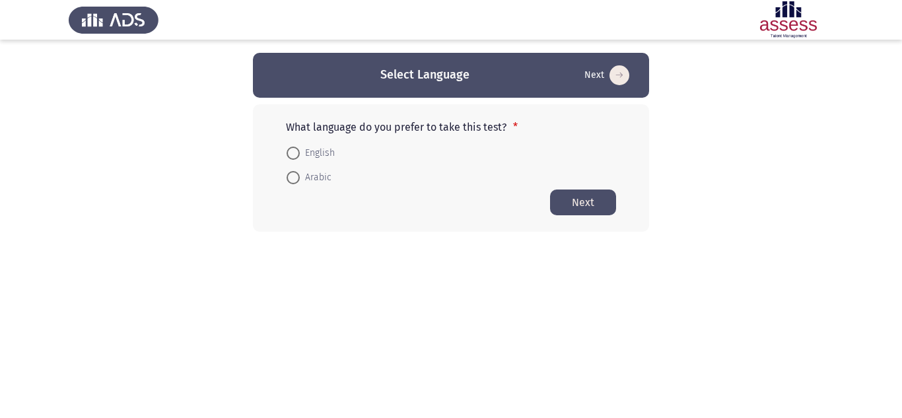
click at [293, 149] on span at bounding box center [293, 153] width 13 height 13
click at [293, 149] on input "English" at bounding box center [293, 153] width 13 height 13
radio input "true"
click at [597, 205] on button "Next" at bounding box center [583, 202] width 66 height 26
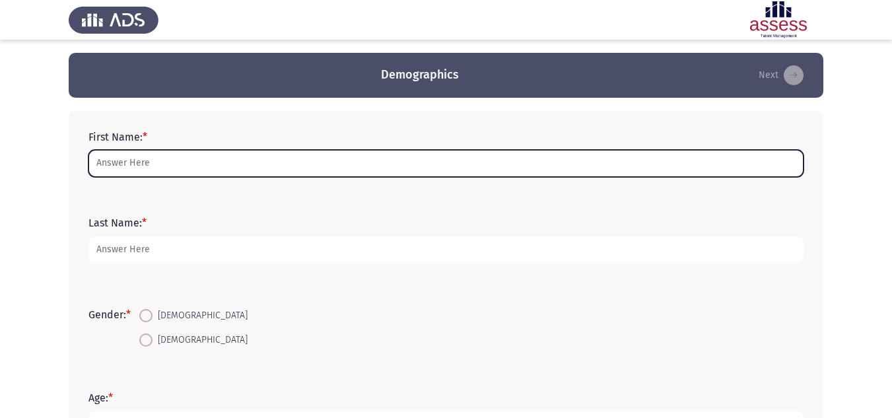
click at [232, 171] on input "First Name: *" at bounding box center [446, 163] width 715 height 27
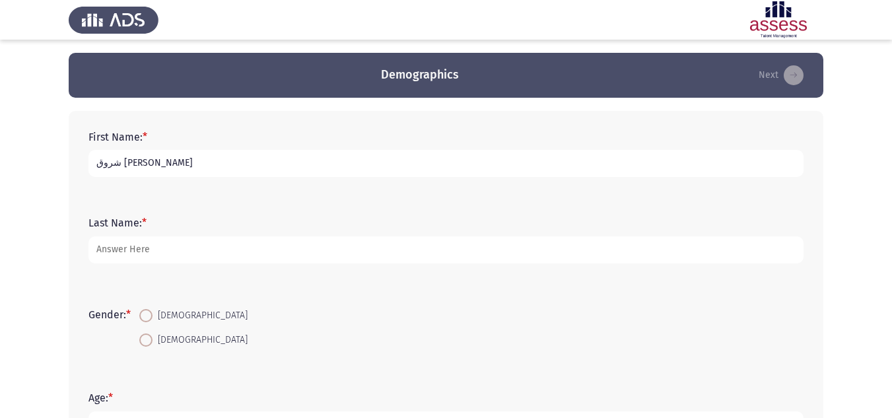
type input "شروق [PERSON_NAME]"
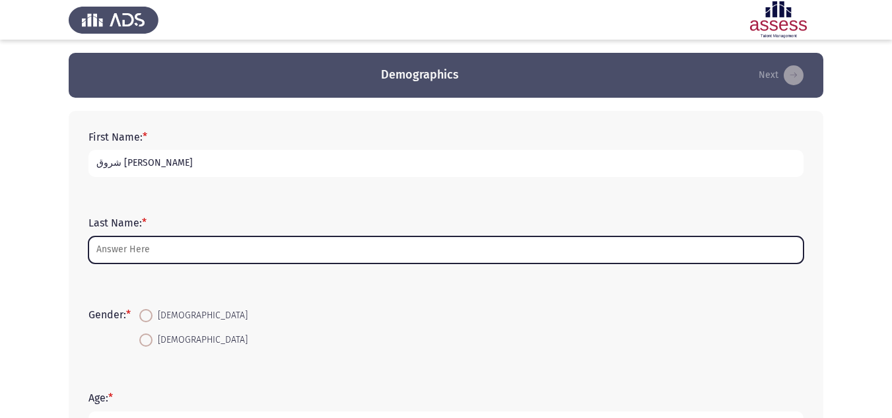
click at [148, 253] on input "Last Name: *" at bounding box center [446, 249] width 715 height 27
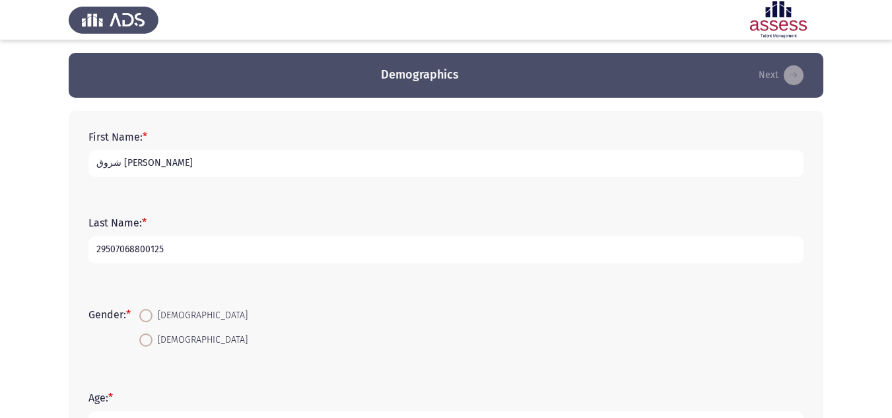
type input "29507068800125"
click at [153, 312] on span at bounding box center [145, 315] width 13 height 13
click at [153, 312] on input "[DEMOGRAPHIC_DATA]" at bounding box center [145, 315] width 13 height 13
radio input "true"
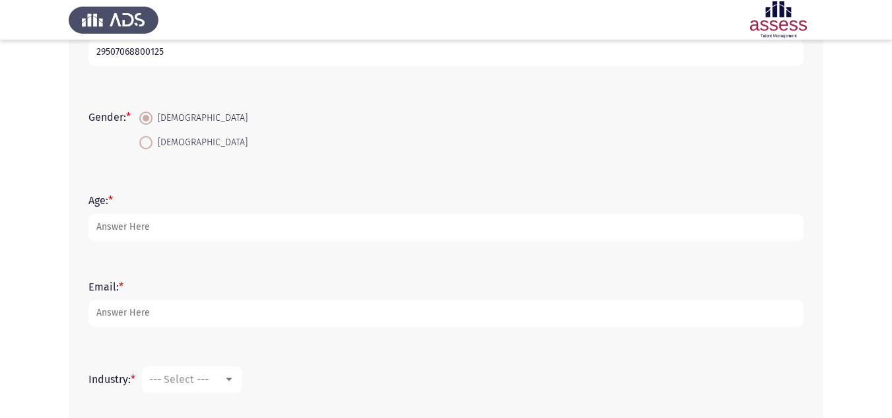
scroll to position [198, 0]
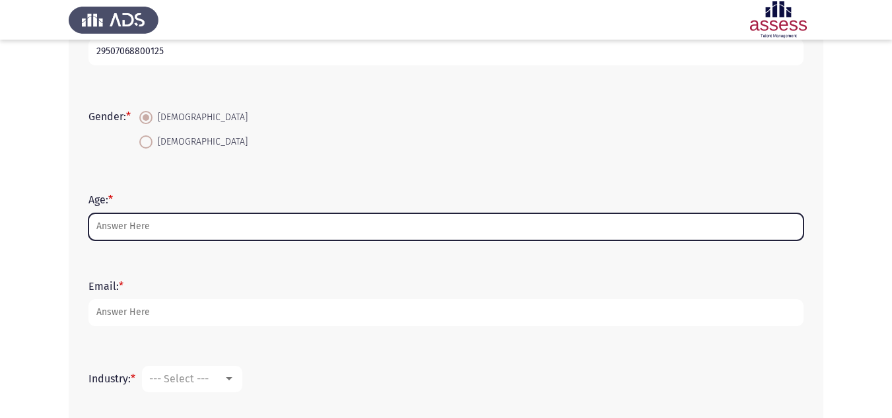
click at [150, 235] on input "Age: *" at bounding box center [446, 226] width 715 height 27
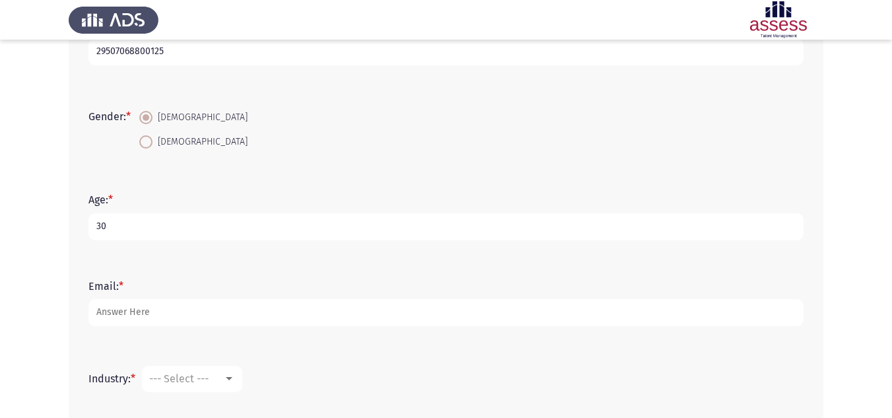
type input "30"
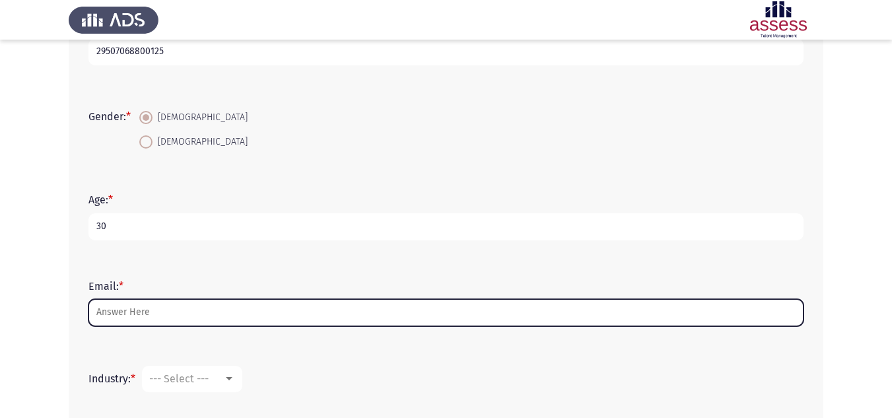
click at [209, 318] on input "Email: *" at bounding box center [446, 312] width 715 height 27
type input "س"
type input "S"
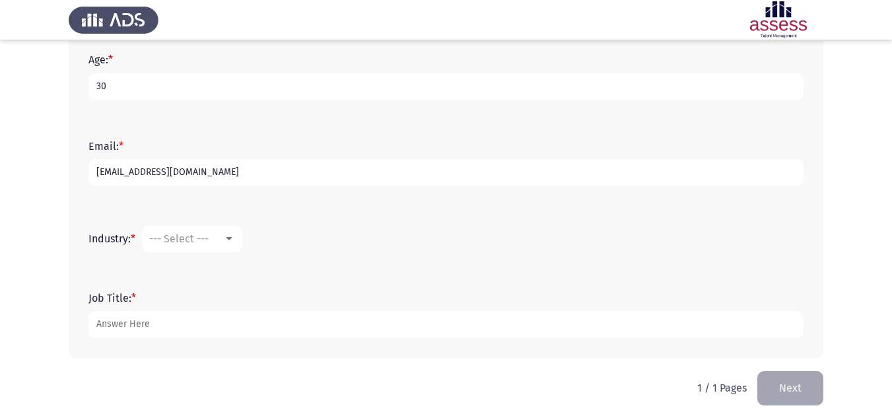
scroll to position [344, 0]
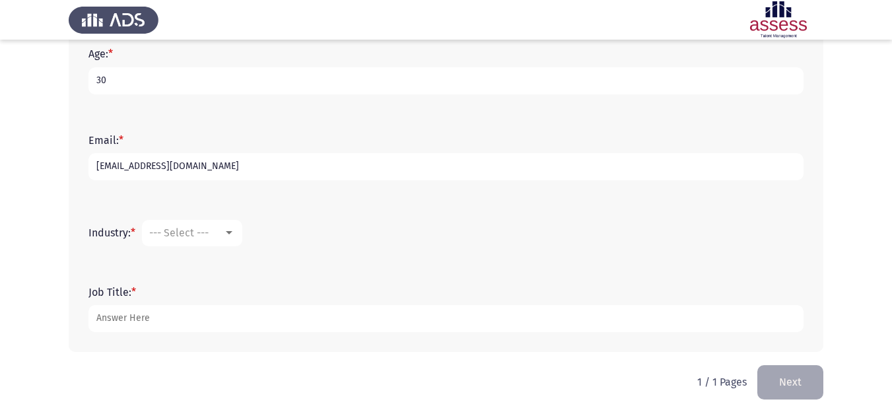
type input "[EMAIL_ADDRESS][DOMAIN_NAME]"
click at [223, 238] on div "--- Select ---" at bounding box center [186, 233] width 74 height 13
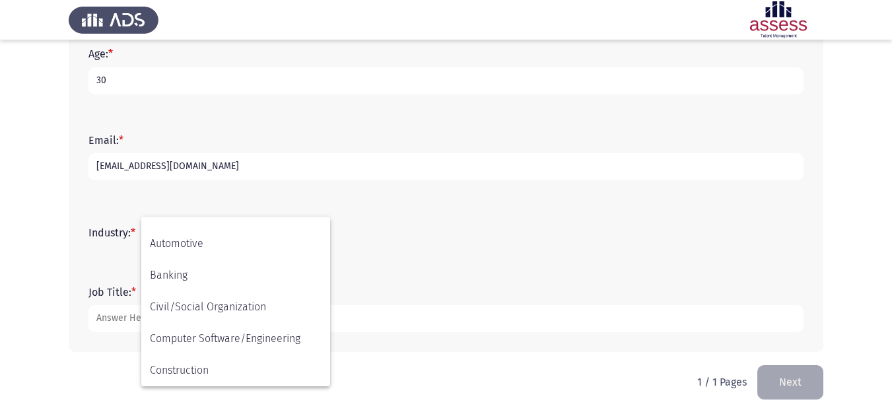
scroll to position [0, 0]
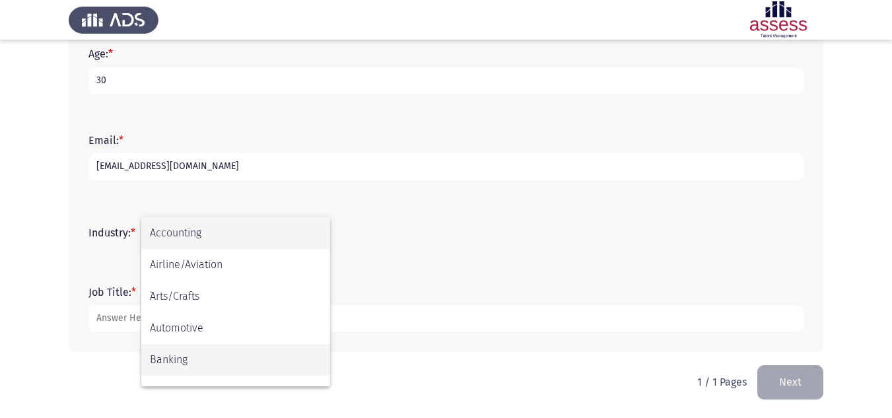
click at [174, 366] on span "Banking" at bounding box center [236, 360] width 172 height 32
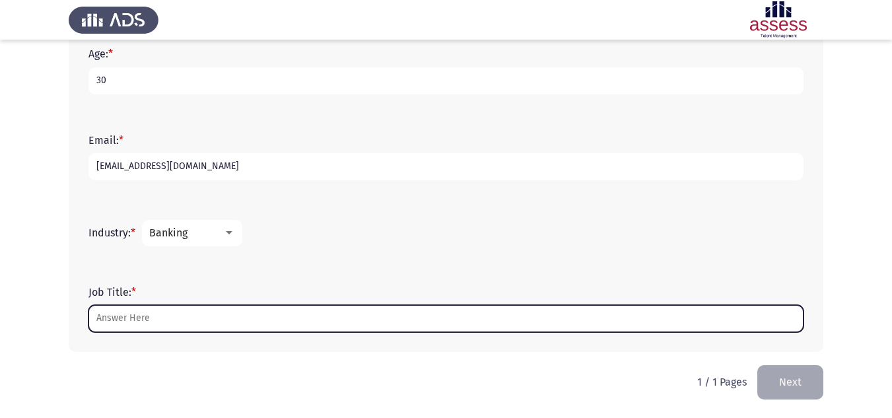
click at [161, 313] on input "Job Title: *" at bounding box center [446, 318] width 715 height 27
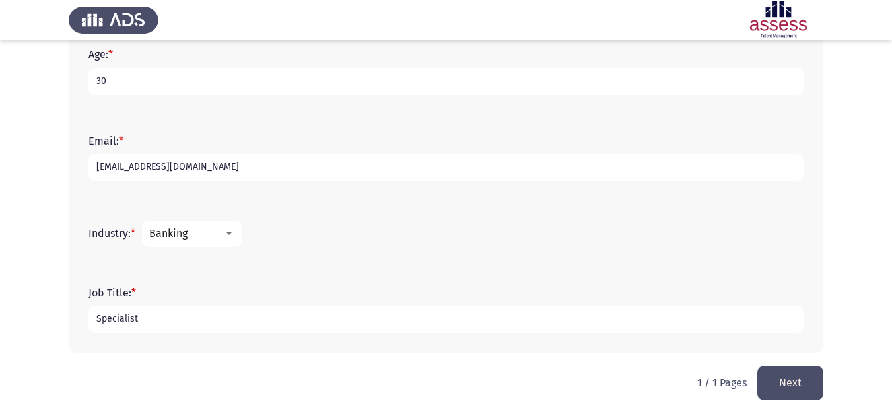
scroll to position [344, 0]
type input "Specialist"
click at [807, 387] on button "Next" at bounding box center [791, 382] width 66 height 34
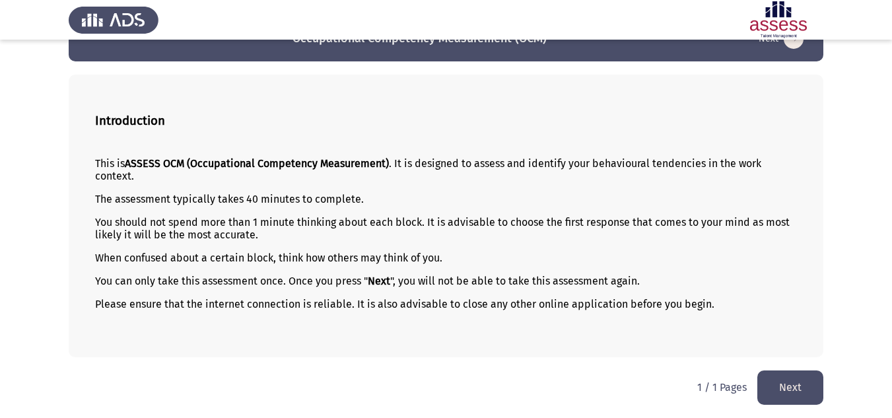
scroll to position [36, 0]
click at [789, 382] on button "Next" at bounding box center [791, 388] width 66 height 34
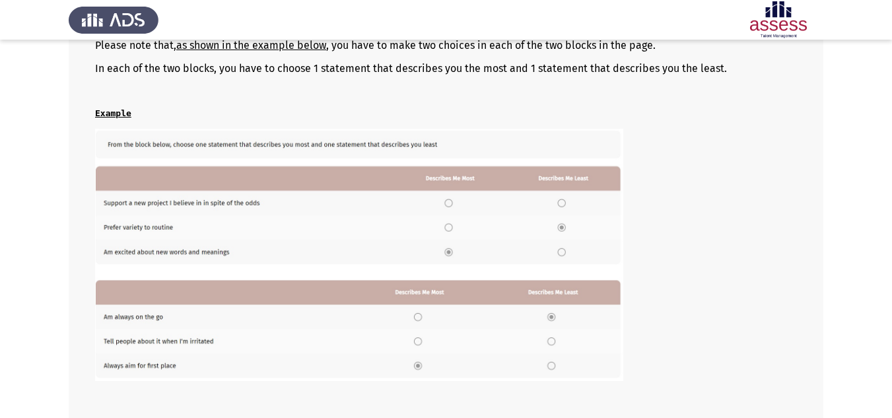
scroll to position [273, 0]
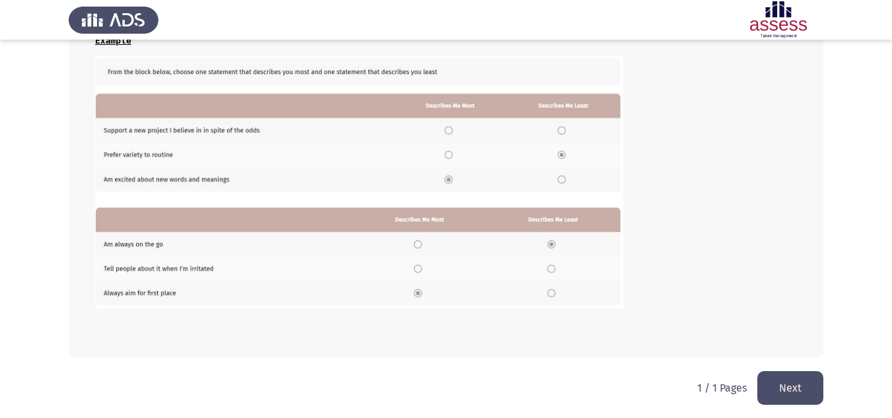
click at [784, 388] on button "Next" at bounding box center [791, 388] width 66 height 34
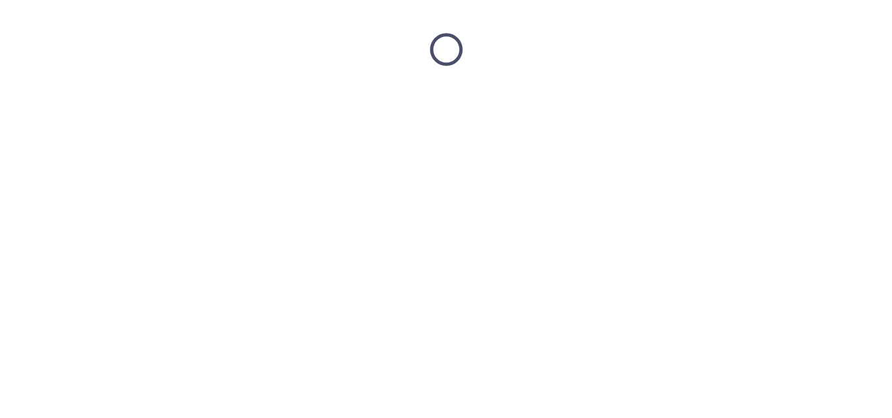
scroll to position [0, 0]
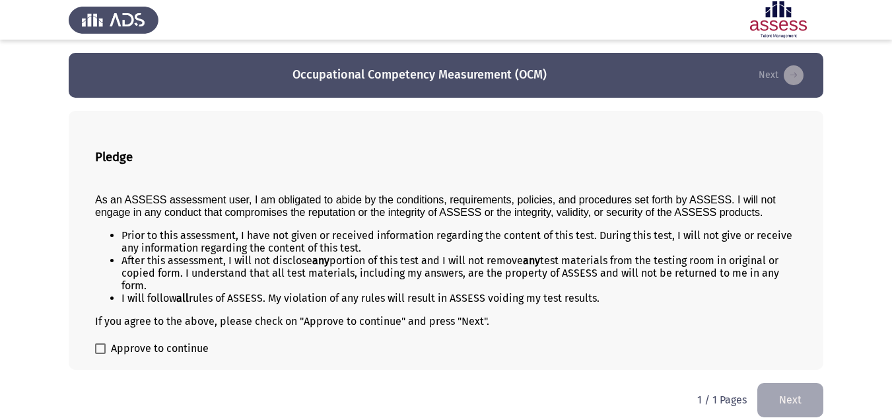
click at [101, 351] on span at bounding box center [100, 349] width 11 height 11
click at [100, 354] on input "Approve to continue" at bounding box center [100, 354] width 1 height 1
checkbox input "true"
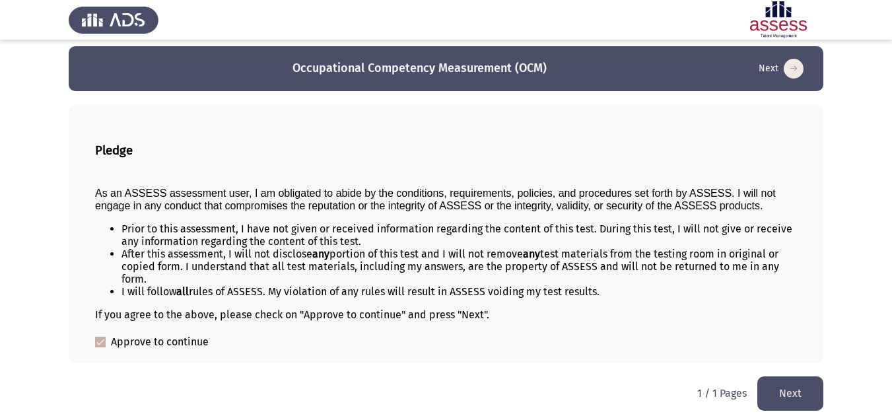
scroll to position [13, 0]
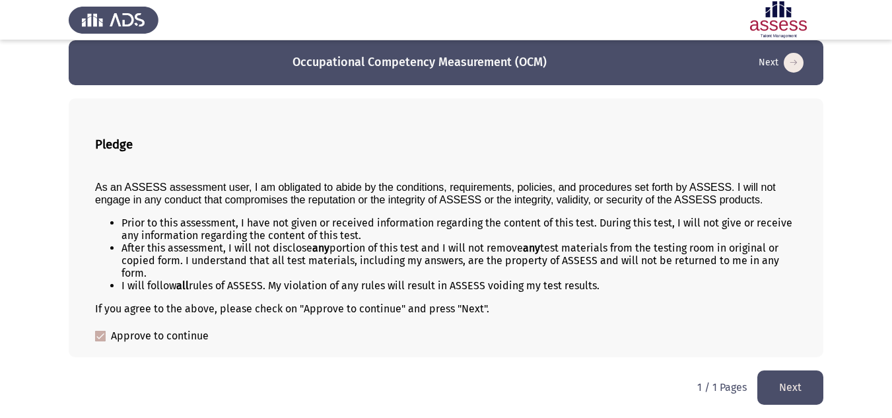
click at [799, 389] on button "Next" at bounding box center [791, 388] width 66 height 34
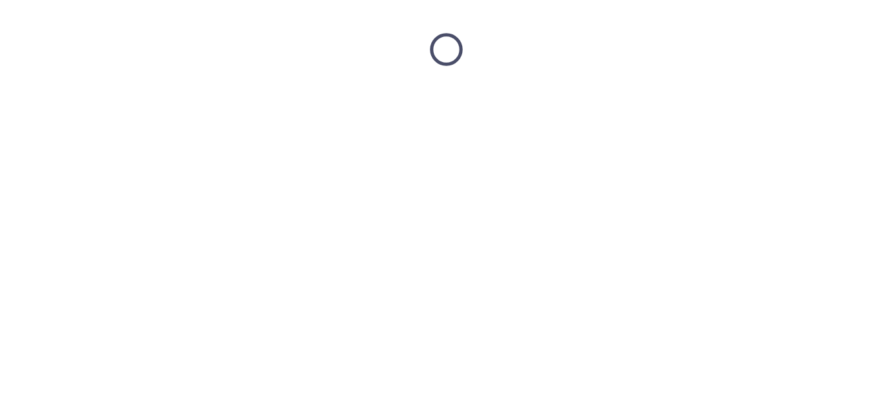
scroll to position [0, 0]
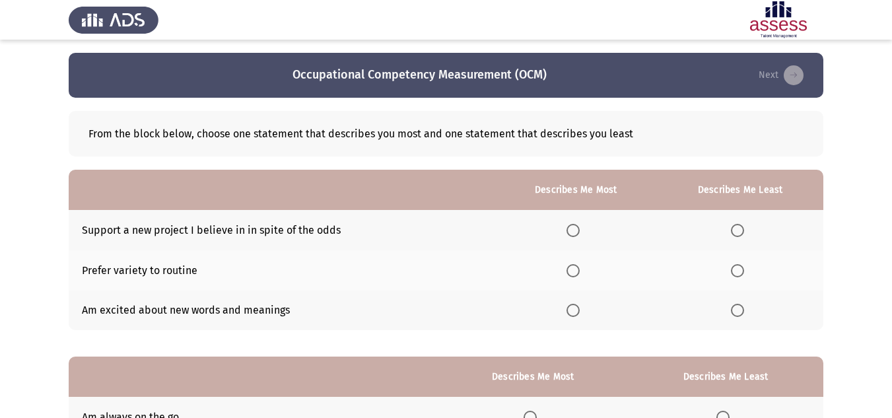
click at [742, 311] on span "Select an option" at bounding box center [737, 310] width 13 height 13
click at [742, 311] on input "Select an option" at bounding box center [737, 310] width 13 height 13
click at [579, 229] on span "Select an option" at bounding box center [573, 230] width 13 height 13
click at [579, 229] on input "Select an option" at bounding box center [573, 230] width 13 height 13
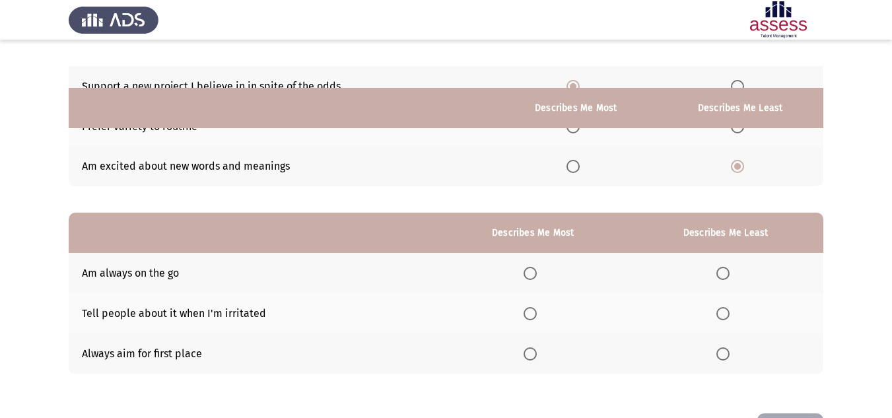
scroll to position [192, 0]
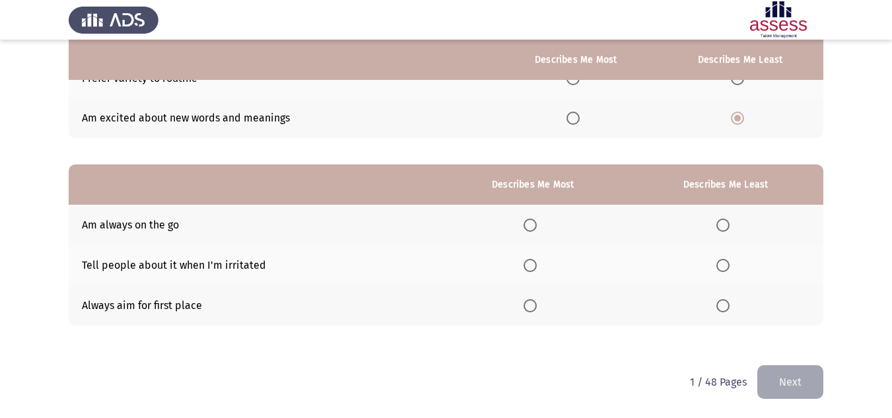
click at [726, 270] on span "Select an option" at bounding box center [723, 265] width 13 height 13
click at [726, 270] on input "Select an option" at bounding box center [723, 265] width 13 height 13
click at [531, 225] on span "Select an option" at bounding box center [530, 225] width 13 height 13
click at [531, 225] on input "Select an option" at bounding box center [530, 225] width 13 height 13
click at [801, 384] on button "Next" at bounding box center [791, 382] width 66 height 34
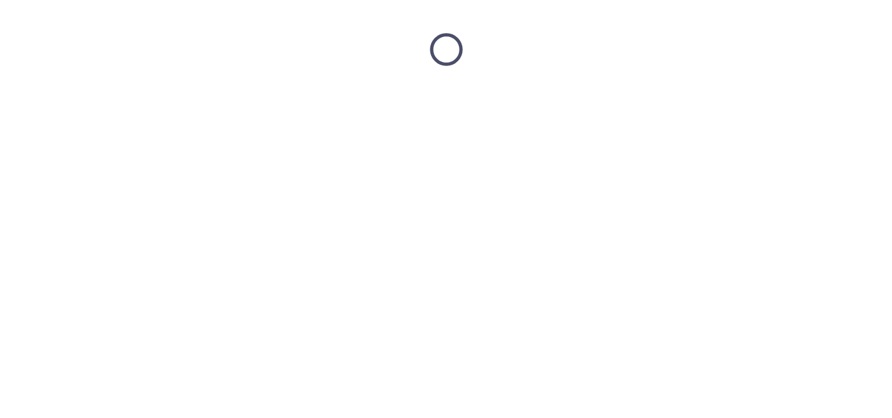
scroll to position [0, 0]
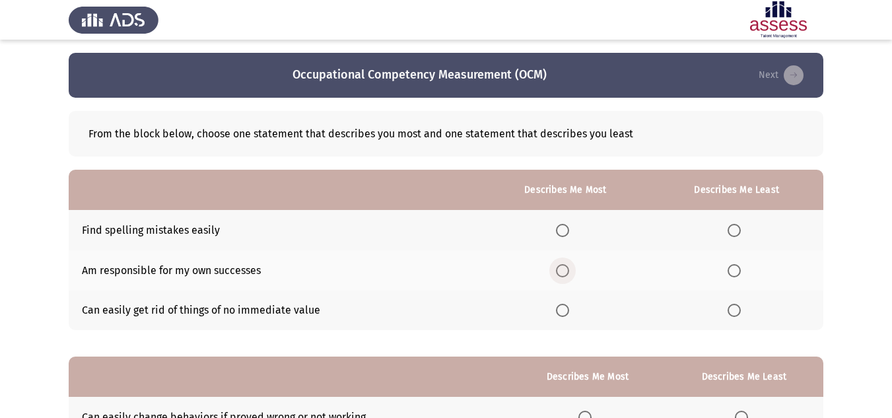
click at [560, 269] on span "Select an option" at bounding box center [562, 270] width 13 height 13
click at [560, 269] on input "Select an option" at bounding box center [562, 270] width 13 height 13
click at [745, 312] on label "Select an option" at bounding box center [737, 310] width 18 height 13
click at [741, 312] on input "Select an option" at bounding box center [734, 310] width 13 height 13
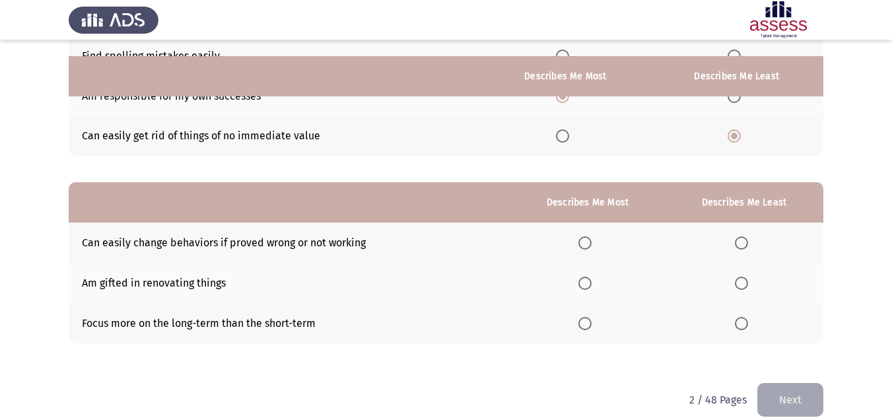
scroll to position [192, 0]
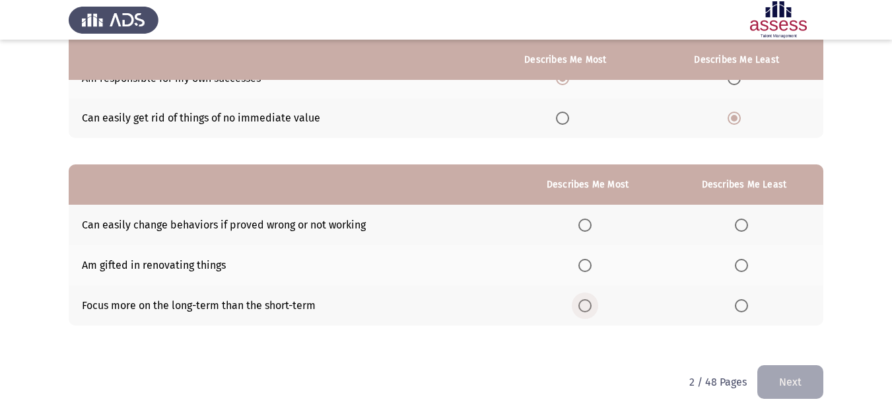
click at [586, 306] on span "Select an option" at bounding box center [585, 305] width 13 height 13
click at [586, 306] on input "Select an option" at bounding box center [585, 305] width 13 height 13
click at [744, 266] on span "Select an option" at bounding box center [741, 265] width 13 height 13
click at [744, 266] on input "Select an option" at bounding box center [741, 265] width 13 height 13
click at [781, 375] on button "Next" at bounding box center [791, 382] width 66 height 34
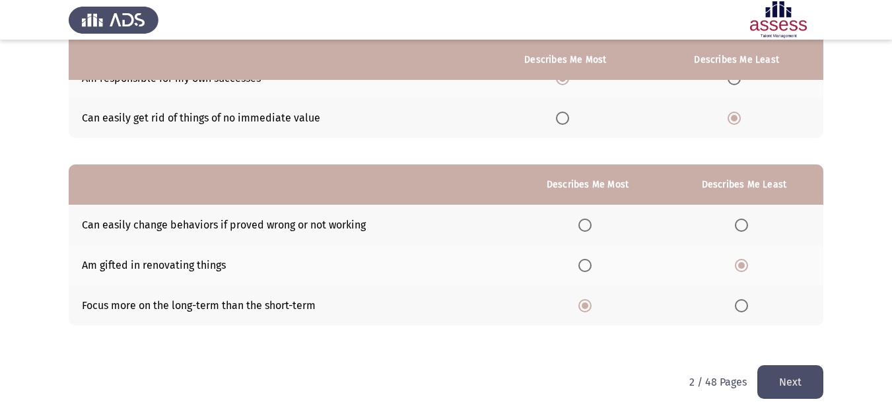
scroll to position [0, 0]
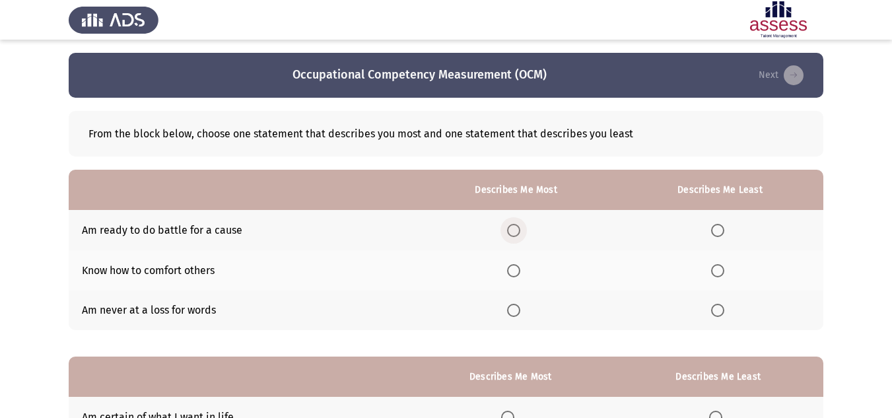
click at [518, 227] on span "Select an option" at bounding box center [513, 230] width 13 height 13
click at [518, 227] on input "Select an option" at bounding box center [513, 230] width 13 height 13
click at [721, 310] on span "Select an option" at bounding box center [717, 310] width 13 height 13
click at [721, 310] on input "Select an option" at bounding box center [717, 310] width 13 height 13
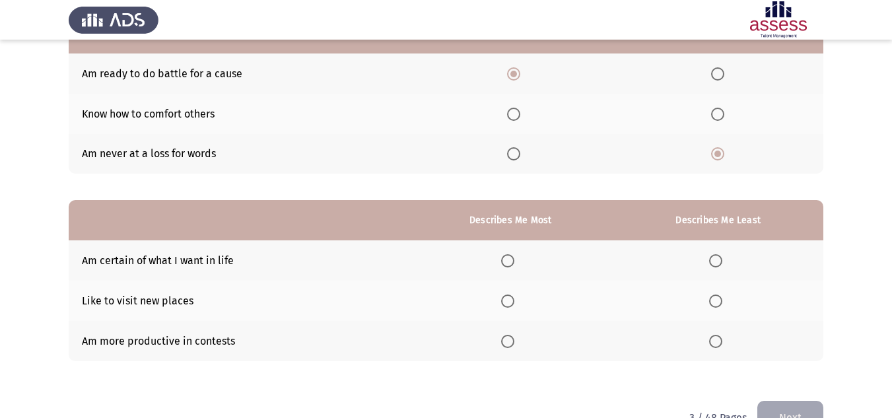
scroll to position [192, 0]
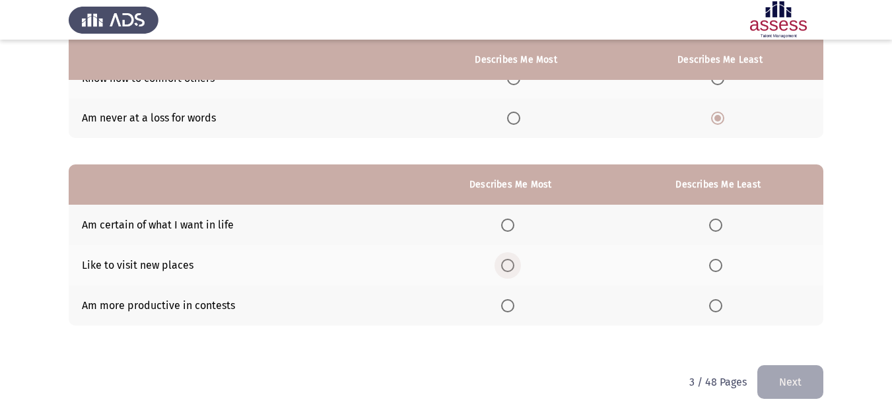
click at [511, 266] on span "Select an option" at bounding box center [507, 265] width 13 height 13
click at [511, 266] on input "Select an option" at bounding box center [507, 265] width 13 height 13
click at [725, 299] on label "Select an option" at bounding box center [718, 305] width 18 height 13
click at [723, 299] on input "Select an option" at bounding box center [715, 305] width 13 height 13
click at [779, 381] on button "Next" at bounding box center [791, 382] width 66 height 34
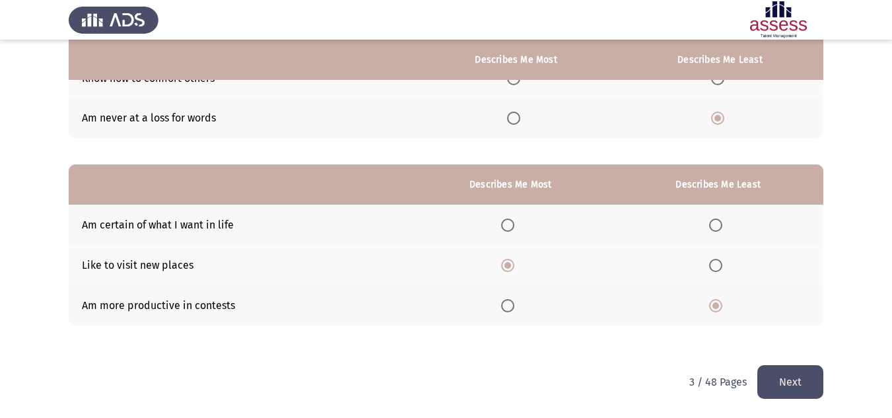
scroll to position [0, 0]
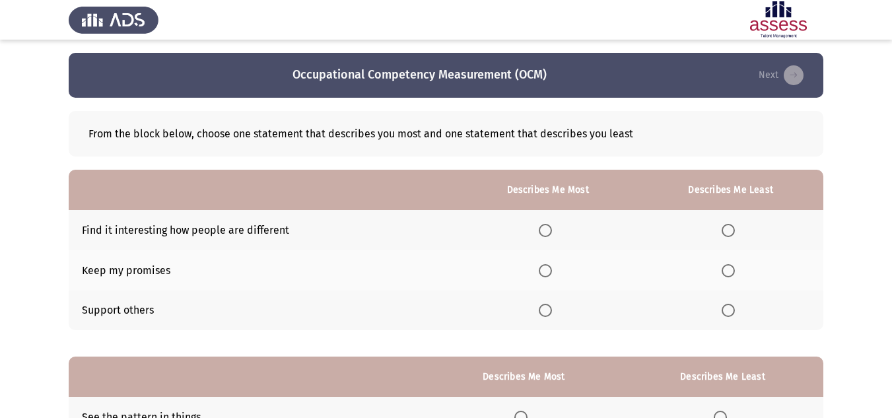
click at [542, 311] on span "Select an option" at bounding box center [545, 310] width 13 height 13
click at [542, 311] on input "Select an option" at bounding box center [545, 310] width 13 height 13
click at [728, 233] on span "Select an option" at bounding box center [728, 230] width 13 height 13
click at [728, 233] on input "Select an option" at bounding box center [728, 230] width 13 height 13
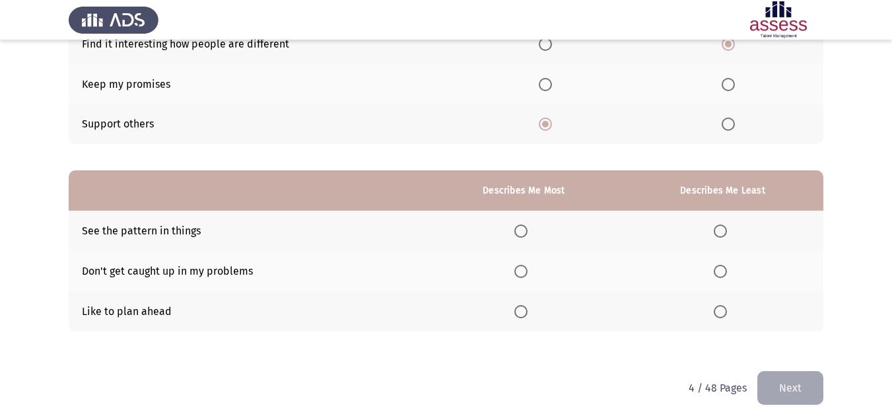
scroll to position [192, 0]
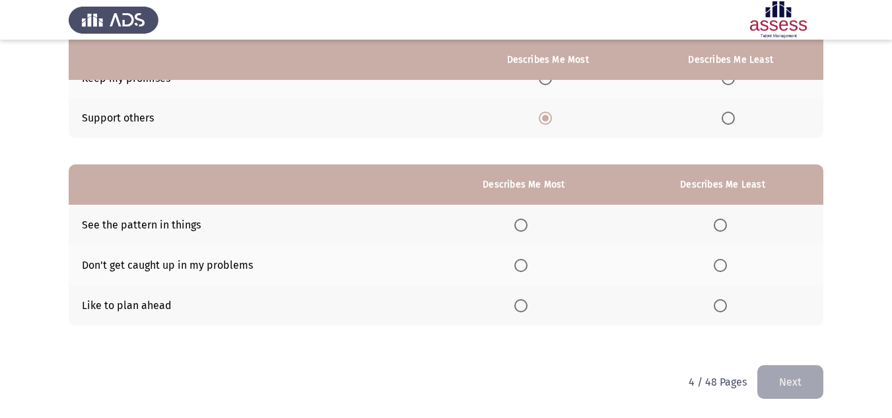
click at [521, 307] on span "Select an option" at bounding box center [521, 305] width 13 height 13
click at [521, 307] on input "Select an option" at bounding box center [521, 305] width 13 height 13
click at [721, 264] on span "Select an option" at bounding box center [720, 265] width 13 height 13
click at [721, 264] on input "Select an option" at bounding box center [720, 265] width 13 height 13
click at [777, 381] on button "Next" at bounding box center [791, 382] width 66 height 34
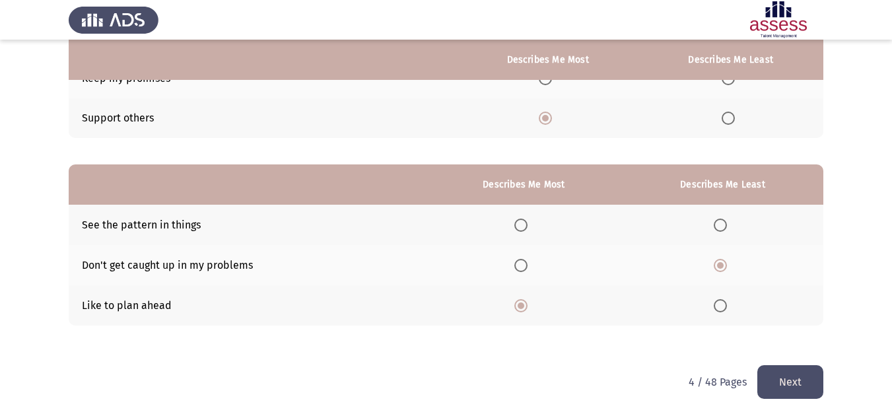
scroll to position [0, 0]
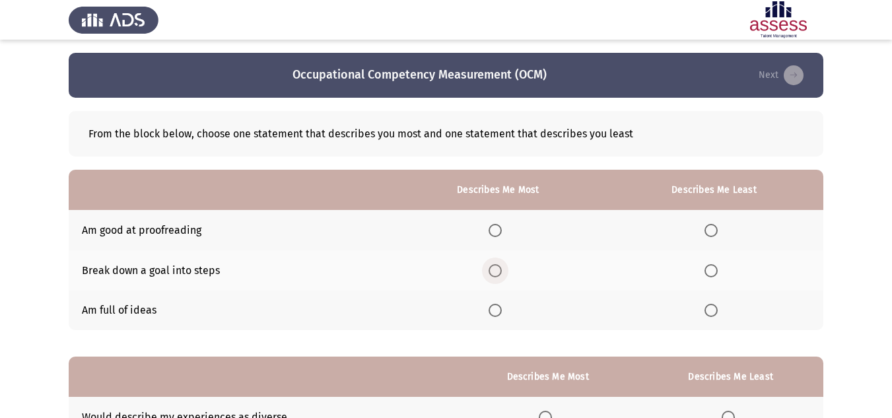
click at [495, 268] on span "Select an option" at bounding box center [495, 270] width 13 height 13
click at [495, 268] on input "Select an option" at bounding box center [495, 270] width 13 height 13
click at [717, 232] on span "Select an option" at bounding box center [711, 230] width 13 height 13
click at [717, 232] on input "Select an option" at bounding box center [711, 230] width 13 height 13
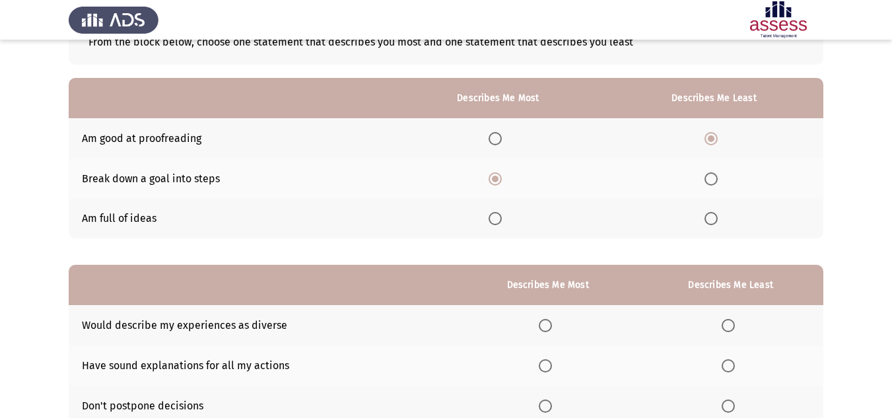
scroll to position [192, 0]
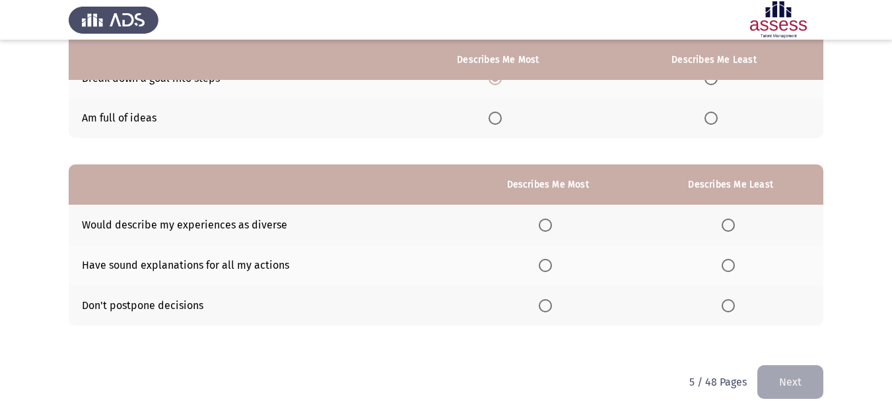
click at [544, 227] on span "Select an option" at bounding box center [545, 225] width 13 height 13
click at [544, 227] on input "Select an option" at bounding box center [545, 225] width 13 height 13
click at [727, 305] on span "Select an option" at bounding box center [728, 305] width 13 height 13
click at [727, 305] on input "Select an option" at bounding box center [728, 305] width 13 height 13
click at [789, 381] on button "Next" at bounding box center [791, 382] width 66 height 34
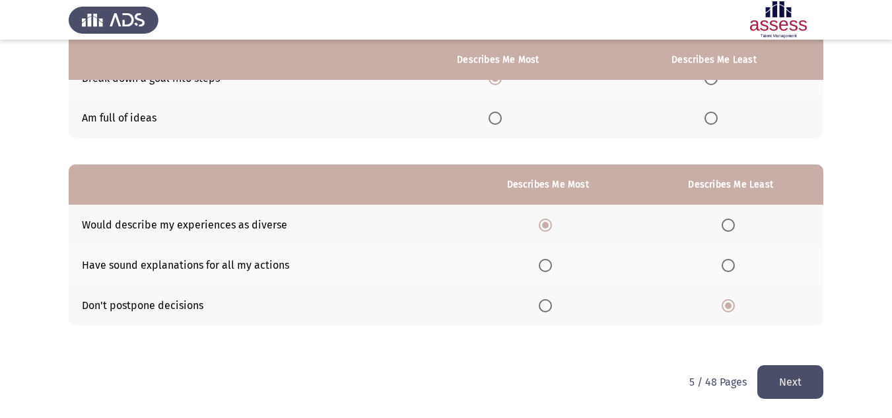
scroll to position [0, 0]
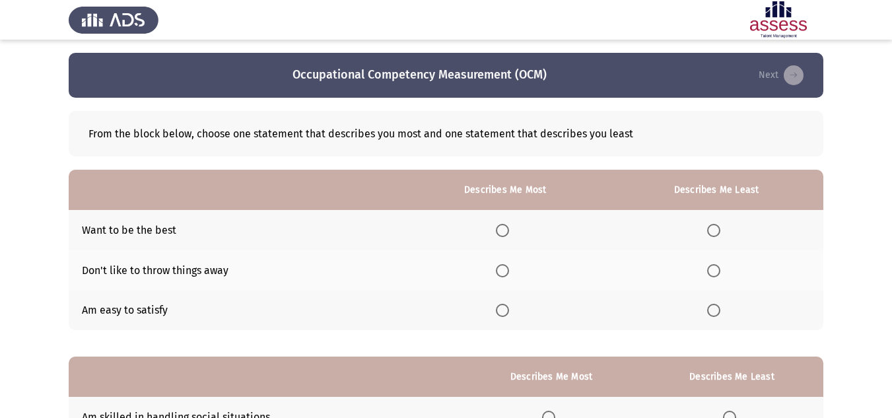
click at [506, 308] on span "Select an option" at bounding box center [502, 310] width 13 height 13
click at [506, 308] on input "Select an option" at bounding box center [502, 310] width 13 height 13
click at [713, 272] on span "Select an option" at bounding box center [713, 270] width 13 height 13
click at [713, 272] on input "Select an option" at bounding box center [713, 270] width 13 height 13
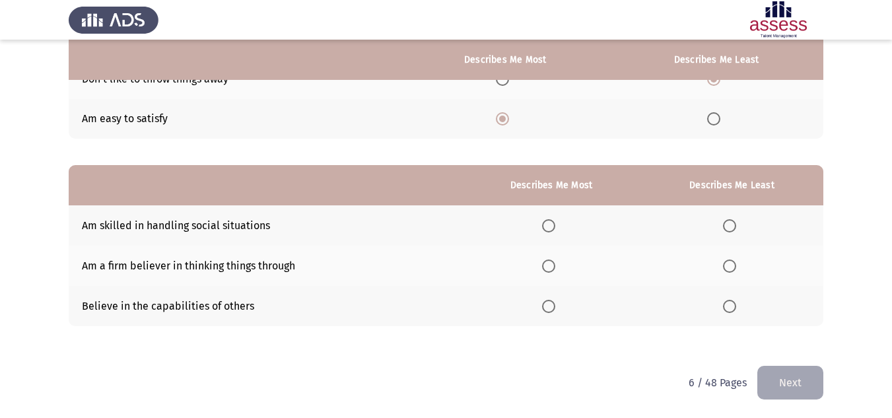
scroll to position [192, 0]
click at [552, 227] on span "Select an option" at bounding box center [548, 225] width 13 height 13
click at [552, 227] on input "Select an option" at bounding box center [548, 225] width 13 height 13
click at [729, 266] on span "Select an option" at bounding box center [729, 265] width 13 height 13
click at [729, 266] on input "Select an option" at bounding box center [729, 265] width 13 height 13
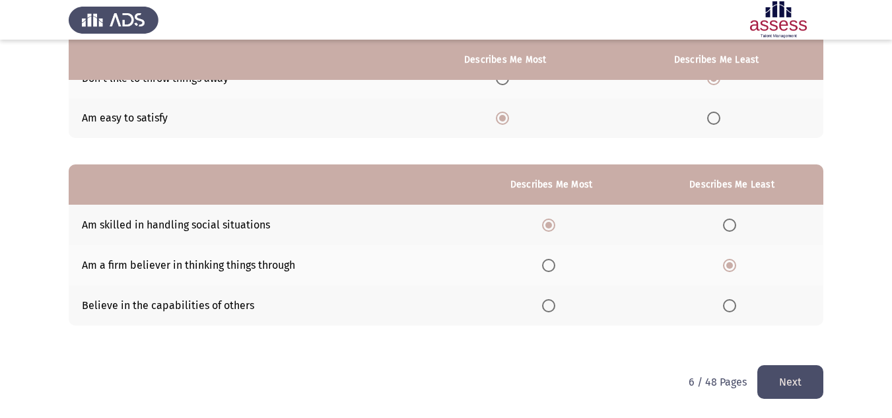
click at [783, 373] on button "Next" at bounding box center [791, 382] width 66 height 34
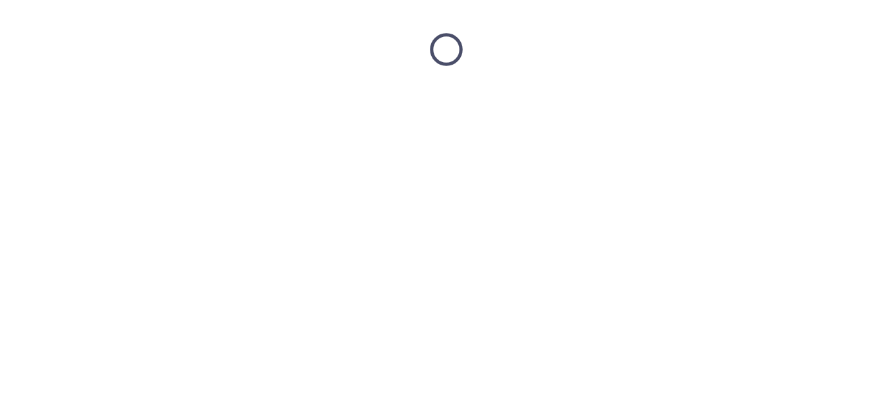
scroll to position [0, 0]
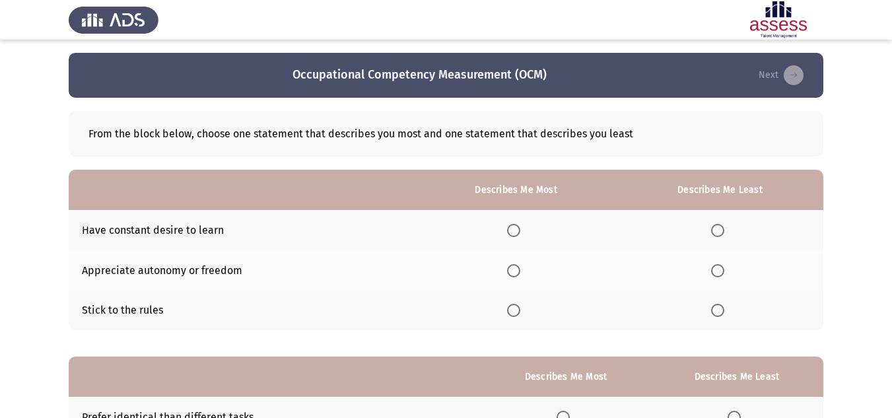
click at [515, 233] on span "Select an option" at bounding box center [513, 230] width 13 height 13
click at [515, 233] on input "Select an option" at bounding box center [513, 230] width 13 height 13
click at [717, 310] on span "Select an option" at bounding box center [717, 310] width 13 height 13
click at [717, 310] on input "Select an option" at bounding box center [717, 310] width 13 height 13
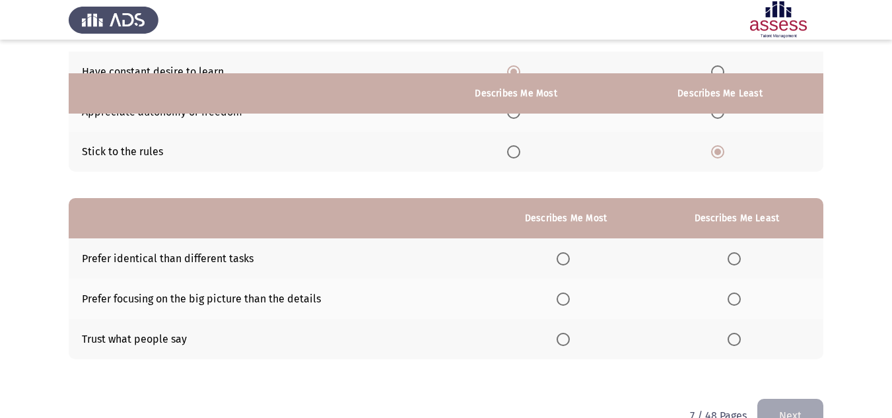
scroll to position [192, 0]
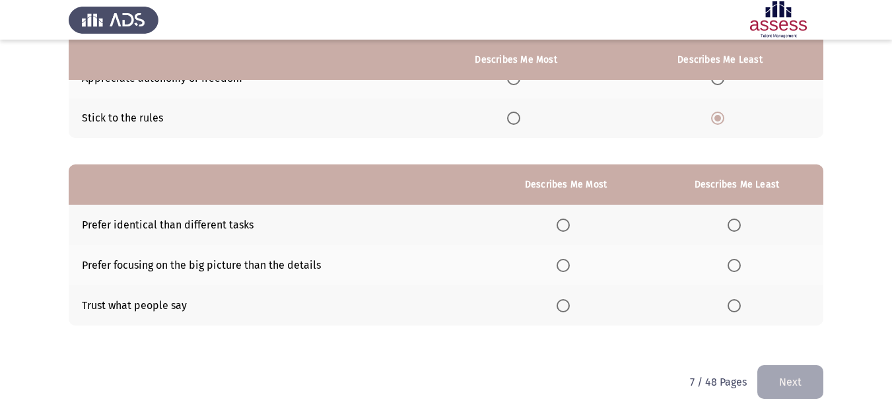
click at [737, 308] on span "Select an option" at bounding box center [734, 305] width 13 height 13
click at [737, 308] on input "Select an option" at bounding box center [734, 305] width 13 height 13
click at [563, 272] on span "Select an option" at bounding box center [563, 265] width 13 height 13
click at [563, 272] on input "Select an option" at bounding box center [563, 265] width 13 height 13
click at [792, 371] on button "Next" at bounding box center [791, 382] width 66 height 34
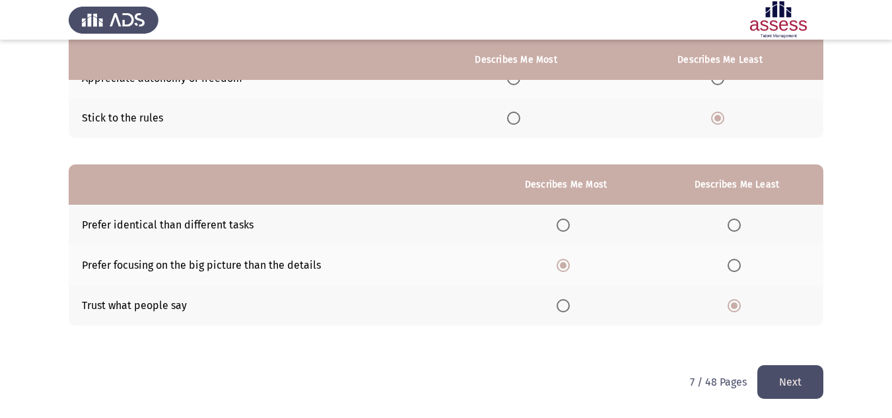
scroll to position [0, 0]
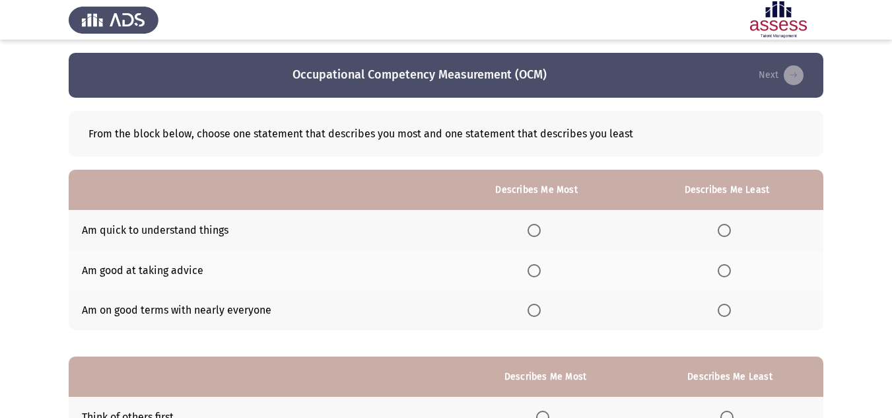
click at [538, 229] on span "Select an option" at bounding box center [534, 230] width 13 height 13
click at [538, 229] on input "Select an option" at bounding box center [534, 230] width 13 height 13
click at [723, 266] on span "Select an option" at bounding box center [724, 270] width 13 height 13
click at [723, 266] on input "Select an option" at bounding box center [724, 270] width 13 height 13
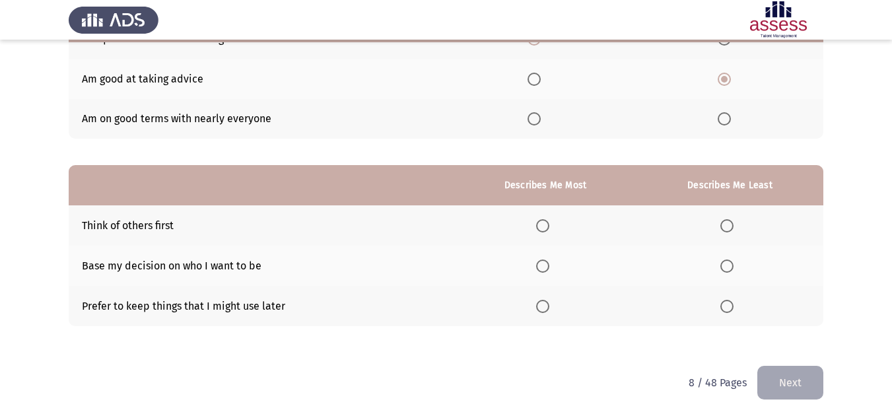
scroll to position [192, 0]
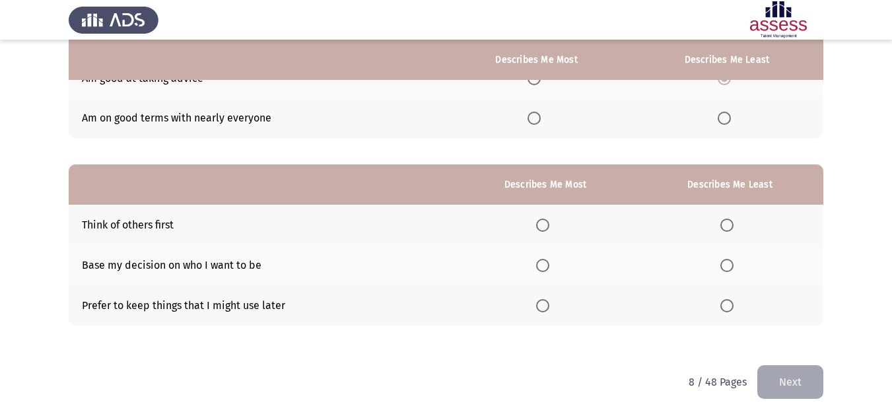
click at [548, 224] on span "Select an option" at bounding box center [542, 225] width 13 height 13
click at [548, 224] on input "Select an option" at bounding box center [542, 225] width 13 height 13
click at [727, 267] on span "Select an option" at bounding box center [727, 265] width 13 height 13
click at [727, 267] on input "Select an option" at bounding box center [727, 265] width 13 height 13
click at [790, 383] on button "Next" at bounding box center [791, 382] width 66 height 34
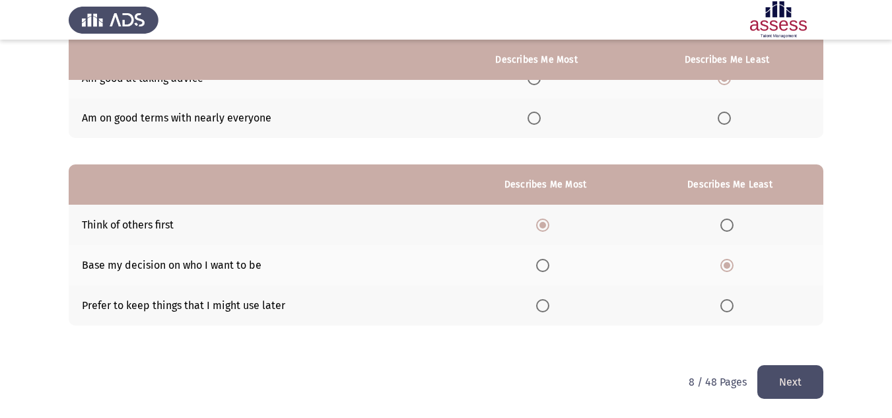
scroll to position [0, 0]
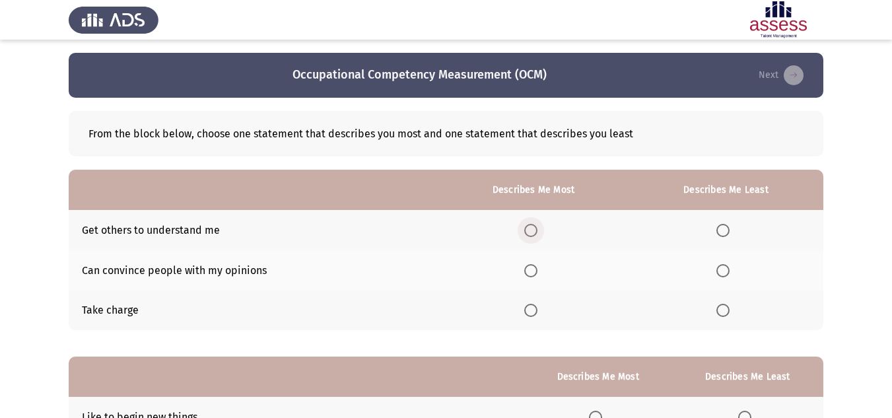
click at [530, 231] on span "Select an option" at bounding box center [531, 230] width 13 height 13
click at [530, 231] on input "Select an option" at bounding box center [531, 230] width 13 height 13
click at [730, 271] on span "Select an option" at bounding box center [723, 270] width 13 height 13
click at [730, 271] on input "Select an option" at bounding box center [723, 270] width 13 height 13
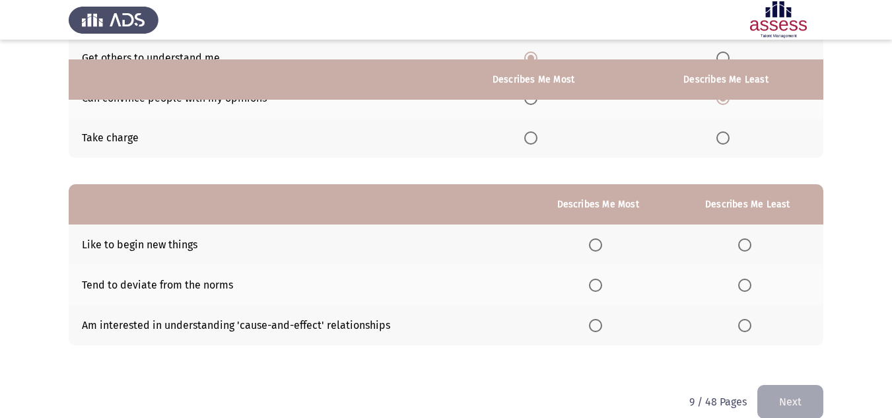
scroll to position [192, 0]
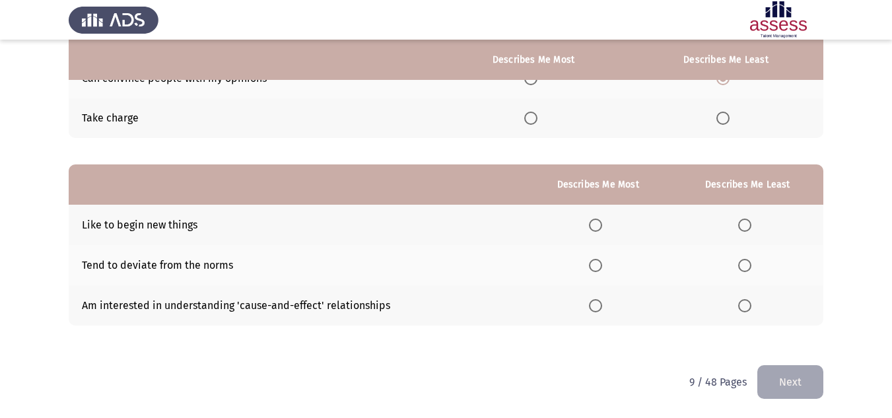
click at [600, 303] on span "Select an option" at bounding box center [595, 305] width 13 height 13
click at [600, 303] on input "Select an option" at bounding box center [595, 305] width 13 height 13
click at [744, 223] on span "Select an option" at bounding box center [745, 225] width 13 height 13
click at [744, 223] on input "Select an option" at bounding box center [745, 225] width 13 height 13
click at [771, 388] on button "Next" at bounding box center [791, 382] width 66 height 34
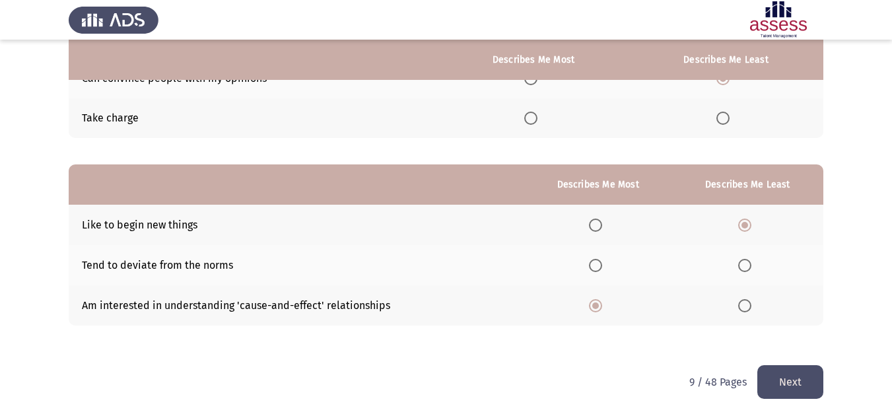
scroll to position [0, 0]
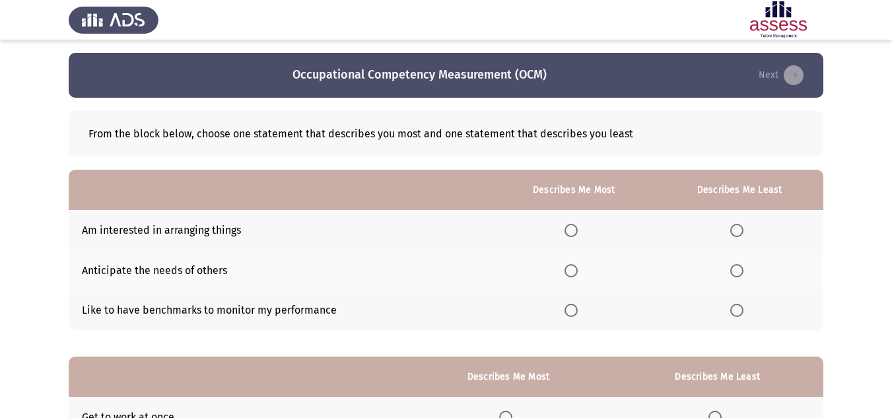
click at [571, 310] on span "Select an option" at bounding box center [571, 310] width 0 height 0
click at [574, 310] on input "Select an option" at bounding box center [571, 310] width 13 height 13
click at [740, 227] on span "Select an option" at bounding box center [737, 230] width 13 height 13
click at [740, 227] on input "Select an option" at bounding box center [737, 230] width 13 height 13
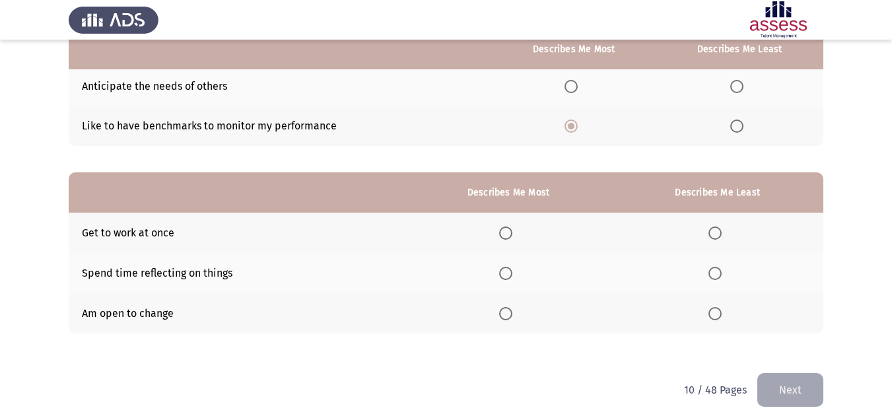
scroll to position [192, 0]
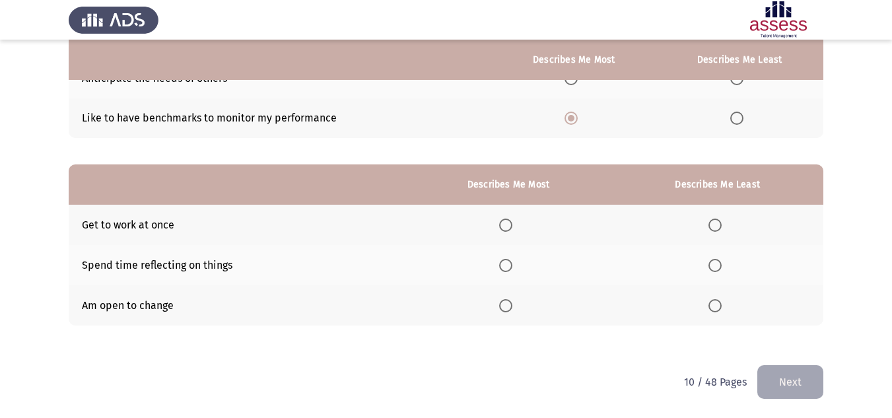
click at [509, 303] on span "Select an option" at bounding box center [505, 305] width 13 height 13
click at [509, 303] on input "Select an option" at bounding box center [505, 305] width 13 height 13
click at [716, 271] on span "Select an option" at bounding box center [715, 265] width 13 height 13
click at [716, 271] on input "Select an option" at bounding box center [715, 265] width 13 height 13
click at [792, 375] on button "Next" at bounding box center [791, 382] width 66 height 34
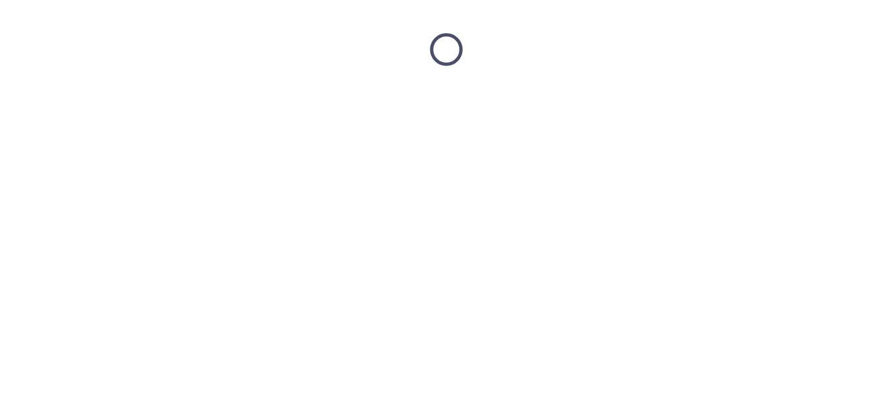
scroll to position [0, 0]
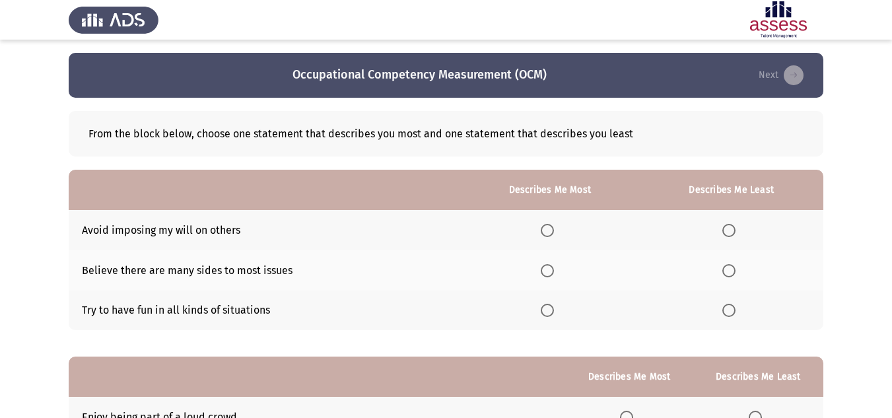
click at [553, 227] on span "Select an option" at bounding box center [547, 230] width 13 height 13
click at [553, 227] on input "Select an option" at bounding box center [547, 230] width 13 height 13
click at [732, 312] on span "Select an option" at bounding box center [729, 310] width 13 height 13
click at [732, 312] on input "Select an option" at bounding box center [729, 310] width 13 height 13
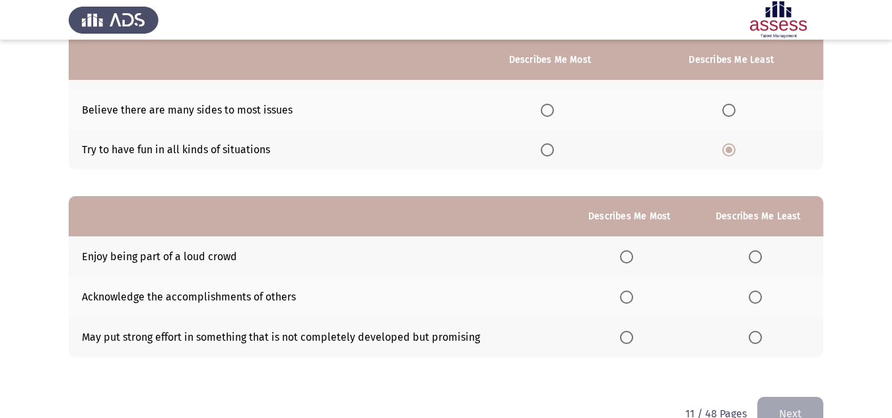
scroll to position [192, 0]
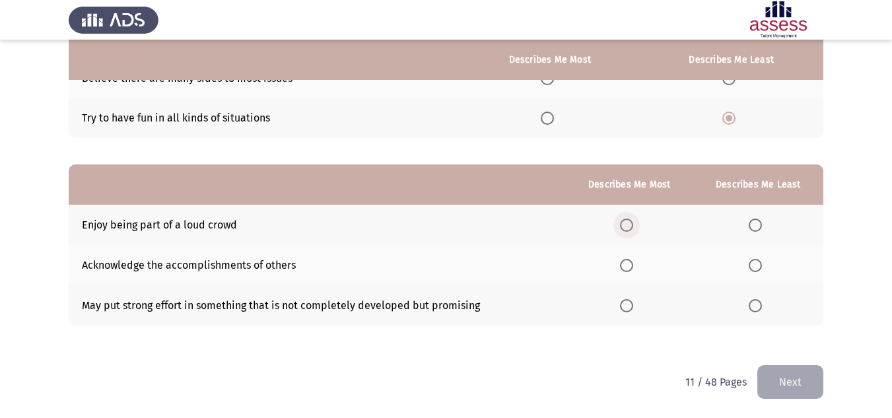
click at [630, 224] on span "Select an option" at bounding box center [626, 225] width 13 height 13
click at [630, 224] on input "Select an option" at bounding box center [626, 225] width 13 height 13
click at [751, 307] on span "Select an option" at bounding box center [755, 305] width 13 height 13
click at [751, 307] on input "Select an option" at bounding box center [755, 305] width 13 height 13
click at [628, 303] on span "Select an option" at bounding box center [626, 305] width 13 height 13
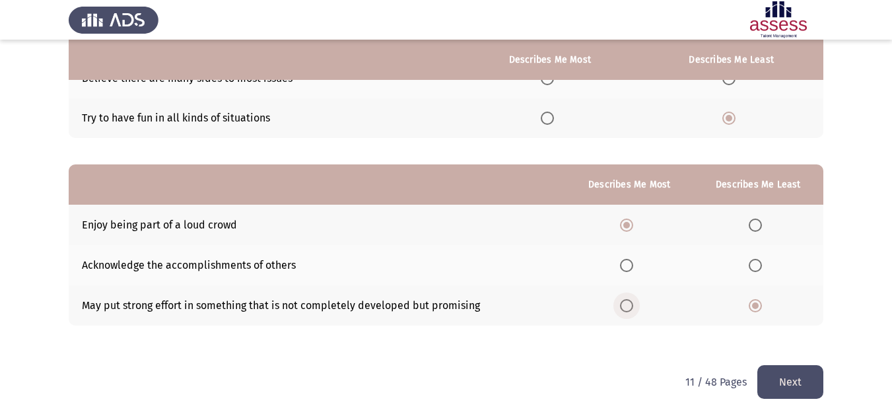
click at [628, 303] on input "Select an option" at bounding box center [626, 305] width 13 height 13
click at [766, 223] on label "Select an option" at bounding box center [758, 225] width 18 height 13
click at [762, 223] on input "Select an option" at bounding box center [755, 225] width 13 height 13
click at [794, 382] on button "Next" at bounding box center [791, 382] width 66 height 34
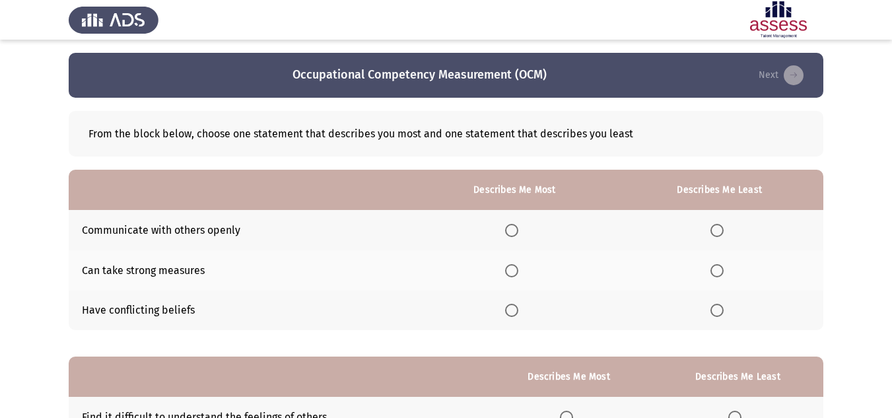
click at [523, 233] on label "Select an option" at bounding box center [514, 230] width 18 height 13
click at [519, 233] on input "Select an option" at bounding box center [511, 230] width 13 height 13
click at [707, 312] on th at bounding box center [719, 311] width 207 height 40
click at [720, 313] on span "Select an option" at bounding box center [717, 310] width 13 height 13
click at [720, 313] on input "Select an option" at bounding box center [717, 310] width 13 height 13
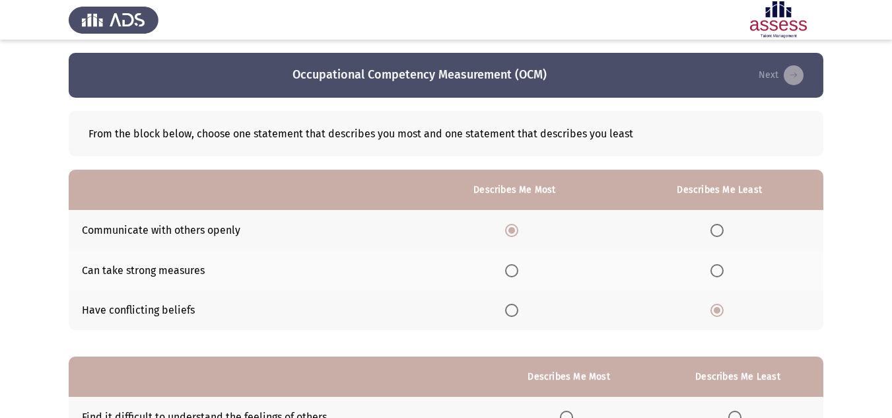
scroll to position [192, 0]
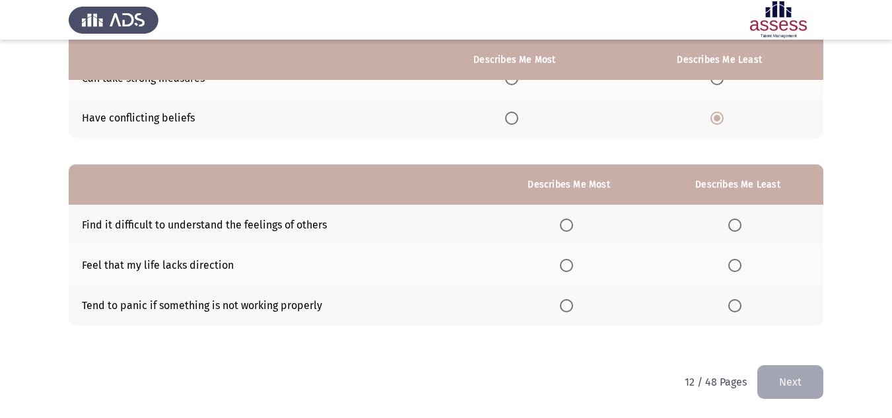
click at [573, 308] on span "Select an option" at bounding box center [566, 305] width 13 height 13
click at [573, 308] on input "Select an option" at bounding box center [566, 305] width 13 height 13
click at [733, 262] on span "Select an option" at bounding box center [735, 265] width 13 height 13
click at [733, 262] on input "Select an option" at bounding box center [735, 265] width 13 height 13
click at [781, 376] on button "Next" at bounding box center [791, 382] width 66 height 34
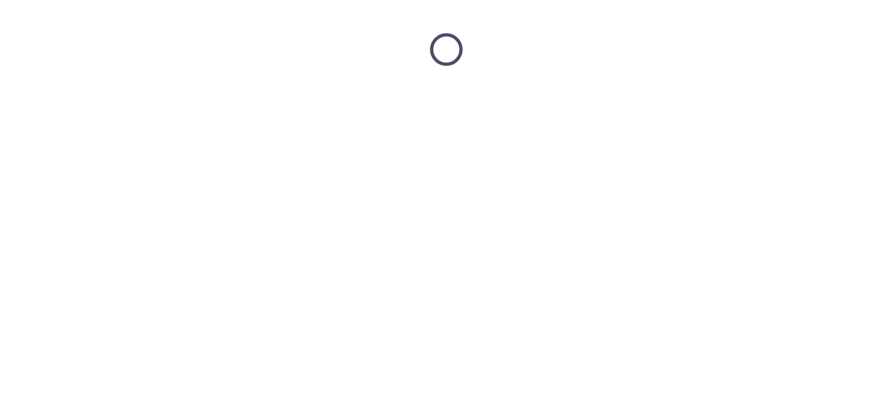
scroll to position [0, 0]
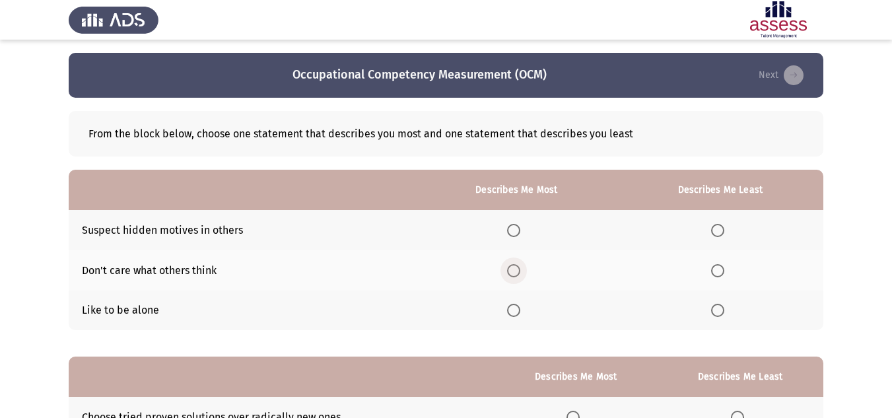
click at [515, 274] on span "Select an option" at bounding box center [513, 270] width 13 height 13
click at [515, 274] on input "Select an option" at bounding box center [513, 270] width 13 height 13
click at [715, 312] on span "Select an option" at bounding box center [717, 310] width 13 height 13
click at [715, 312] on input "Select an option" at bounding box center [717, 310] width 13 height 13
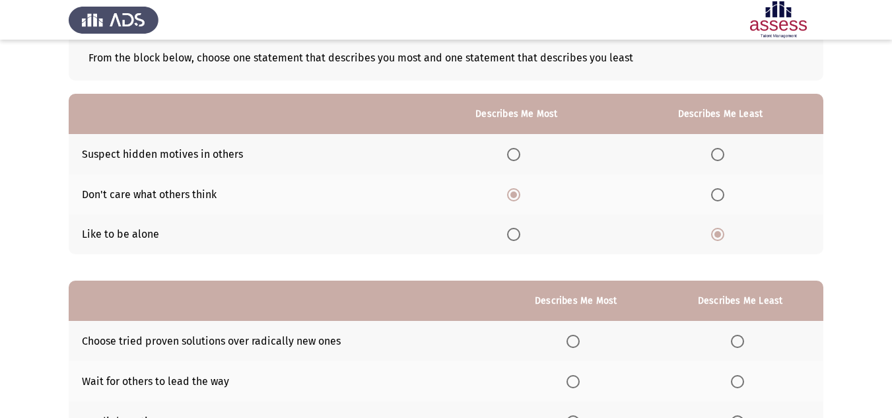
scroll to position [192, 0]
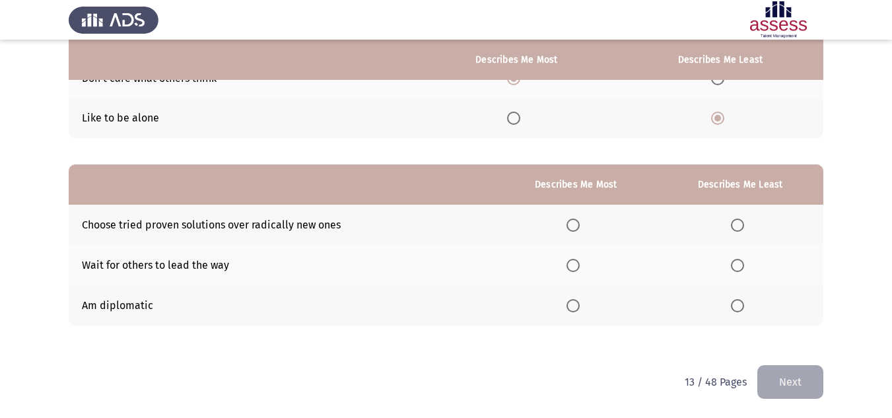
click at [579, 309] on span "Select an option" at bounding box center [573, 305] width 13 height 13
click at [579, 309] on input "Select an option" at bounding box center [573, 305] width 13 height 13
click at [741, 266] on span "Select an option" at bounding box center [737, 265] width 13 height 13
click at [741, 266] on input "Select an option" at bounding box center [737, 265] width 13 height 13
click at [805, 381] on button "Next" at bounding box center [791, 382] width 66 height 34
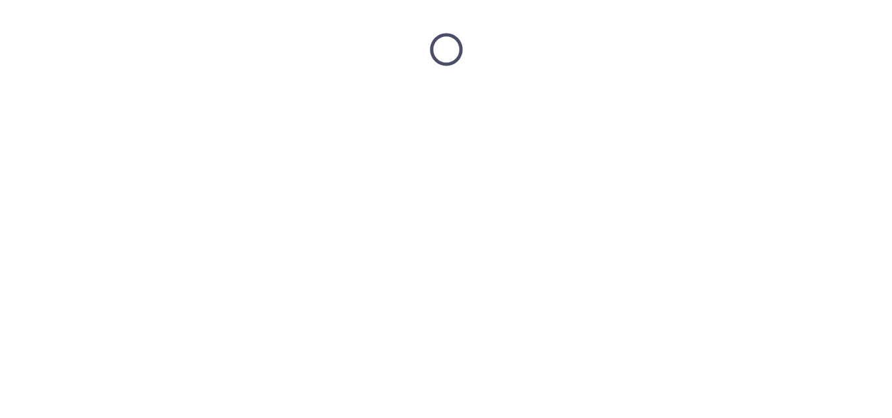
scroll to position [0, 0]
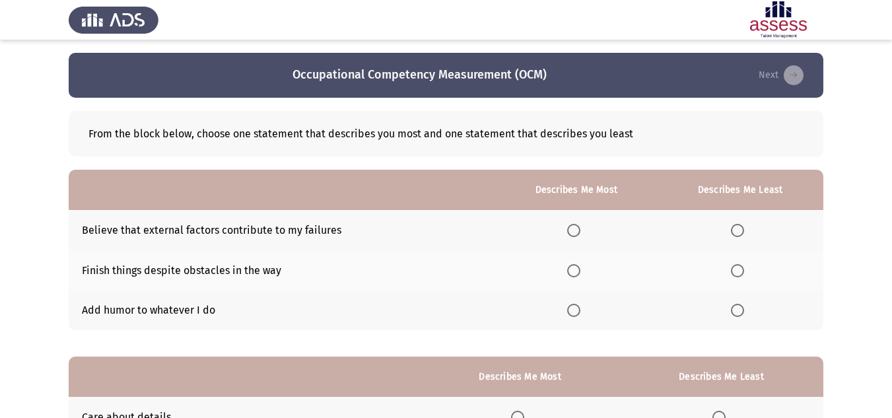
click at [579, 313] on span "Select an option" at bounding box center [573, 310] width 13 height 13
click at [579, 313] on input "Select an option" at bounding box center [573, 310] width 13 height 13
click at [747, 225] on label "Select an option" at bounding box center [740, 230] width 18 height 13
click at [744, 225] on input "Select an option" at bounding box center [737, 230] width 13 height 13
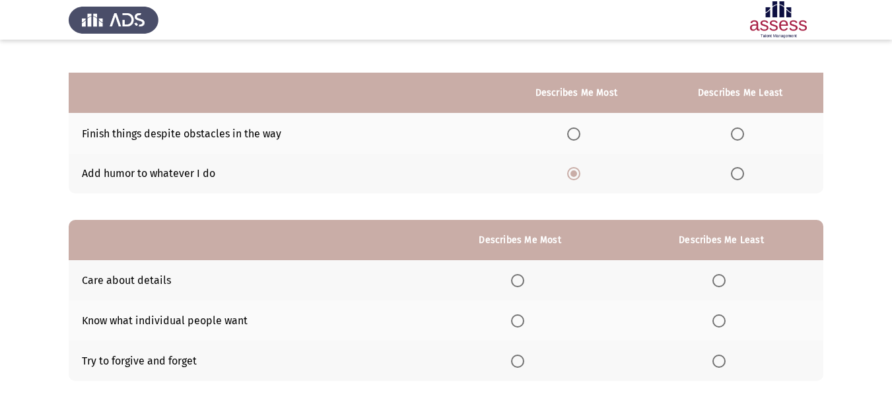
scroll to position [192, 0]
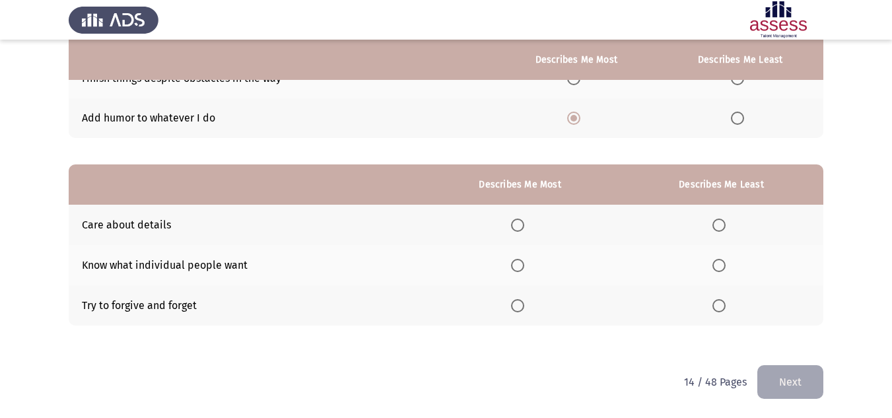
click at [517, 266] on span "Select an option" at bounding box center [517, 265] width 13 height 13
click at [517, 266] on input "Select an option" at bounding box center [517, 265] width 13 height 13
click at [721, 220] on span "Select an option" at bounding box center [719, 225] width 13 height 13
click at [721, 220] on input "Select an option" at bounding box center [719, 225] width 13 height 13
click at [787, 398] on button "Next" at bounding box center [791, 382] width 66 height 34
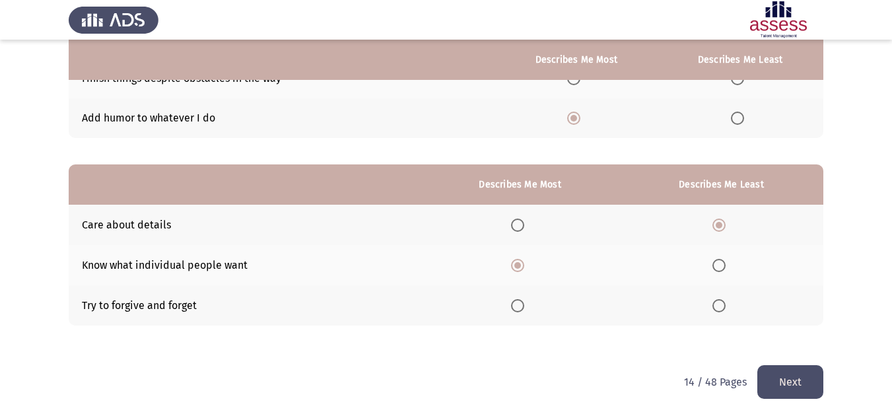
scroll to position [0, 0]
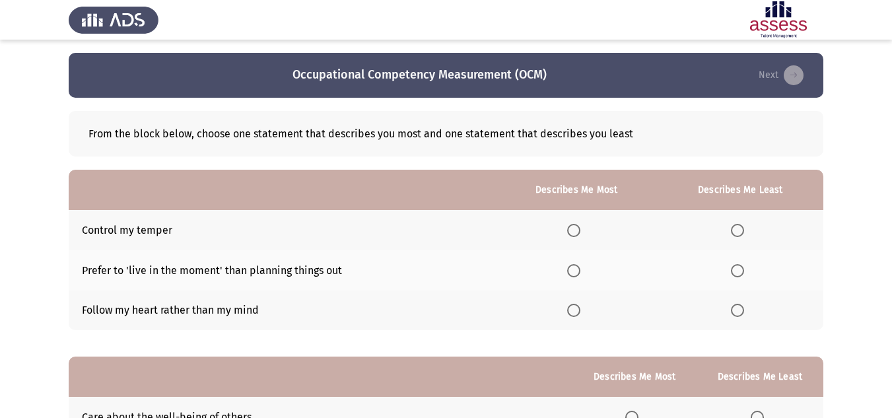
click at [575, 313] on span "Select an option" at bounding box center [573, 310] width 13 height 13
click at [575, 313] on input "Select an option" at bounding box center [573, 310] width 13 height 13
click at [741, 228] on span "Select an option" at bounding box center [737, 230] width 13 height 13
click at [741, 228] on input "Select an option" at bounding box center [737, 230] width 13 height 13
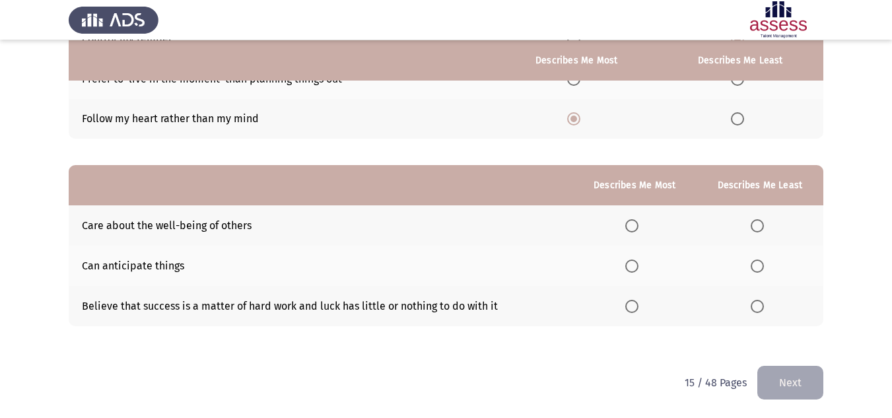
scroll to position [192, 0]
click at [630, 225] on span "Select an option" at bounding box center [632, 225] width 13 height 13
click at [630, 225] on input "Select an option" at bounding box center [632, 225] width 13 height 13
click at [754, 266] on span "Select an option" at bounding box center [757, 265] width 13 height 13
click at [754, 266] on input "Select an option" at bounding box center [757, 265] width 13 height 13
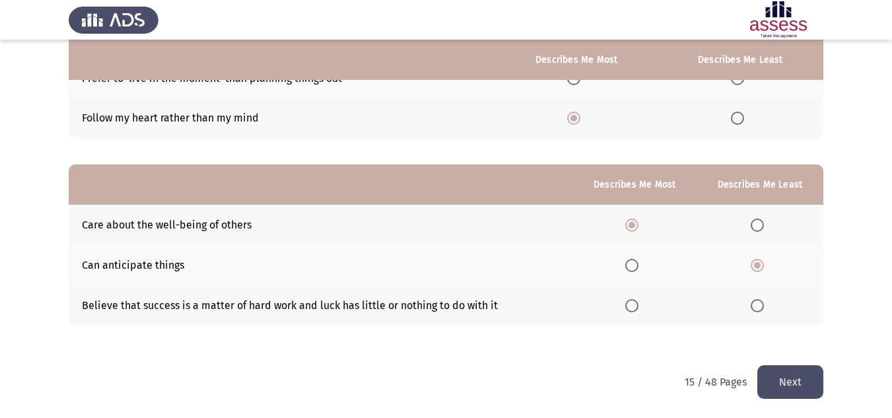
click at [795, 381] on button "Next" at bounding box center [791, 382] width 66 height 34
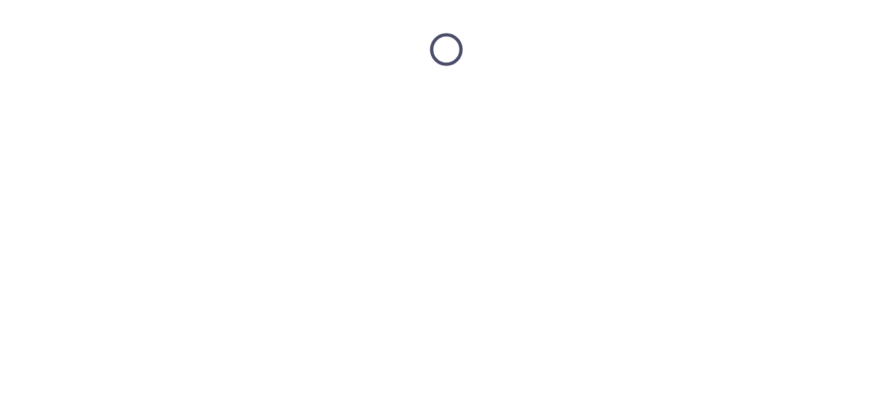
scroll to position [0, 0]
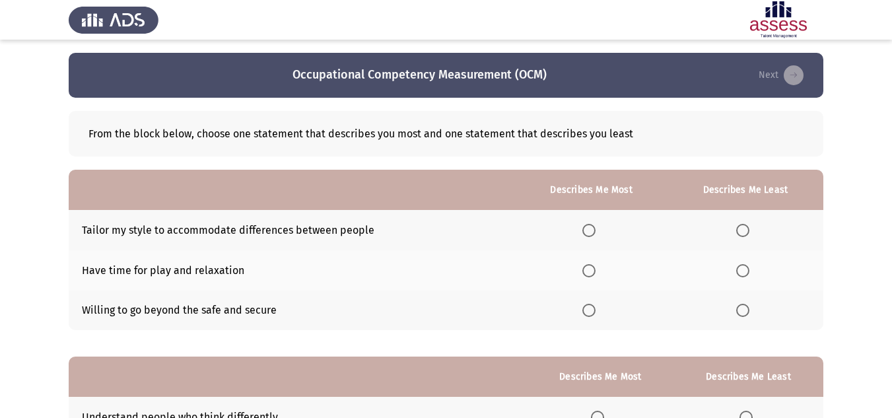
click at [593, 231] on span "Select an option" at bounding box center [589, 230] width 13 height 13
click at [593, 231] on input "Select an option" at bounding box center [589, 230] width 13 height 13
click at [743, 312] on span "Select an option" at bounding box center [743, 310] width 13 height 13
click at [743, 312] on input "Select an option" at bounding box center [743, 310] width 13 height 13
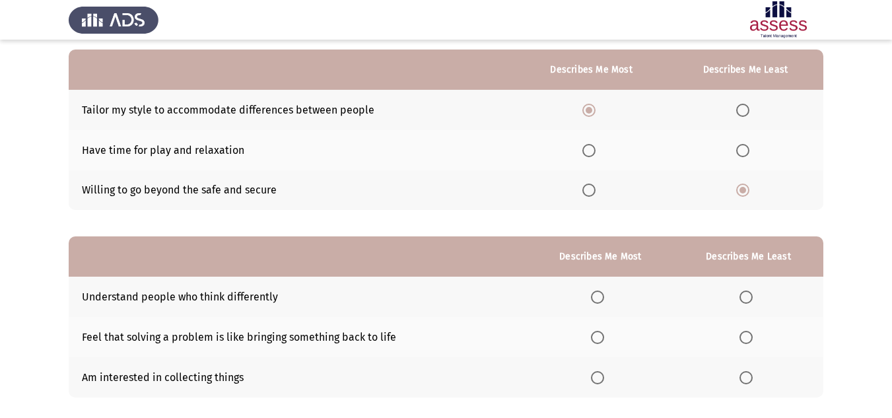
scroll to position [192, 0]
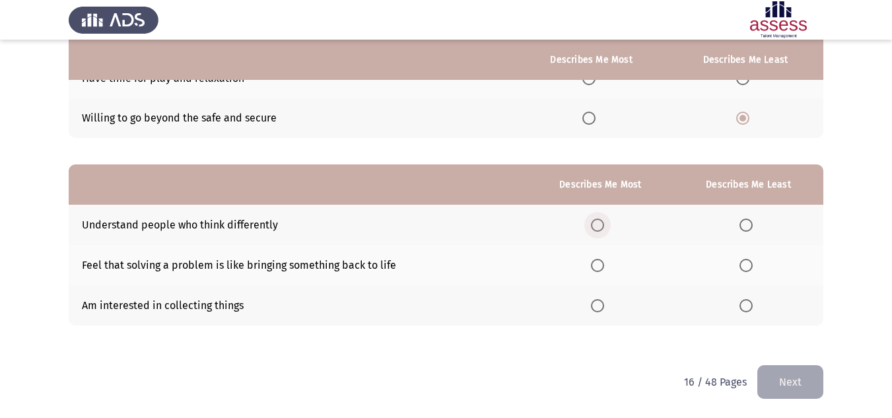
click at [604, 225] on span "Select an option" at bounding box center [597, 225] width 13 height 13
click at [604, 225] on input "Select an option" at bounding box center [597, 225] width 13 height 13
click at [748, 300] on span "Select an option" at bounding box center [746, 305] width 13 height 13
click at [748, 300] on input "Select an option" at bounding box center [746, 305] width 13 height 13
click at [787, 377] on button "Next" at bounding box center [791, 382] width 66 height 34
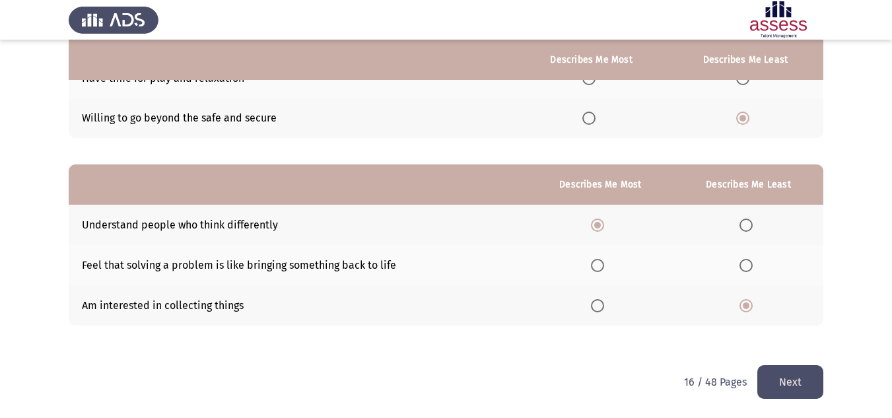
scroll to position [0, 0]
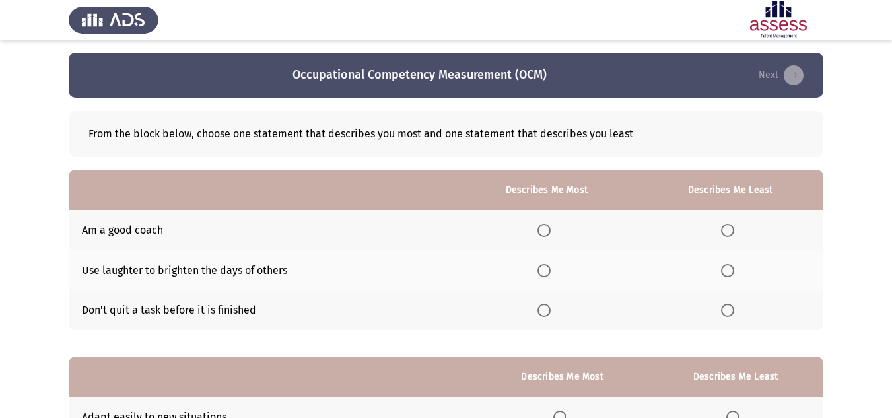
click at [551, 272] on span "Select an option" at bounding box center [544, 270] width 13 height 13
click at [551, 272] on input "Select an option" at bounding box center [544, 270] width 13 height 13
click at [737, 315] on label "Select an option" at bounding box center [730, 310] width 18 height 13
click at [735, 315] on input "Select an option" at bounding box center [727, 310] width 13 height 13
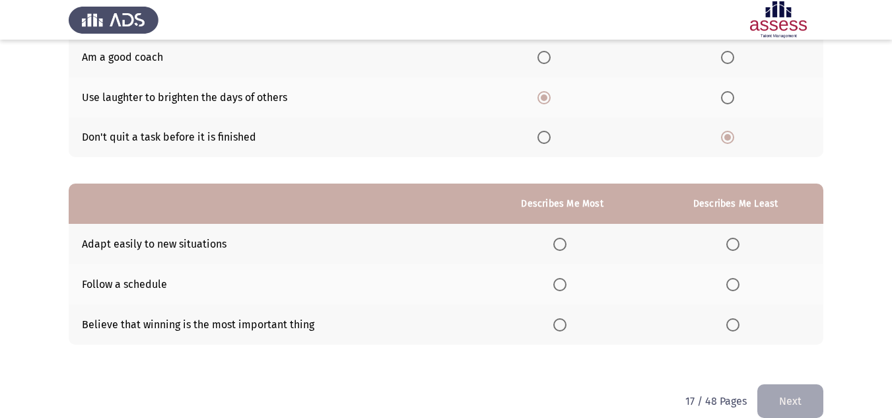
scroll to position [192, 0]
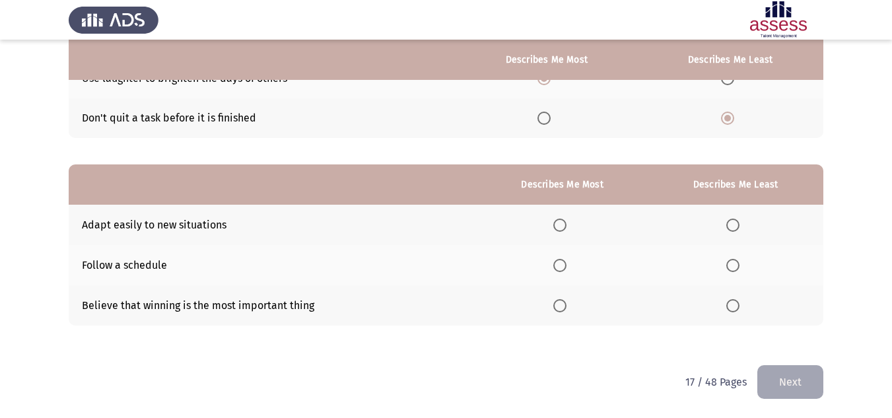
click at [562, 224] on span "Select an option" at bounding box center [560, 225] width 13 height 13
click at [562, 224] on input "Select an option" at bounding box center [560, 225] width 13 height 13
click at [730, 308] on span "Select an option" at bounding box center [733, 305] width 13 height 13
click at [730, 308] on input "Select an option" at bounding box center [733, 305] width 13 height 13
click at [796, 374] on button "Next" at bounding box center [791, 382] width 66 height 34
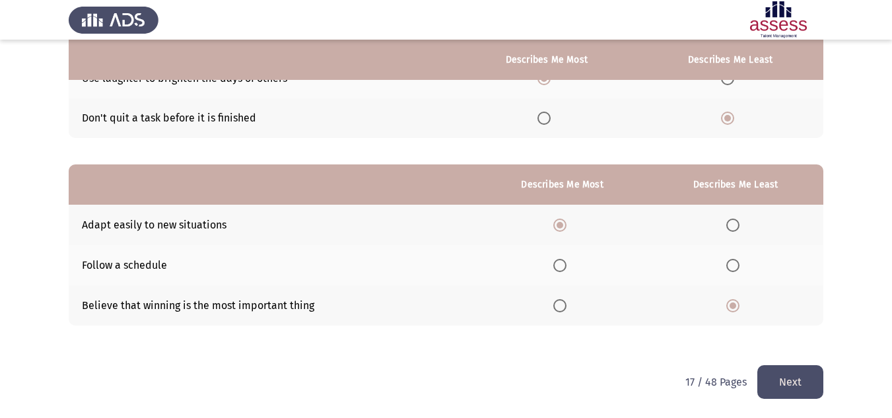
scroll to position [0, 0]
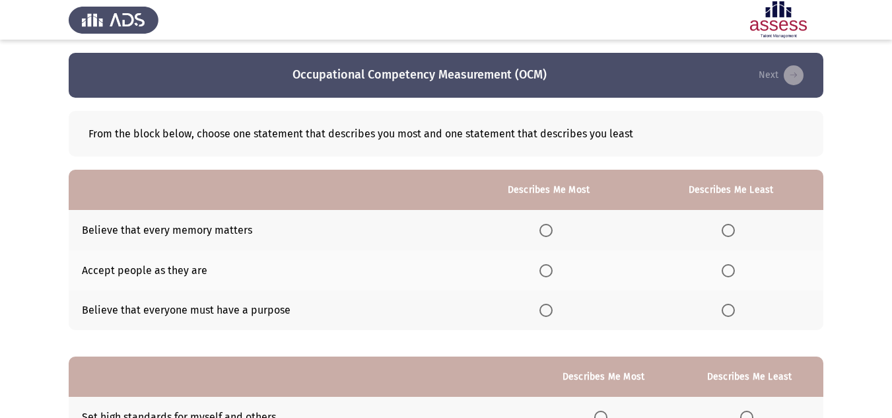
click at [546, 270] on span "Select an option" at bounding box center [546, 270] width 13 height 13
click at [546, 270] on input "Select an option" at bounding box center [546, 270] width 13 height 13
click at [733, 225] on span "Select an option" at bounding box center [728, 230] width 13 height 13
click at [733, 225] on input "Select an option" at bounding box center [728, 230] width 13 height 13
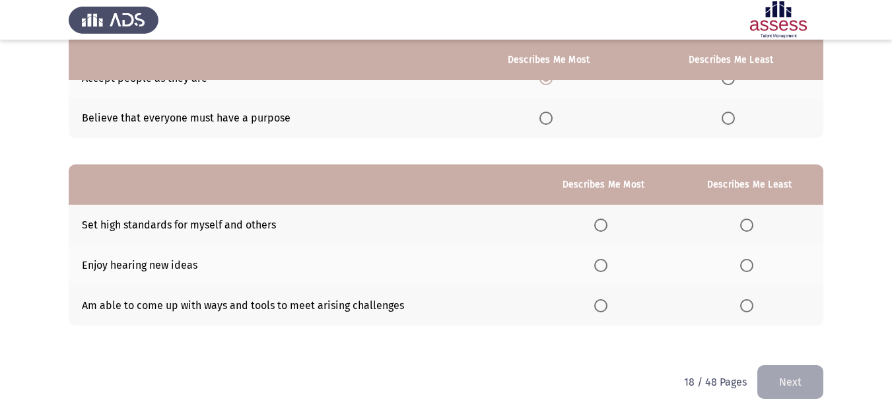
click at [611, 303] on label "Select an option" at bounding box center [604, 305] width 18 height 13
click at [608, 303] on input "Select an option" at bounding box center [601, 305] width 13 height 13
click at [750, 225] on span "Select an option" at bounding box center [747, 225] width 13 height 13
click at [750, 225] on input "Select an option" at bounding box center [747, 225] width 13 height 13
click at [775, 390] on button "Next" at bounding box center [791, 382] width 66 height 34
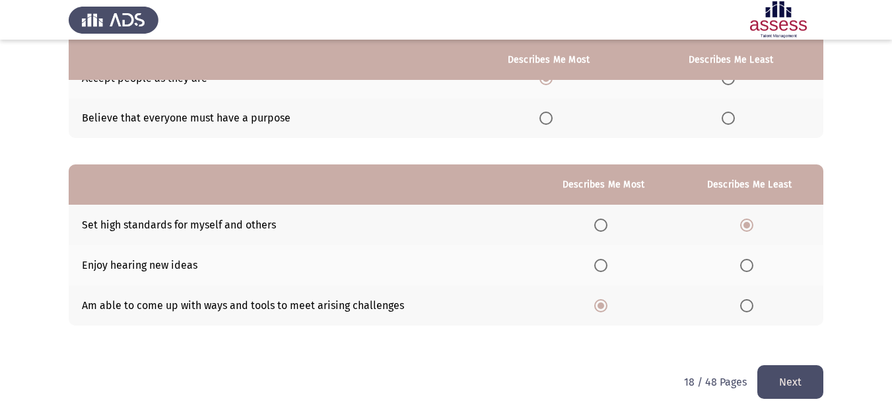
scroll to position [0, 0]
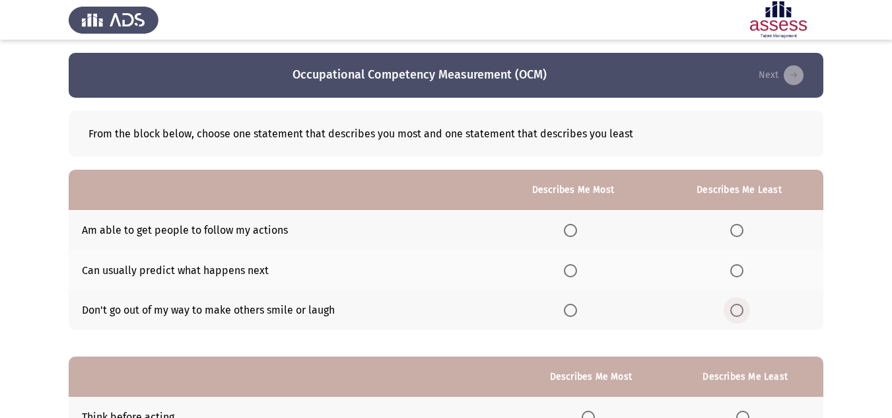
click at [743, 312] on span "Select an option" at bounding box center [737, 310] width 13 height 13
click at [743, 312] on input "Select an option" at bounding box center [737, 310] width 13 height 13
click at [574, 228] on span "Select an option" at bounding box center [570, 230] width 13 height 13
click at [574, 228] on input "Select an option" at bounding box center [570, 230] width 13 height 13
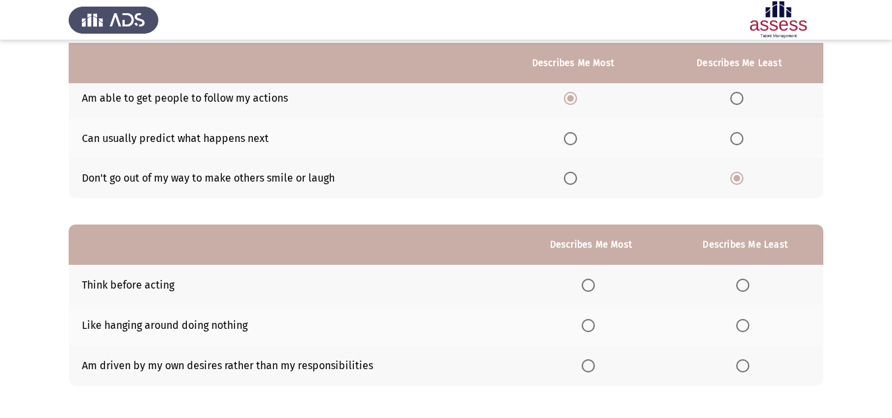
scroll to position [192, 0]
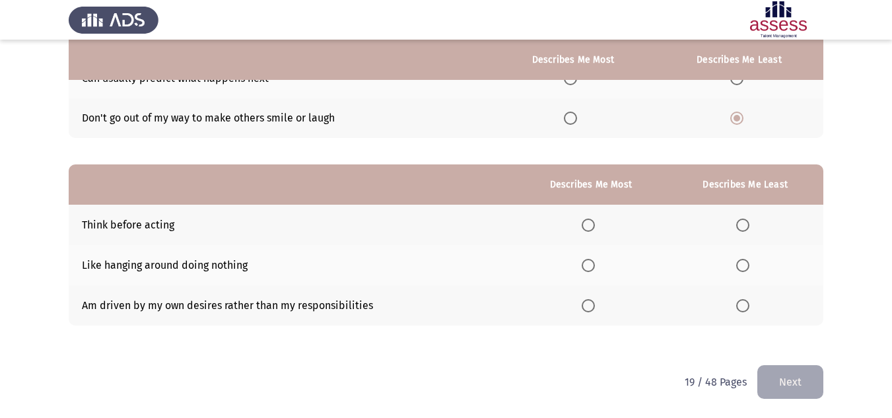
click at [595, 226] on span "Select an option" at bounding box center [588, 225] width 13 height 13
click at [595, 226] on input "Select an option" at bounding box center [588, 225] width 13 height 13
click at [743, 266] on span "Select an option" at bounding box center [743, 265] width 13 height 13
click at [743, 266] on input "Select an option" at bounding box center [743, 265] width 13 height 13
click at [781, 382] on button "Next" at bounding box center [791, 382] width 66 height 34
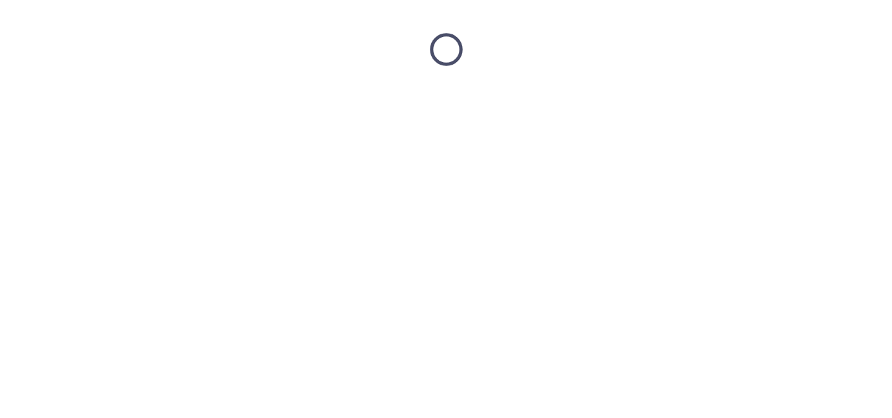
scroll to position [0, 0]
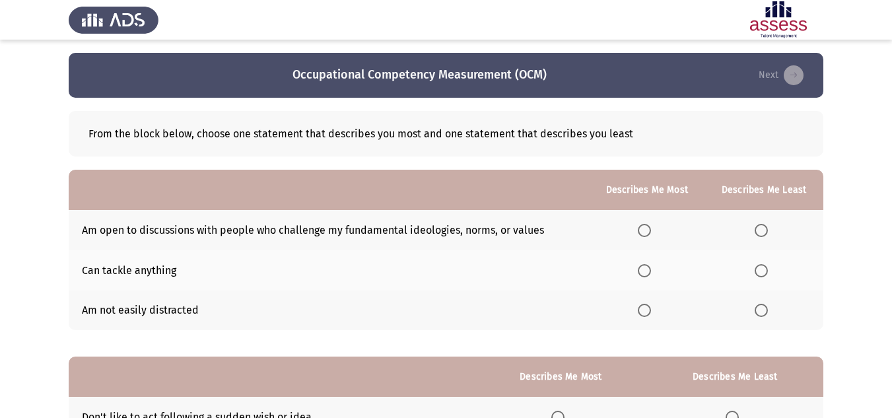
click at [764, 312] on span "Select an option" at bounding box center [761, 310] width 13 height 13
click at [764, 312] on input "Select an option" at bounding box center [761, 310] width 13 height 13
click at [648, 229] on span "Select an option" at bounding box center [644, 230] width 13 height 13
click at [648, 229] on input "Select an option" at bounding box center [644, 230] width 13 height 13
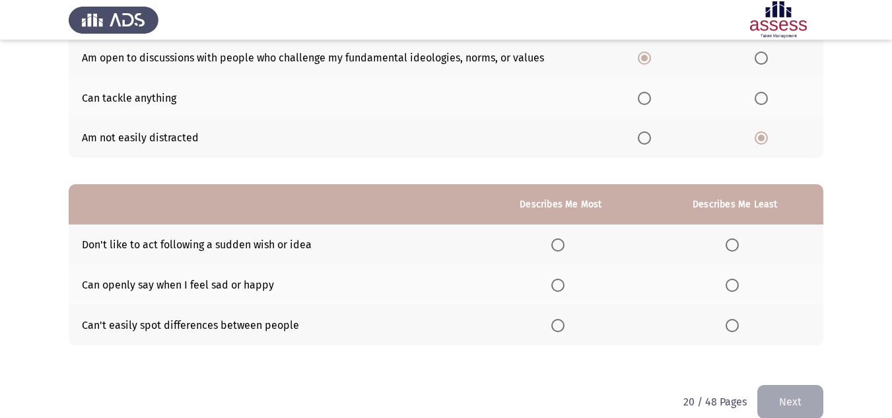
scroll to position [192, 0]
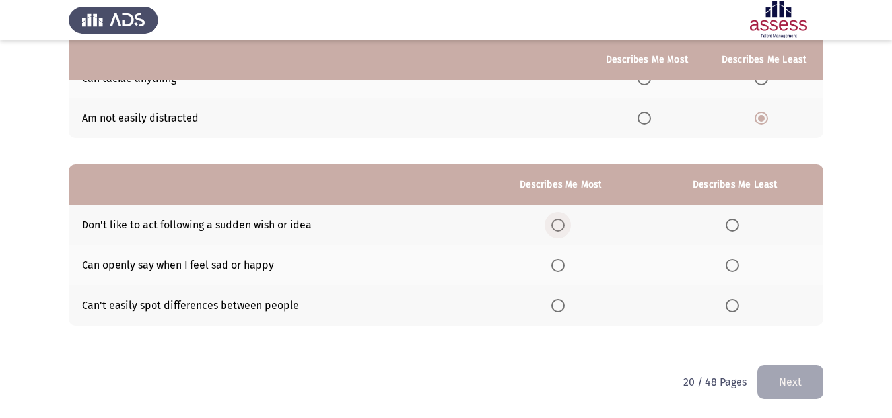
click at [558, 224] on span "Select an option" at bounding box center [558, 225] width 13 height 13
click at [558, 224] on input "Select an option" at bounding box center [558, 225] width 13 height 13
click at [727, 303] on span "Select an option" at bounding box center [732, 305] width 13 height 13
click at [727, 303] on input "Select an option" at bounding box center [732, 305] width 13 height 13
click at [789, 389] on button "Next" at bounding box center [791, 382] width 66 height 34
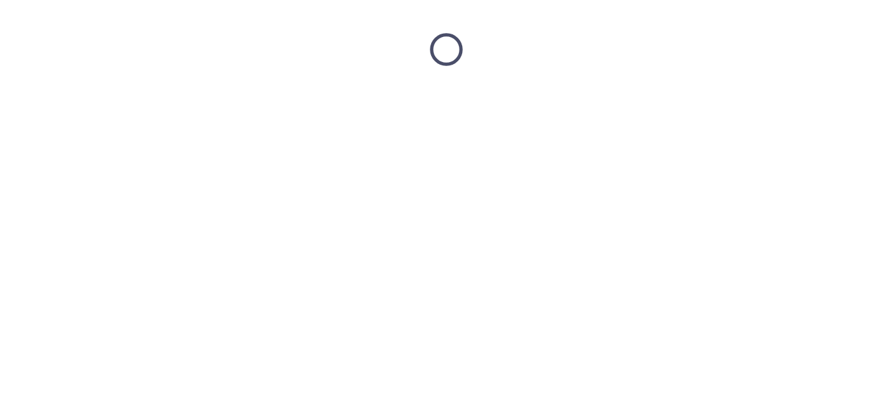
scroll to position [0, 0]
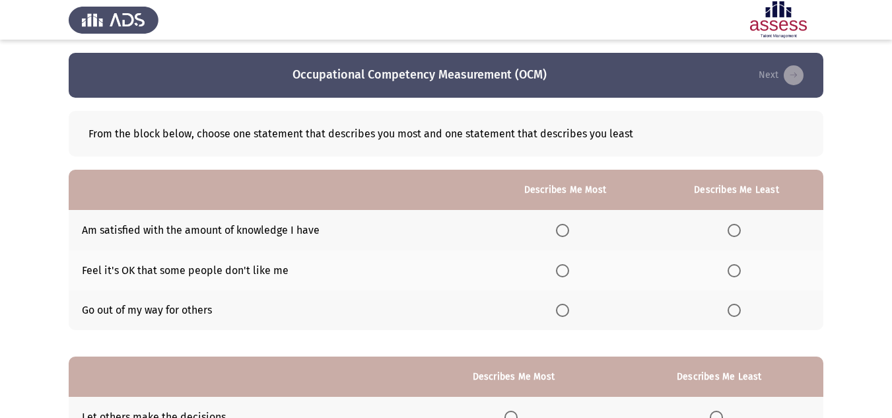
click at [567, 314] on span "Select an option" at bounding box center [562, 310] width 13 height 13
click at [567, 314] on input "Select an option" at bounding box center [562, 310] width 13 height 13
click at [741, 221] on th at bounding box center [737, 230] width 174 height 40
click at [735, 231] on span "Select an option" at bounding box center [735, 231] width 0 height 0
click at [735, 230] on input "Select an option" at bounding box center [734, 230] width 13 height 13
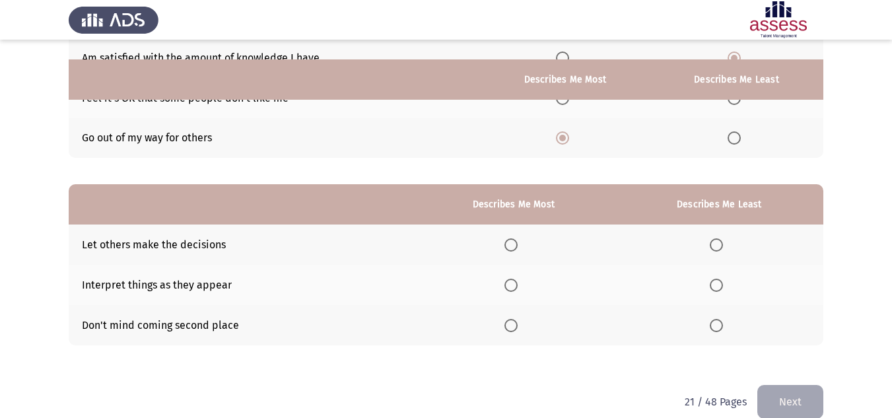
scroll to position [192, 0]
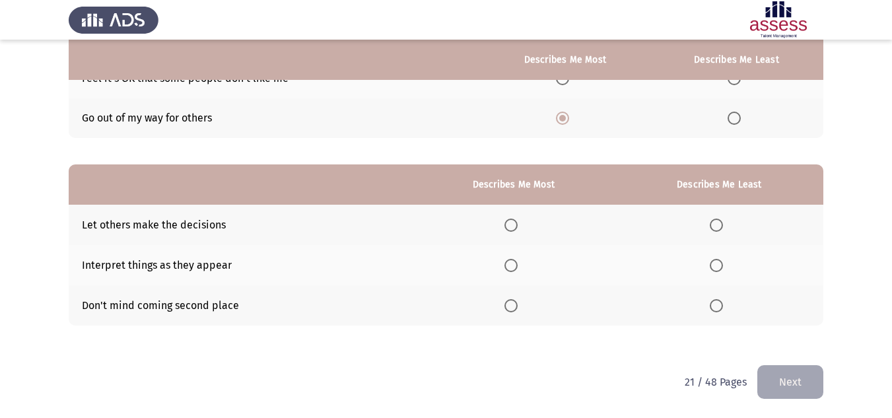
click at [723, 220] on span "Select an option" at bounding box center [716, 225] width 13 height 13
click at [723, 220] on input "Select an option" at bounding box center [716, 225] width 13 height 13
click at [511, 311] on span "Select an option" at bounding box center [511, 305] width 13 height 13
click at [511, 311] on input "Select an option" at bounding box center [511, 305] width 13 height 13
click at [792, 386] on button "Next" at bounding box center [791, 382] width 66 height 34
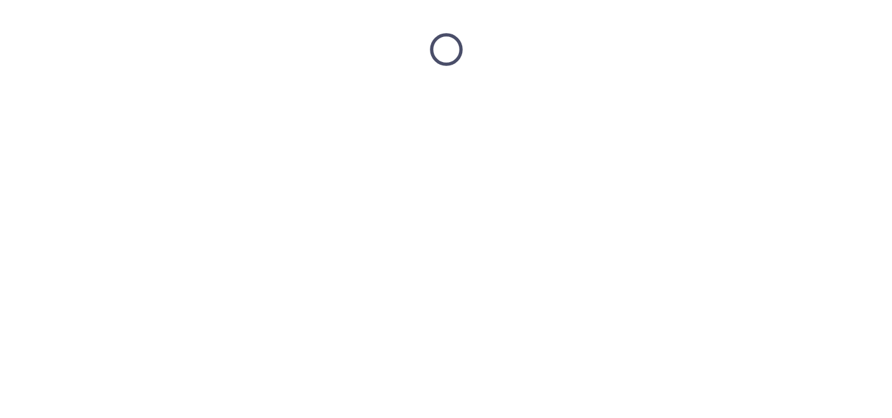
scroll to position [0, 0]
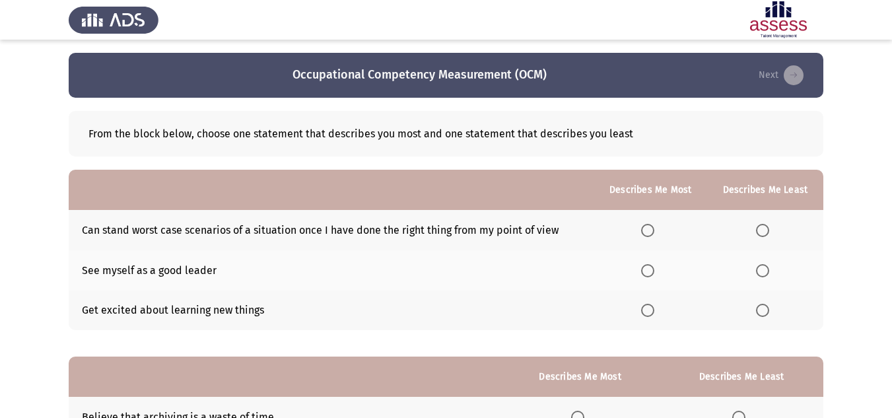
click at [648, 310] on span "Select an option" at bounding box center [647, 310] width 13 height 13
click at [648, 310] on input "Select an option" at bounding box center [647, 310] width 13 height 13
click at [760, 228] on span "Select an option" at bounding box center [762, 230] width 13 height 13
click at [760, 228] on input "Select an option" at bounding box center [762, 230] width 13 height 13
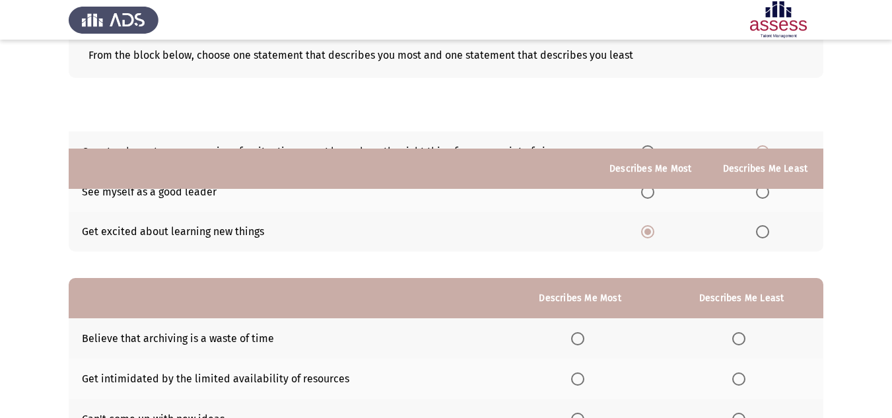
scroll to position [192, 0]
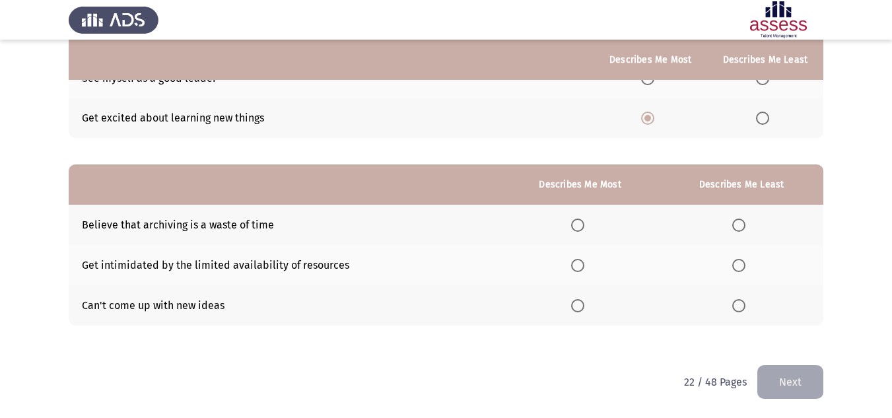
click at [578, 225] on span "Select an option" at bounding box center [578, 225] width 0 height 0
click at [577, 225] on input "Select an option" at bounding box center [577, 225] width 13 height 13
click at [746, 270] on span "Select an option" at bounding box center [739, 265] width 13 height 13
click at [746, 270] on input "Select an option" at bounding box center [739, 265] width 13 height 13
click at [779, 381] on button "Next" at bounding box center [791, 382] width 66 height 34
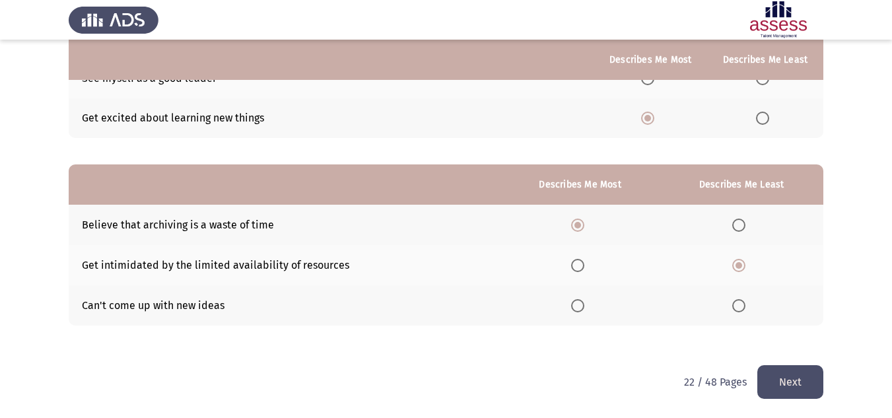
scroll to position [0, 0]
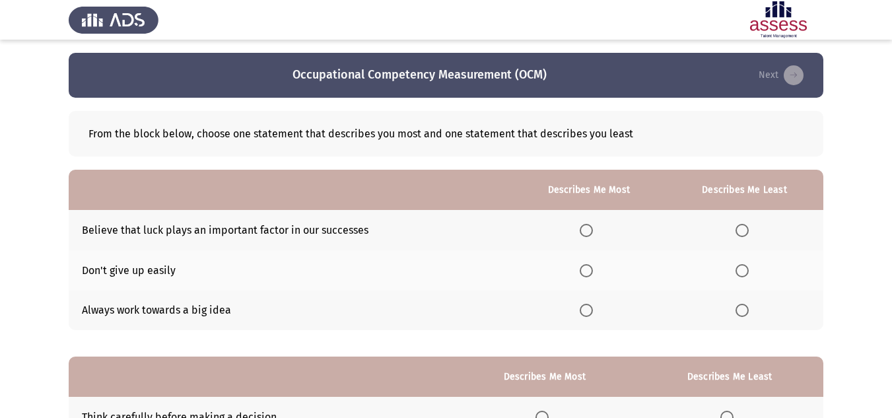
click at [583, 306] on span "Select an option" at bounding box center [586, 310] width 13 height 13
click at [583, 306] on input "Select an option" at bounding box center [586, 310] width 13 height 13
click at [747, 230] on span "Select an option" at bounding box center [742, 230] width 13 height 13
click at [747, 230] on input "Select an option" at bounding box center [742, 230] width 13 height 13
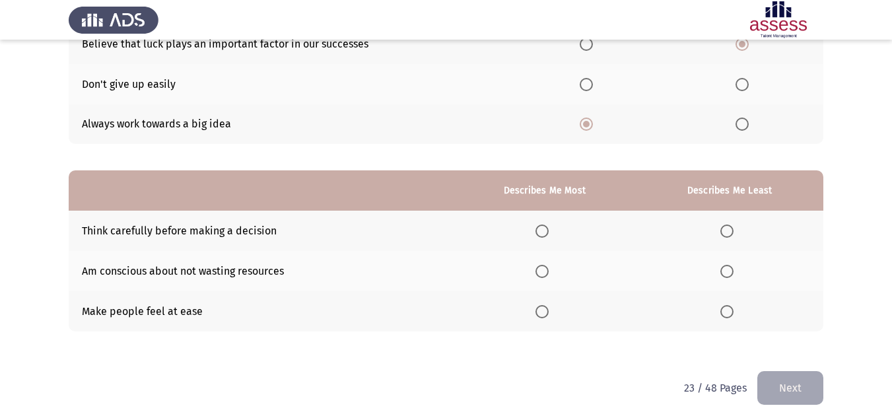
scroll to position [192, 0]
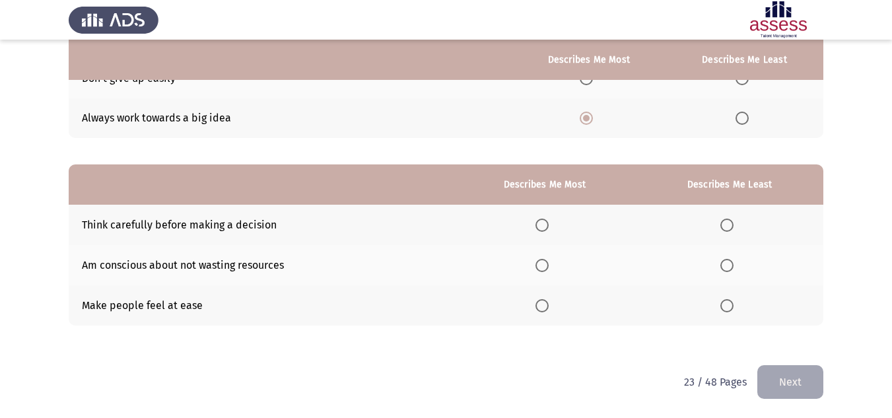
click at [544, 304] on span "Select an option" at bounding box center [542, 305] width 13 height 13
click at [544, 304] on input "Select an option" at bounding box center [542, 305] width 13 height 13
click at [734, 219] on span "Select an option" at bounding box center [727, 225] width 13 height 13
click at [734, 219] on input "Select an option" at bounding box center [727, 225] width 13 height 13
drag, startPoint x: 777, startPoint y: 375, endPoint x: 758, endPoint y: 367, distance: 20.7
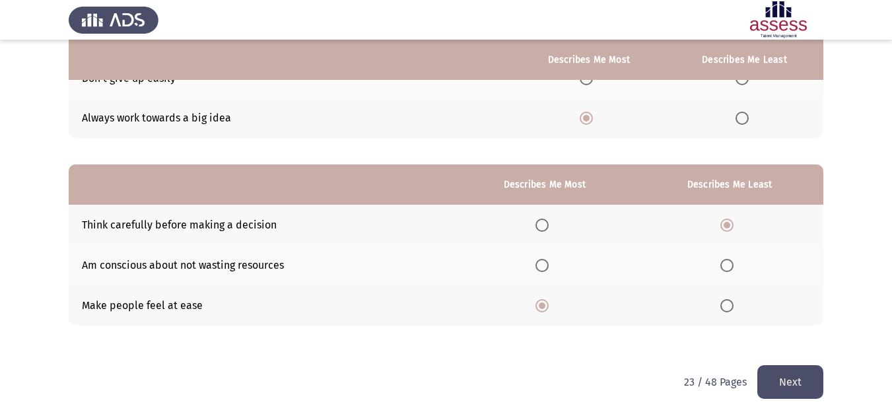
click at [778, 375] on button "Next" at bounding box center [791, 382] width 66 height 34
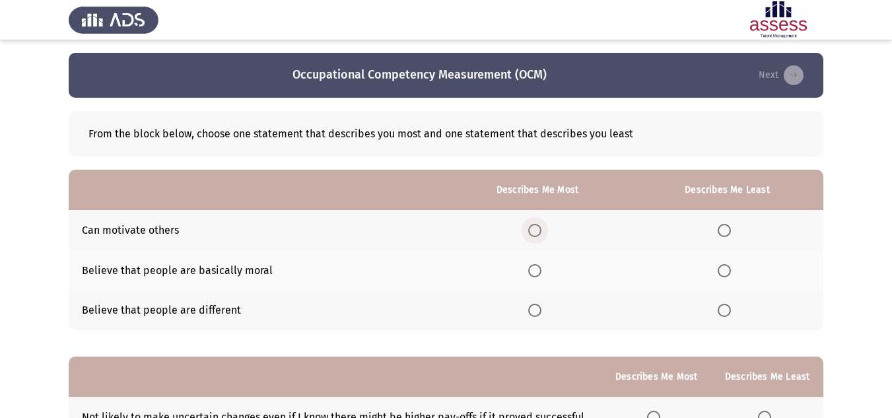
click at [542, 227] on span "Select an option" at bounding box center [534, 230] width 13 height 13
click at [542, 227] on input "Select an option" at bounding box center [534, 230] width 13 height 13
click at [731, 267] on span "Select an option" at bounding box center [724, 270] width 13 height 13
click at [731, 267] on input "Select an option" at bounding box center [724, 270] width 13 height 13
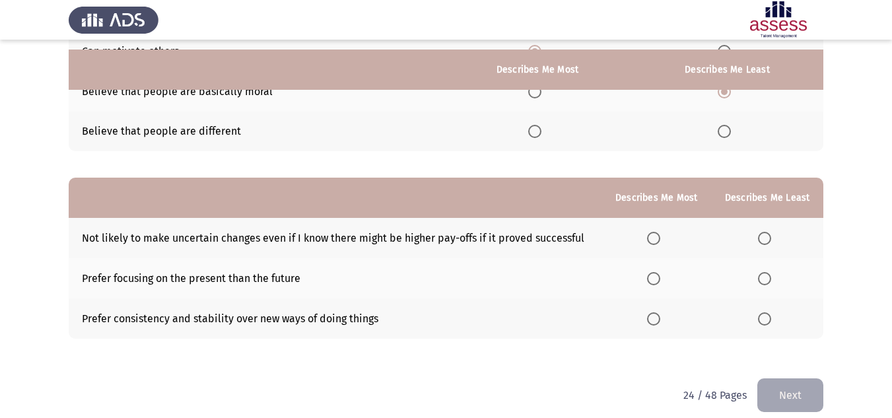
scroll to position [192, 0]
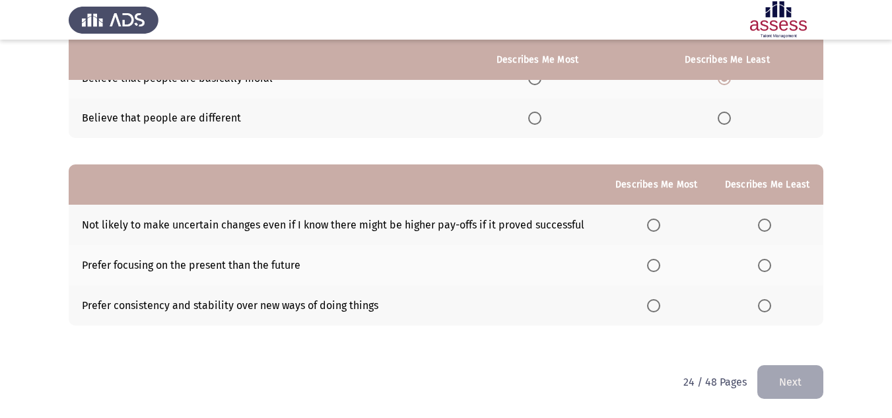
click at [762, 303] on span "Select an option" at bounding box center [764, 305] width 13 height 13
click at [762, 303] on input "Select an option" at bounding box center [764, 305] width 13 height 13
click at [651, 264] on span "Select an option" at bounding box center [653, 265] width 13 height 13
click at [651, 264] on input "Select an option" at bounding box center [653, 265] width 13 height 13
click at [785, 379] on button "Next" at bounding box center [791, 382] width 66 height 34
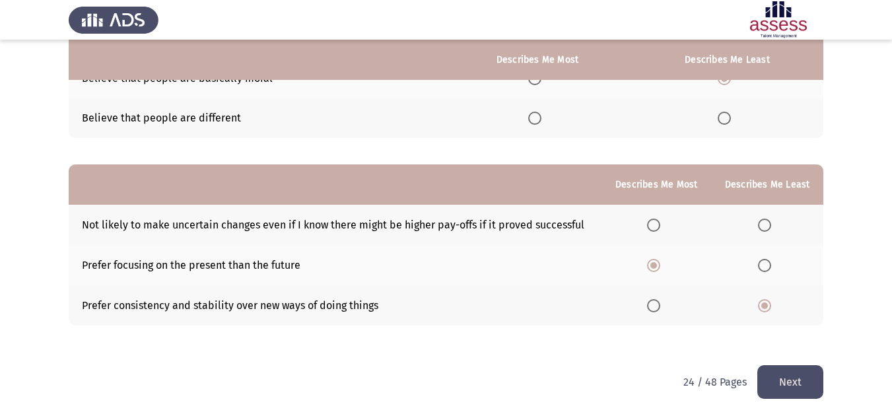
scroll to position [0, 0]
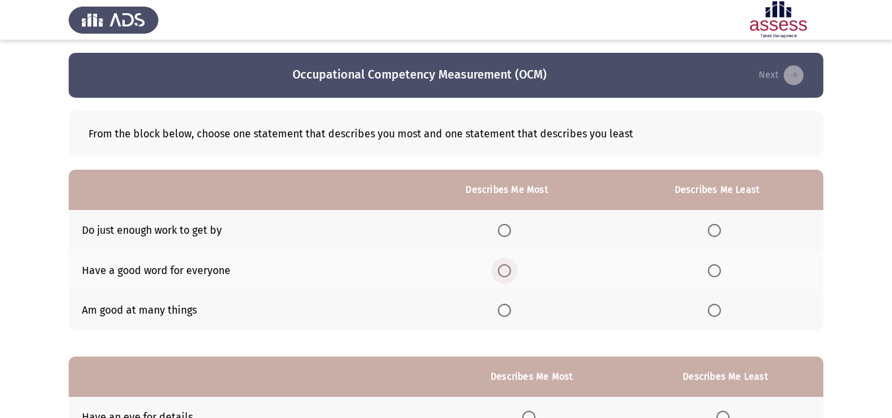
click at [503, 270] on span "Select an option" at bounding box center [504, 270] width 13 height 13
click at [503, 270] on input "Select an option" at bounding box center [504, 270] width 13 height 13
click at [719, 223] on th at bounding box center [717, 230] width 213 height 40
click at [719, 230] on span "Select an option" at bounding box center [714, 230] width 13 height 13
click at [719, 230] on input "Select an option" at bounding box center [714, 230] width 13 height 13
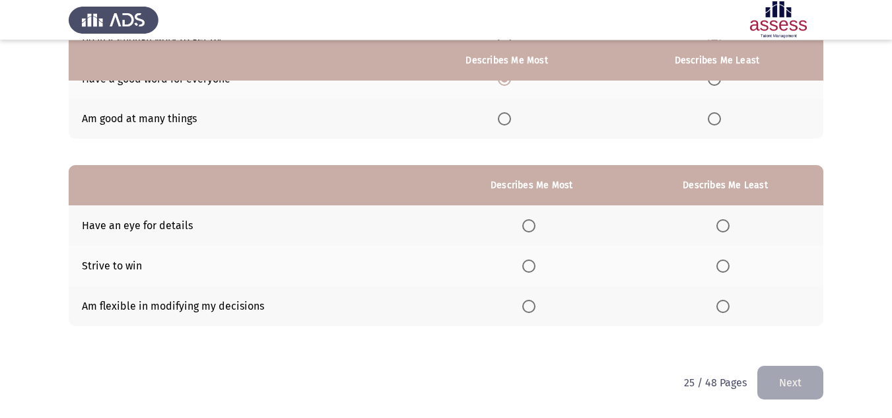
scroll to position [192, 0]
click at [721, 308] on span "Select an option" at bounding box center [723, 305] width 13 height 13
click at [721, 308] on input "Select an option" at bounding box center [723, 305] width 13 height 13
click at [541, 303] on label "Select an option" at bounding box center [532, 305] width 18 height 13
click at [536, 303] on input "Select an option" at bounding box center [529, 305] width 13 height 13
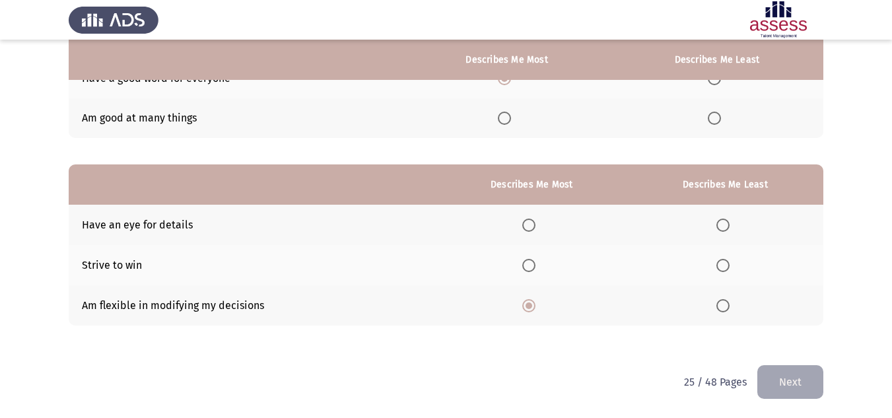
click at [730, 225] on span "Select an option" at bounding box center [723, 225] width 13 height 13
click at [730, 225] on input "Select an option" at bounding box center [723, 225] width 13 height 13
click at [790, 386] on button "Next" at bounding box center [791, 382] width 66 height 34
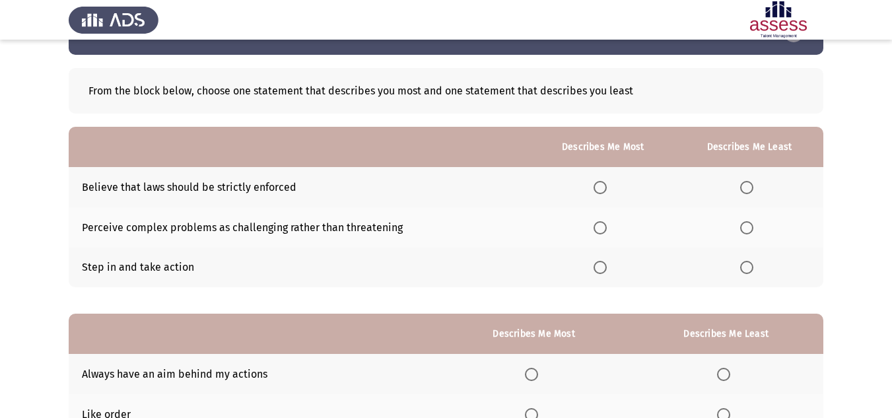
scroll to position [66, 0]
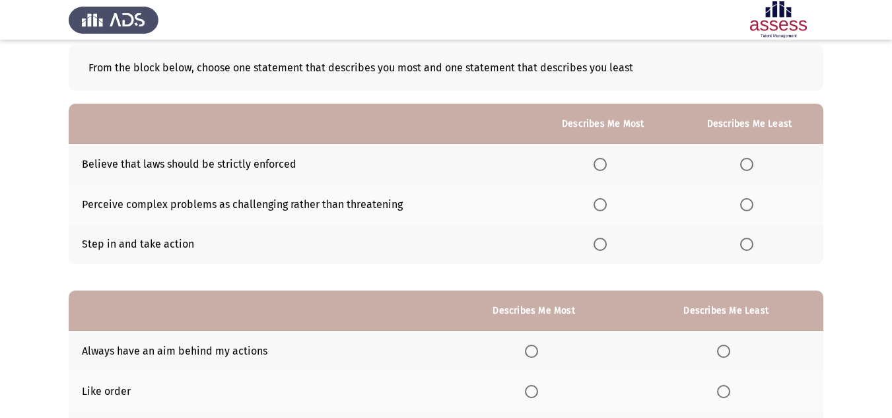
click at [599, 206] on span "Select an option" at bounding box center [600, 204] width 13 height 13
click at [599, 206] on input "Select an option" at bounding box center [600, 204] width 13 height 13
click at [752, 161] on span "Select an option" at bounding box center [747, 164] width 13 height 13
click at [752, 161] on input "Select an option" at bounding box center [747, 164] width 13 height 13
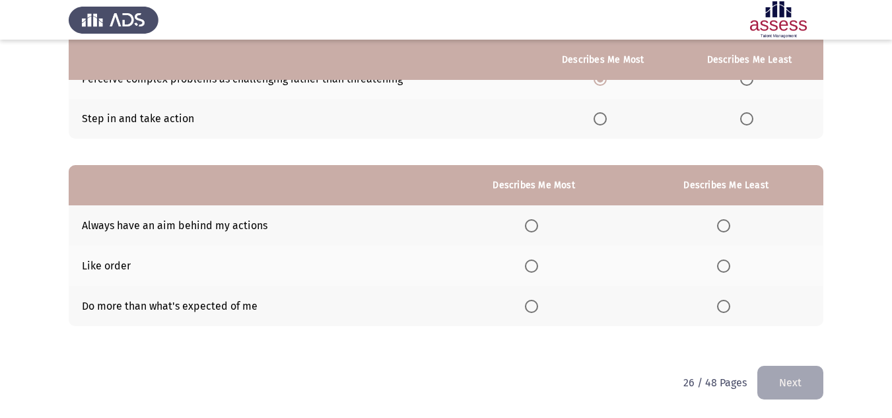
scroll to position [192, 0]
click at [530, 222] on span "Select an option" at bounding box center [531, 225] width 13 height 13
click at [530, 222] on input "Select an option" at bounding box center [531, 225] width 13 height 13
click at [727, 262] on span "Select an option" at bounding box center [723, 265] width 13 height 13
click at [727, 262] on input "Select an option" at bounding box center [723, 265] width 13 height 13
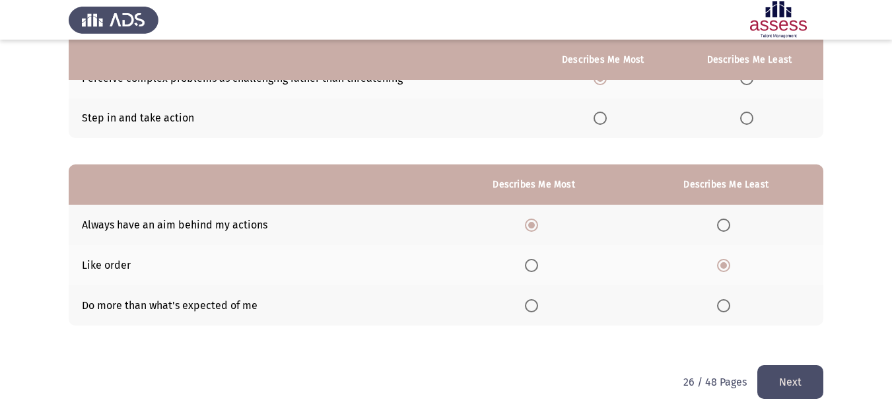
click at [788, 382] on button "Next" at bounding box center [791, 382] width 66 height 34
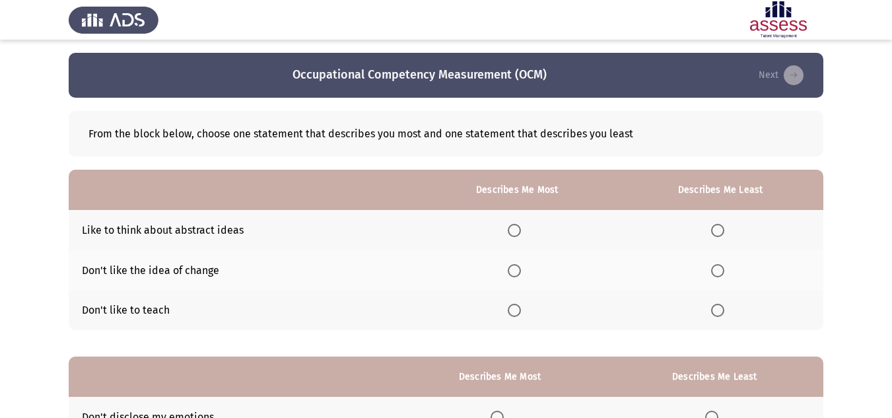
click at [516, 233] on span "Select an option" at bounding box center [514, 230] width 13 height 13
click at [516, 233] on input "Select an option" at bounding box center [514, 230] width 13 height 13
click at [719, 275] on span "Select an option" at bounding box center [717, 270] width 13 height 13
click at [719, 275] on input "Select an option" at bounding box center [717, 270] width 13 height 13
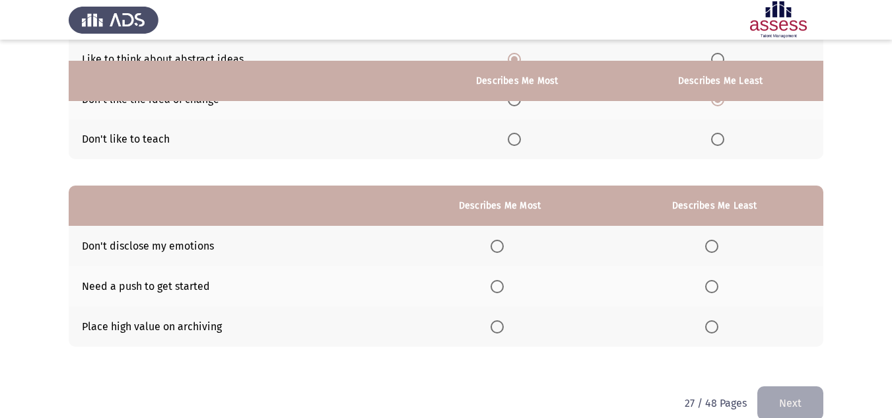
scroll to position [192, 0]
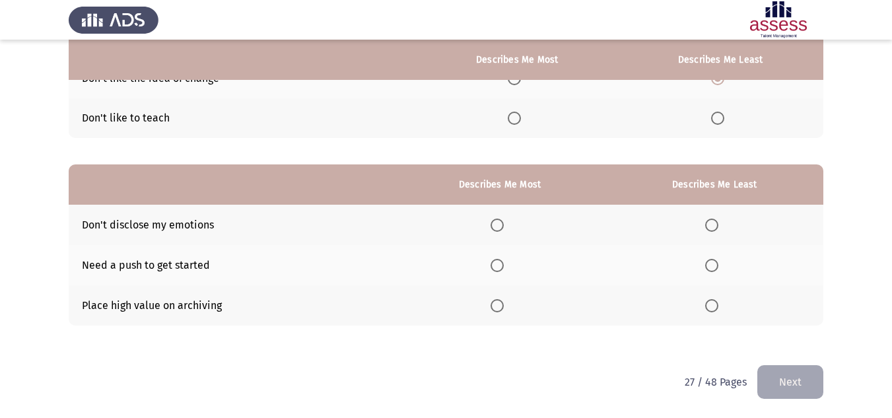
click at [502, 229] on span "Select an option" at bounding box center [497, 225] width 13 height 13
click at [502, 229] on input "Select an option" at bounding box center [497, 225] width 13 height 13
click at [713, 305] on span "Select an option" at bounding box center [712, 305] width 13 height 13
click at [713, 305] on input "Select an option" at bounding box center [712, 305] width 13 height 13
click at [773, 373] on button "Next" at bounding box center [791, 382] width 66 height 34
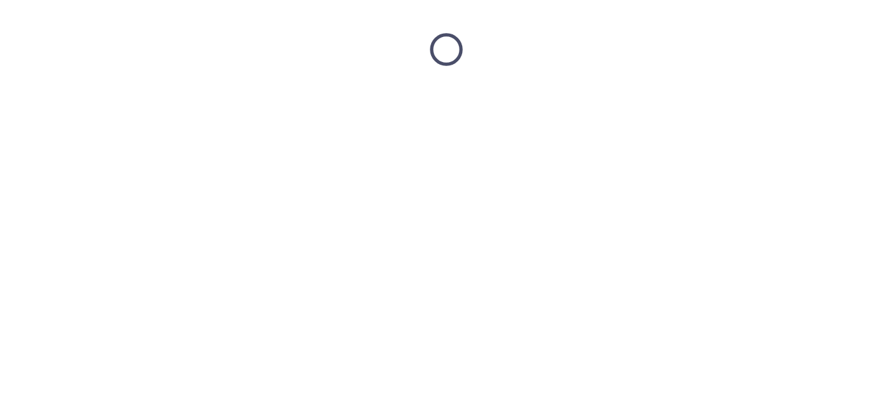
scroll to position [0, 0]
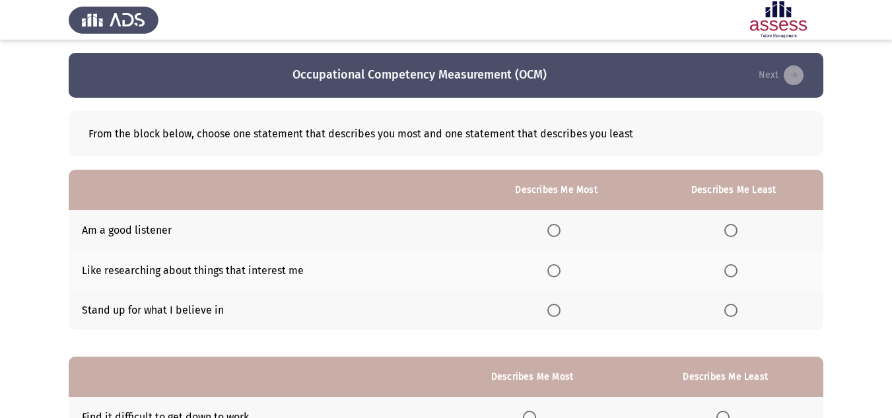
click at [558, 310] on span "Select an option" at bounding box center [554, 310] width 13 height 13
click at [558, 310] on input "Select an option" at bounding box center [554, 310] width 13 height 13
click at [730, 272] on span "Select an option" at bounding box center [731, 270] width 13 height 13
click at [730, 272] on input "Select an option" at bounding box center [731, 270] width 13 height 13
click at [550, 273] on span "Select an option" at bounding box center [554, 270] width 13 height 13
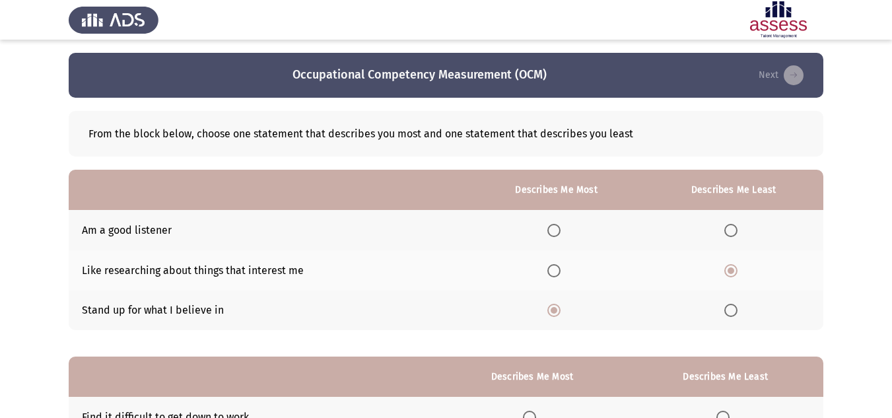
click at [550, 273] on input "Select an option" at bounding box center [554, 270] width 13 height 13
click at [731, 235] on span "Select an option" at bounding box center [731, 230] width 13 height 13
click at [731, 235] on input "Select an option" at bounding box center [731, 230] width 13 height 13
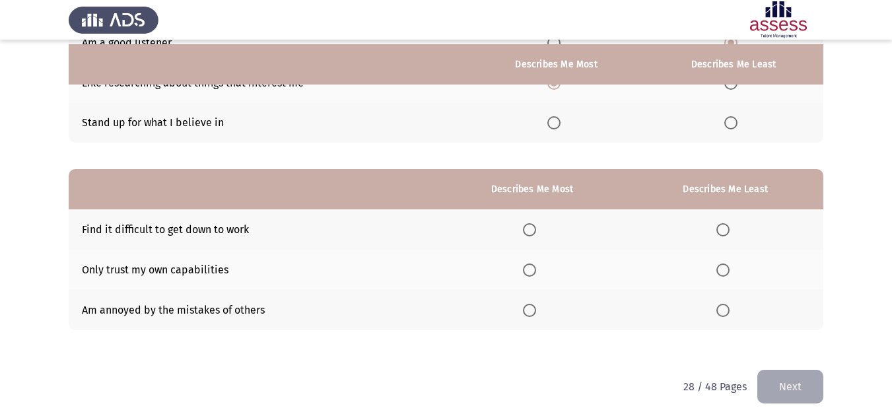
scroll to position [192, 0]
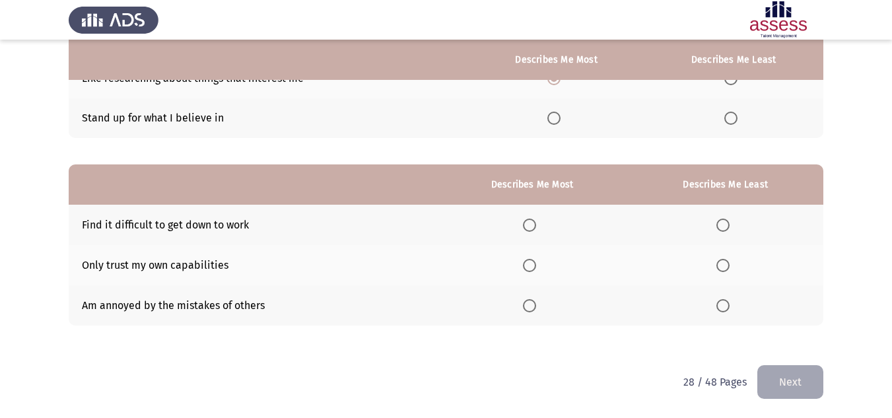
click at [730, 227] on span "Select an option" at bounding box center [723, 225] width 13 height 13
click at [730, 227] on input "Select an option" at bounding box center [723, 225] width 13 height 13
click at [531, 268] on span "Select an option" at bounding box center [529, 265] width 13 height 13
click at [531, 268] on input "Select an option" at bounding box center [529, 265] width 13 height 13
click at [796, 382] on button "Next" at bounding box center [791, 382] width 66 height 34
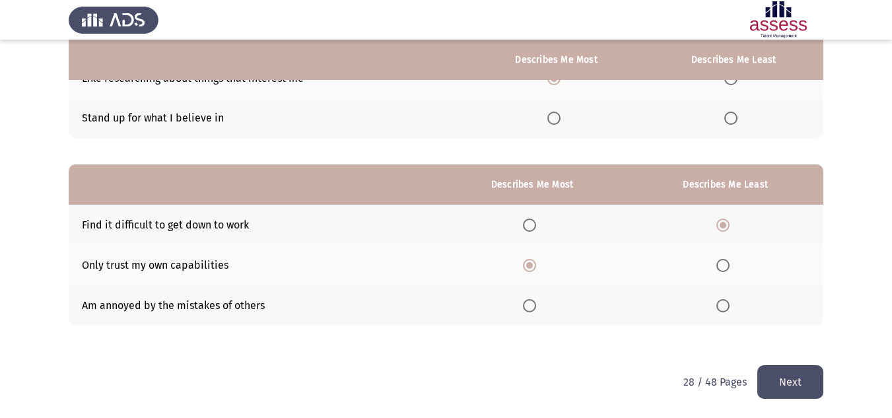
scroll to position [0, 0]
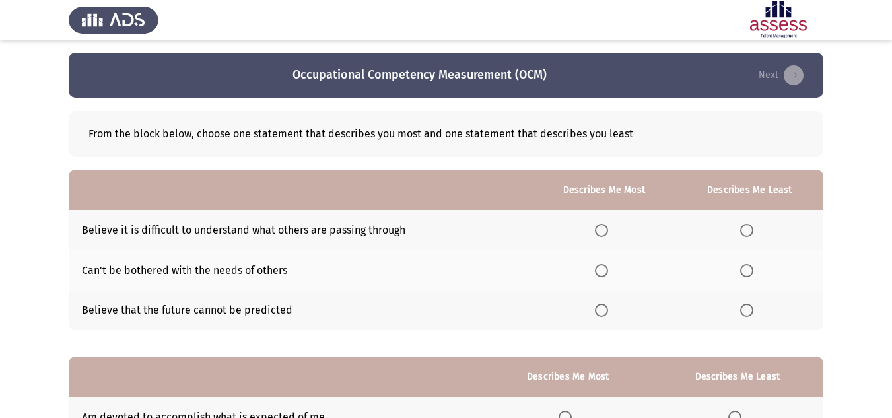
click at [606, 314] on span "Select an option" at bounding box center [601, 310] width 13 height 13
click at [606, 314] on input "Select an option" at bounding box center [601, 310] width 13 height 13
click at [746, 271] on span "Select an option" at bounding box center [747, 270] width 13 height 13
click at [746, 271] on input "Select an option" at bounding box center [747, 270] width 13 height 13
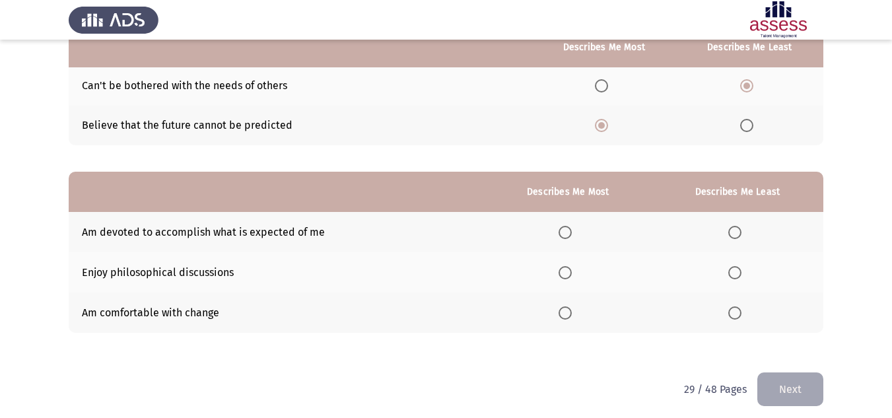
scroll to position [192, 0]
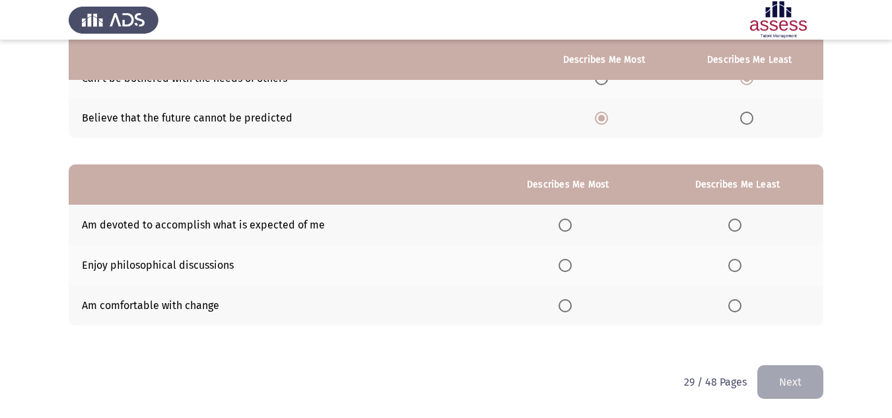
click at [563, 225] on span "Select an option" at bounding box center [565, 225] width 13 height 13
click at [563, 225] on input "Select an option" at bounding box center [565, 225] width 13 height 13
click at [735, 265] on span "Select an option" at bounding box center [735, 265] width 13 height 13
click at [735, 265] on input "Select an option" at bounding box center [735, 265] width 13 height 13
click at [781, 376] on button "Next" at bounding box center [791, 382] width 66 height 34
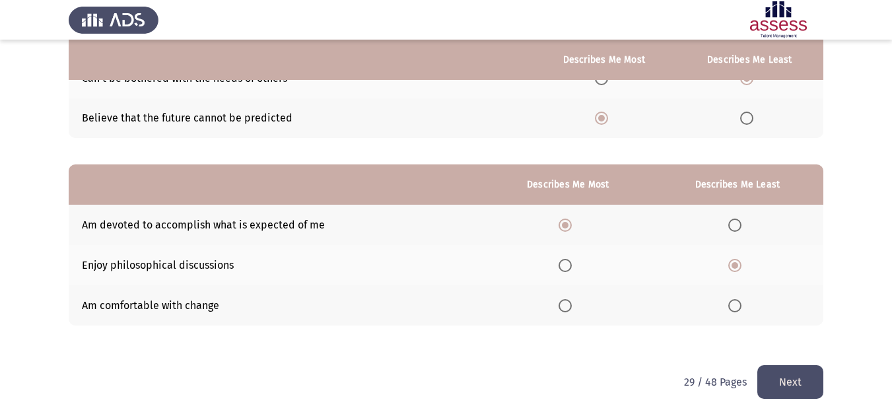
scroll to position [0, 0]
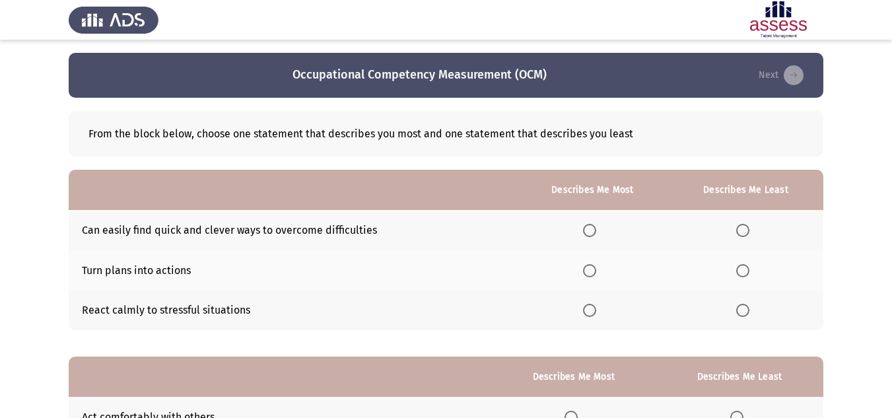
click at [591, 271] on span "Select an option" at bounding box center [589, 270] width 13 height 13
click at [591, 271] on input "Select an option" at bounding box center [589, 270] width 13 height 13
click at [743, 310] on span "Select an option" at bounding box center [743, 310] width 13 height 13
click at [743, 310] on input "Select an option" at bounding box center [743, 310] width 13 height 13
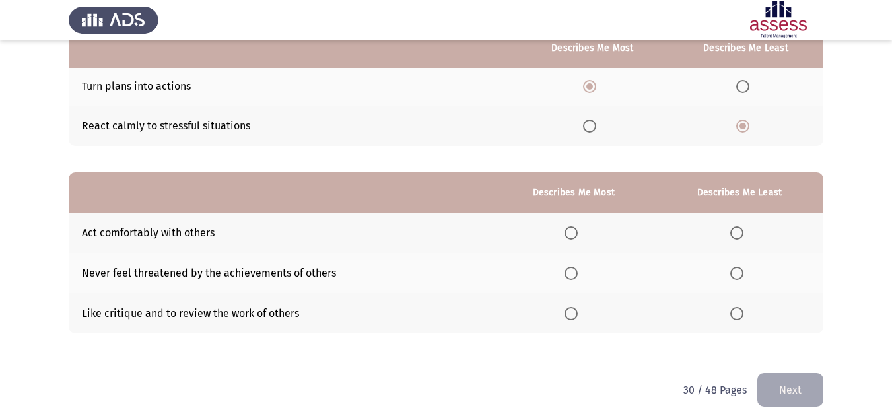
scroll to position [192, 0]
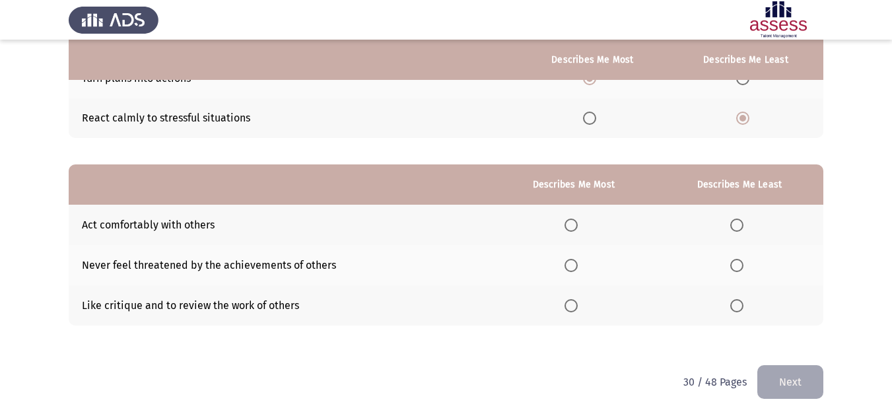
click at [570, 229] on span "Select an option" at bounding box center [571, 225] width 13 height 13
click at [570, 229] on input "Select an option" at bounding box center [571, 225] width 13 height 13
click at [741, 271] on span "Select an option" at bounding box center [737, 265] width 13 height 13
click at [741, 271] on input "Select an option" at bounding box center [737, 265] width 13 height 13
click at [801, 382] on button "Next" at bounding box center [791, 382] width 66 height 34
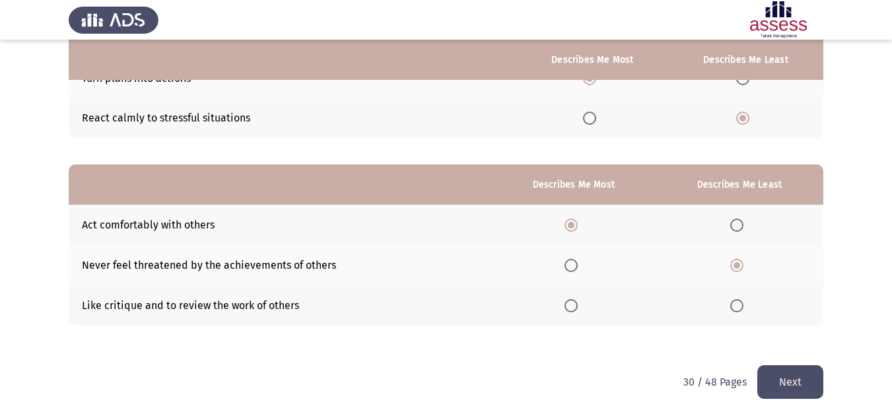
scroll to position [0, 0]
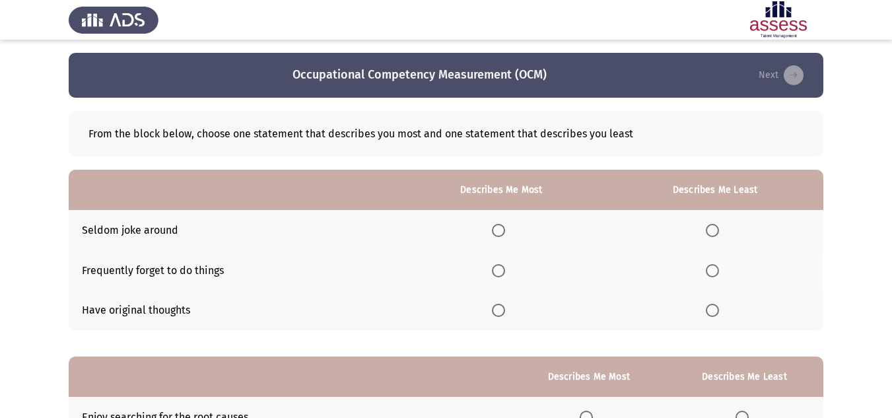
click at [503, 311] on span "Select an option" at bounding box center [498, 310] width 13 height 13
click at [503, 311] on input "Select an option" at bounding box center [498, 310] width 13 height 13
click at [719, 227] on span "Select an option" at bounding box center [712, 230] width 13 height 13
click at [719, 227] on input "Select an option" at bounding box center [712, 230] width 13 height 13
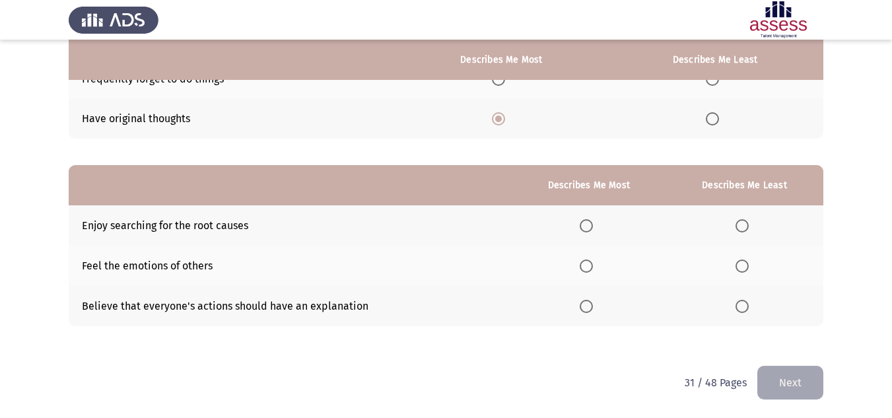
scroll to position [192, 0]
click at [582, 270] on span "Select an option" at bounding box center [586, 265] width 13 height 13
click at [582, 270] on input "Select an option" at bounding box center [586, 265] width 13 height 13
click at [744, 225] on span "Select an option" at bounding box center [742, 225] width 13 height 13
click at [744, 225] on input "Select an option" at bounding box center [742, 225] width 13 height 13
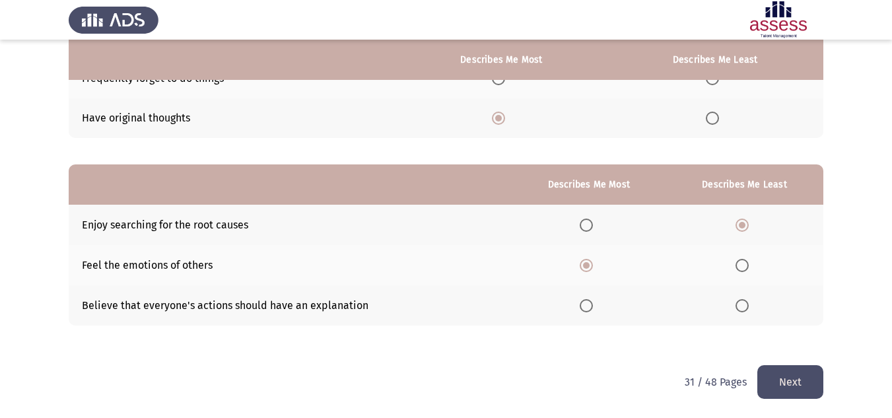
click at [791, 392] on button "Next" at bounding box center [791, 382] width 66 height 34
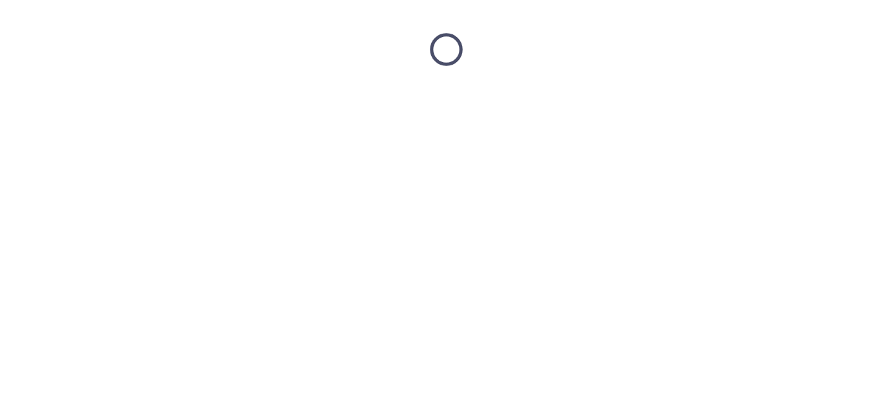
scroll to position [0, 0]
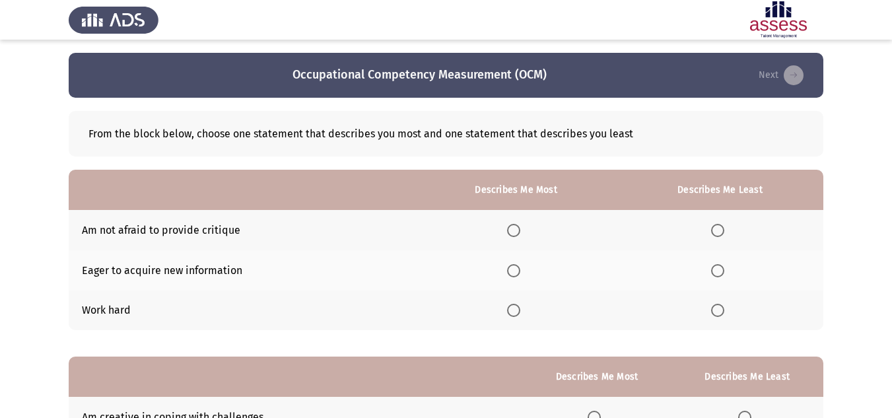
click at [521, 275] on span "Select an option" at bounding box center [513, 270] width 13 height 13
click at [521, 275] on input "Select an option" at bounding box center [513, 270] width 13 height 13
click at [716, 225] on span "Select an option" at bounding box center [717, 230] width 13 height 13
click at [716, 225] on input "Select an option" at bounding box center [717, 230] width 13 height 13
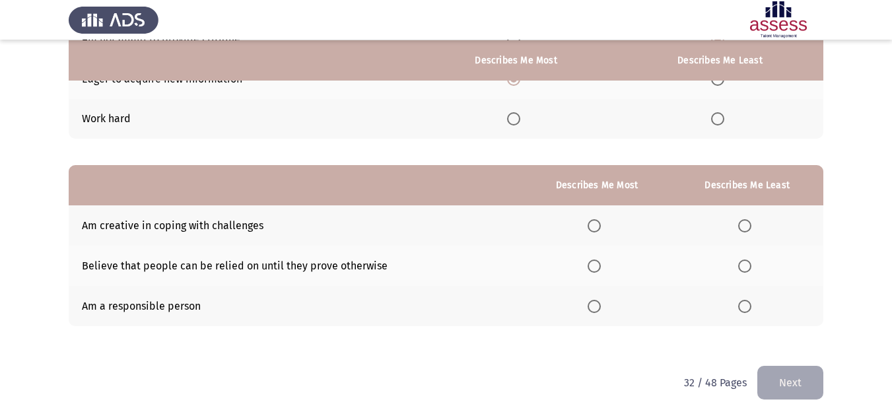
scroll to position [192, 0]
click at [588, 307] on th at bounding box center [597, 305] width 149 height 40
click at [599, 305] on span "Select an option" at bounding box center [594, 305] width 13 height 13
click at [599, 305] on input "Select an option" at bounding box center [594, 305] width 13 height 13
click at [744, 266] on span "Select an option" at bounding box center [745, 265] width 13 height 13
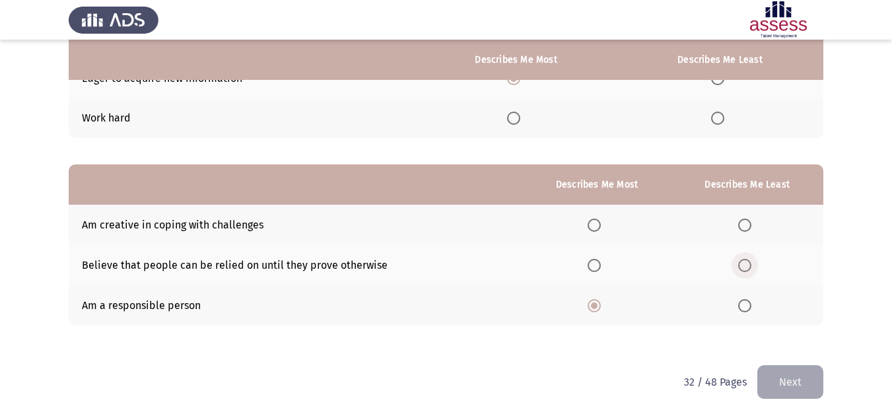
click at [744, 266] on input "Select an option" at bounding box center [745, 265] width 13 height 13
click at [778, 377] on button "Next" at bounding box center [791, 382] width 66 height 34
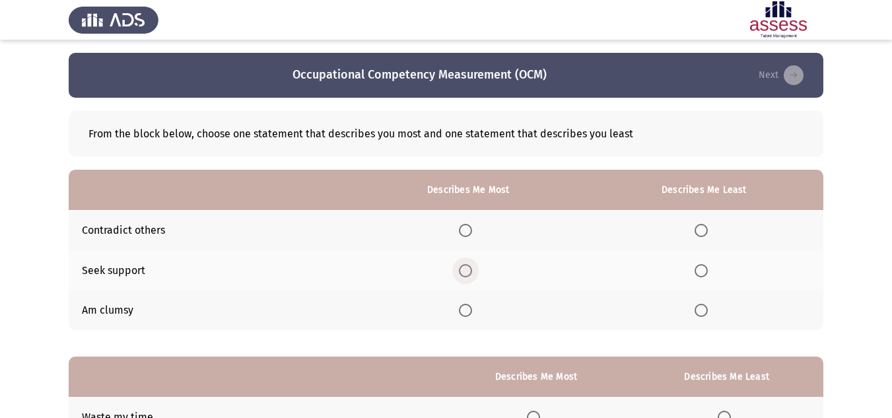
click at [470, 271] on span "Select an option" at bounding box center [465, 270] width 13 height 13
click at [470, 271] on input "Select an option" at bounding box center [465, 270] width 13 height 13
click at [707, 316] on span "Select an option" at bounding box center [701, 310] width 13 height 13
click at [707, 316] on input "Select an option" at bounding box center [701, 310] width 13 height 13
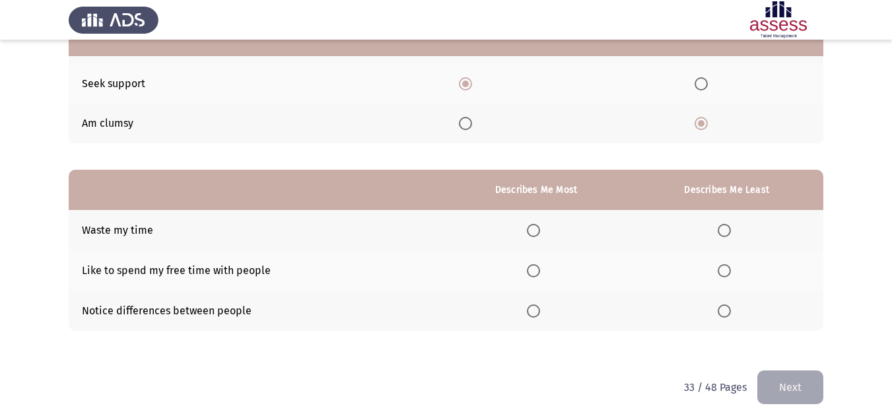
scroll to position [192, 0]
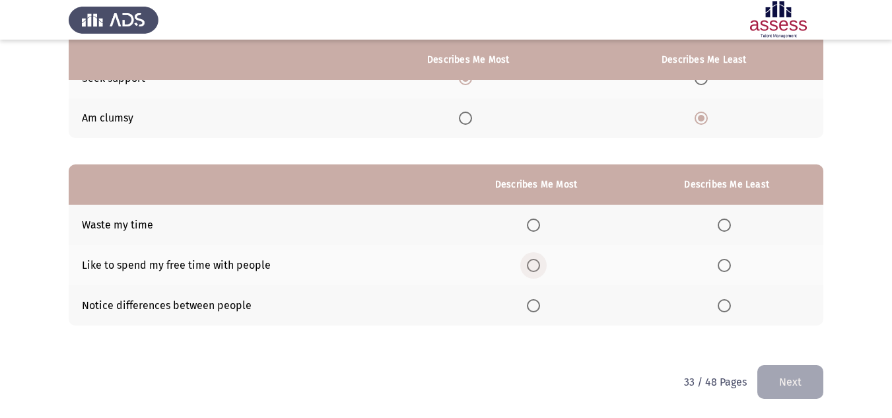
click at [534, 263] on span "Select an option" at bounding box center [533, 265] width 13 height 13
click at [534, 263] on input "Select an option" at bounding box center [533, 265] width 13 height 13
click at [727, 223] on span "Select an option" at bounding box center [724, 225] width 13 height 13
click at [727, 223] on input "Select an option" at bounding box center [724, 225] width 13 height 13
click at [787, 381] on button "Next" at bounding box center [791, 382] width 66 height 34
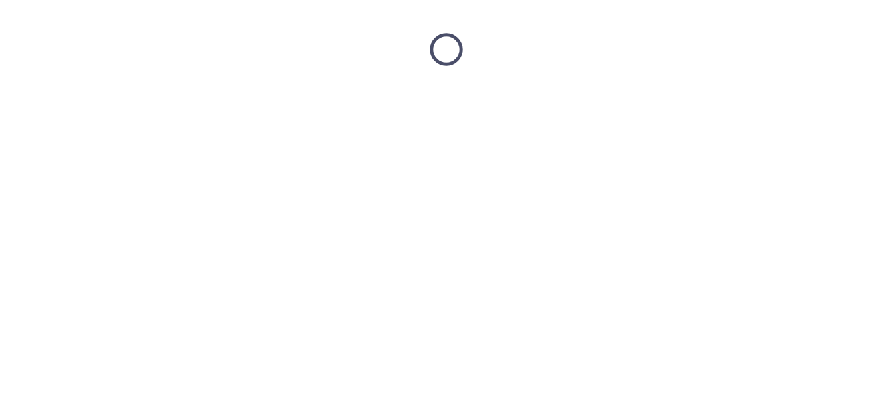
scroll to position [0, 0]
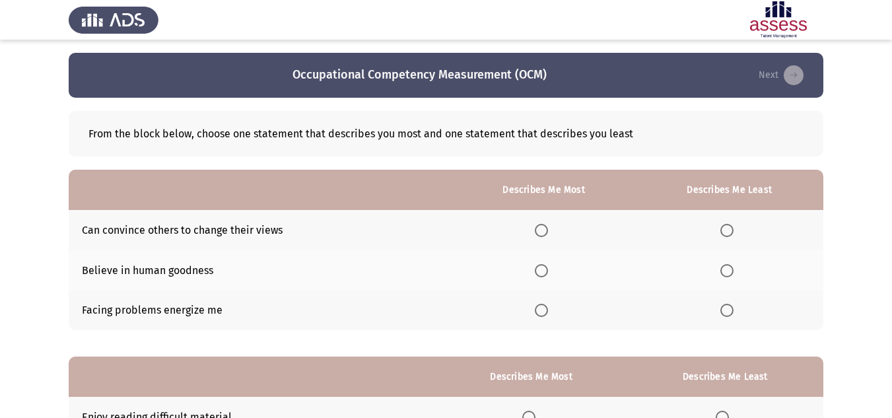
click at [542, 229] on span "Select an option" at bounding box center [541, 230] width 13 height 13
click at [542, 229] on input "Select an option" at bounding box center [541, 230] width 13 height 13
click at [735, 308] on label "Select an option" at bounding box center [730, 310] width 18 height 13
click at [734, 308] on input "Select an option" at bounding box center [727, 310] width 13 height 13
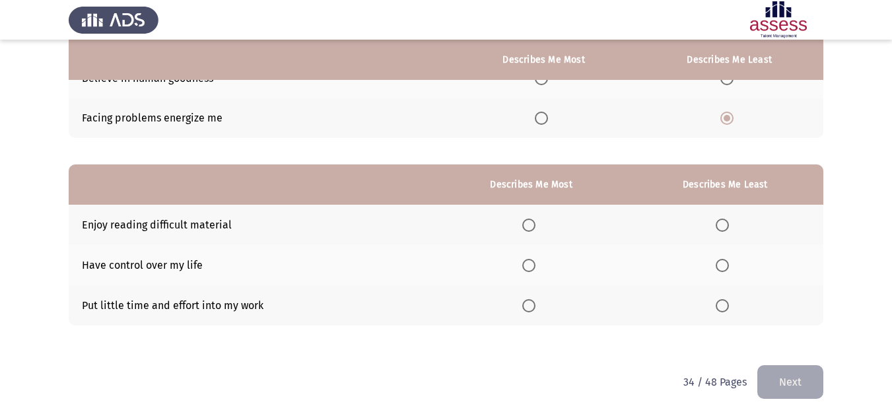
click at [731, 305] on label "Select an option" at bounding box center [725, 305] width 18 height 13
click at [729, 305] on input "Select an option" at bounding box center [722, 305] width 13 height 13
click at [529, 225] on span "Select an option" at bounding box center [529, 225] width 13 height 13
click at [529, 225] on input "Select an option" at bounding box center [529, 225] width 13 height 13
click at [779, 384] on button "Next" at bounding box center [791, 382] width 66 height 34
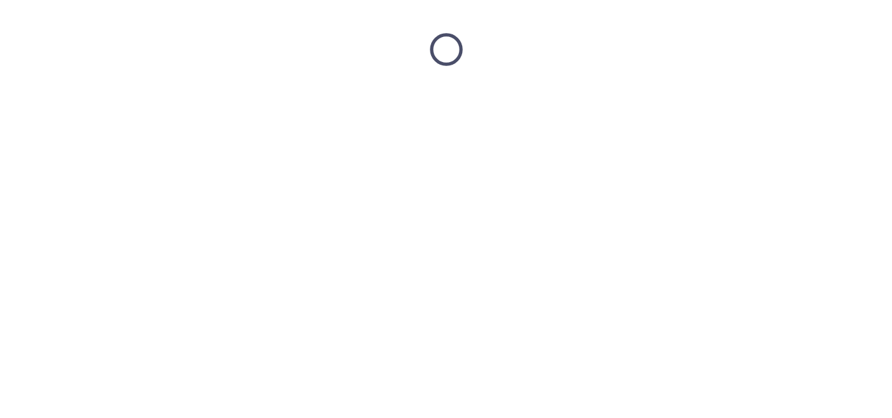
scroll to position [0, 0]
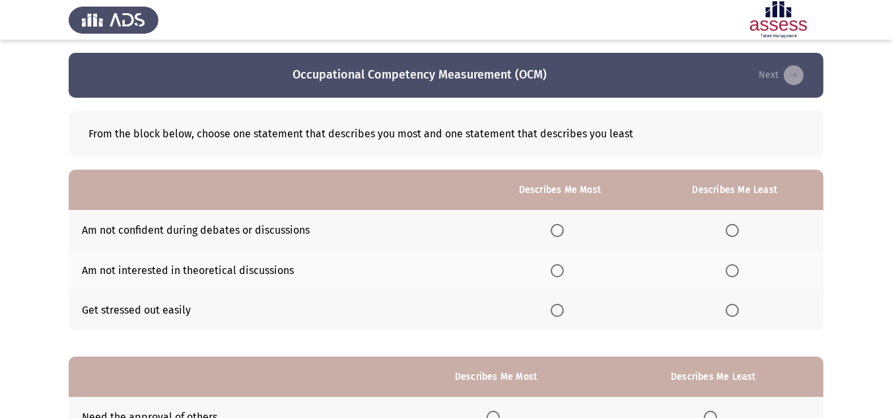
click at [728, 236] on span "Select an option" at bounding box center [732, 230] width 13 height 13
click at [728, 236] on input "Select an option" at bounding box center [732, 230] width 13 height 13
click at [557, 313] on span "Select an option" at bounding box center [557, 310] width 13 height 13
click at [557, 313] on input "Select an option" at bounding box center [557, 310] width 13 height 13
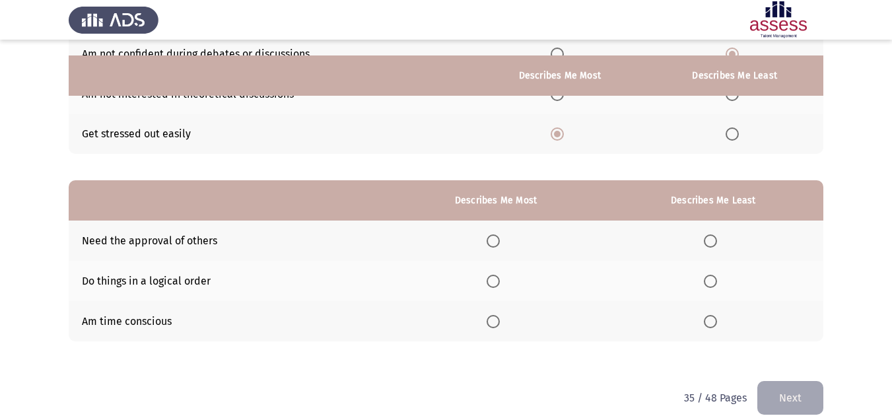
scroll to position [192, 0]
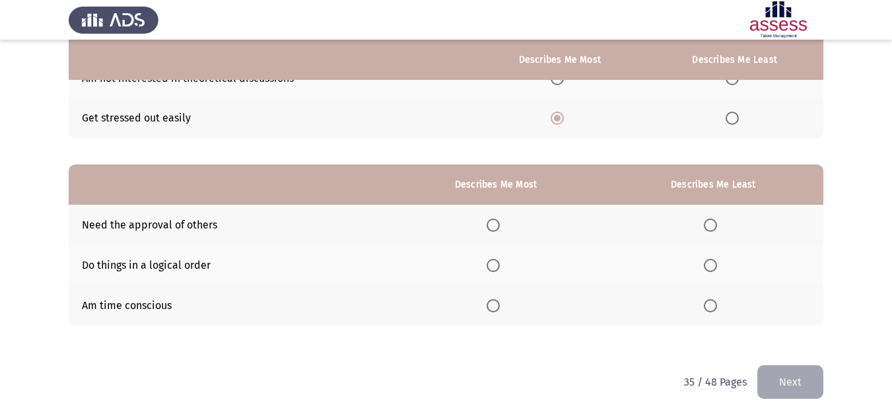
click at [495, 264] on span "Select an option" at bounding box center [493, 265] width 13 height 13
click at [495, 264] on input "Select an option" at bounding box center [493, 265] width 13 height 13
click at [715, 220] on span "Select an option" at bounding box center [710, 225] width 13 height 13
click at [715, 220] on input "Select an option" at bounding box center [710, 225] width 13 height 13
click at [783, 392] on button "Next" at bounding box center [791, 382] width 66 height 34
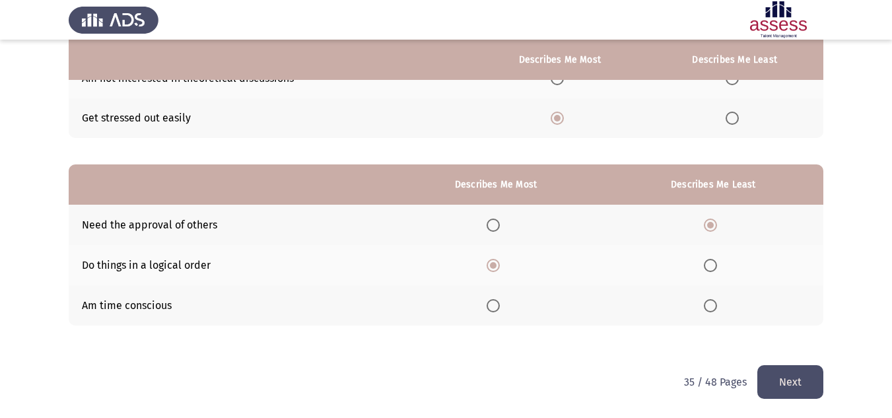
scroll to position [0, 0]
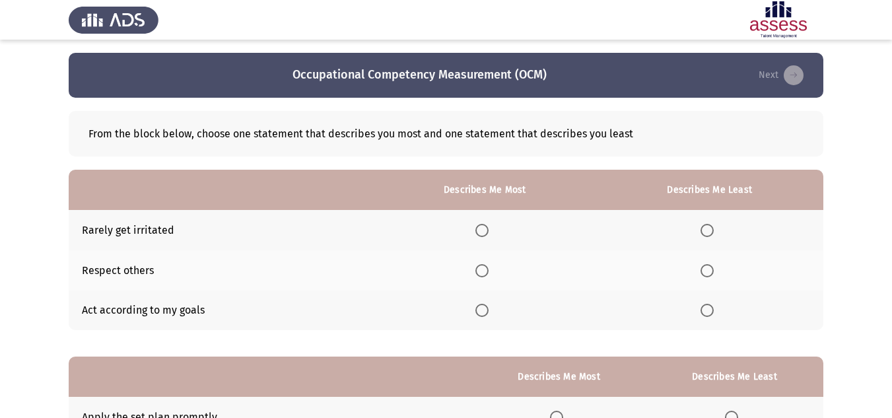
click at [709, 227] on span "Select an option" at bounding box center [707, 230] width 13 height 13
click at [709, 227] on input "Select an option" at bounding box center [707, 230] width 13 height 13
click at [488, 269] on span "Select an option" at bounding box center [482, 270] width 13 height 13
click at [488, 269] on input "Select an option" at bounding box center [482, 270] width 13 height 13
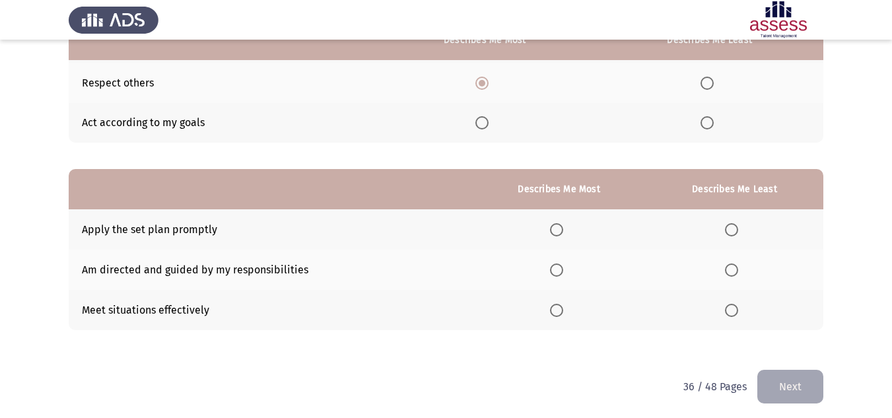
scroll to position [192, 0]
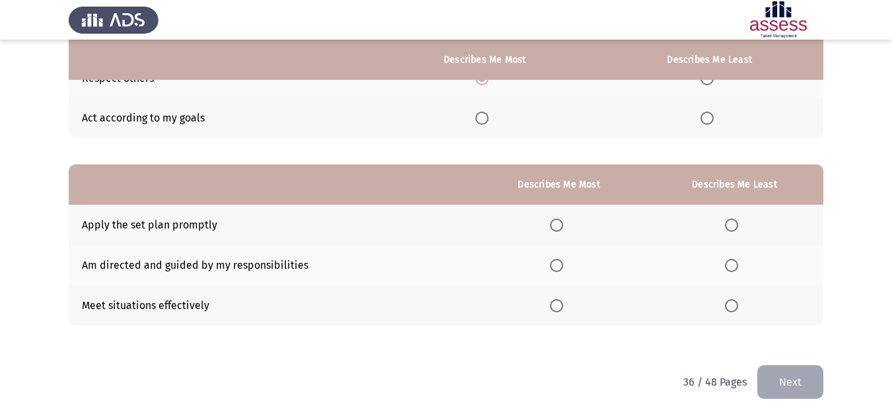
click at [557, 267] on span "Select an option" at bounding box center [556, 265] width 13 height 13
click at [557, 267] on input "Select an option" at bounding box center [556, 265] width 13 height 13
click at [721, 222] on th at bounding box center [735, 225] width 178 height 40
click at [735, 227] on span "Select an option" at bounding box center [731, 225] width 13 height 13
click at [735, 227] on input "Select an option" at bounding box center [731, 225] width 13 height 13
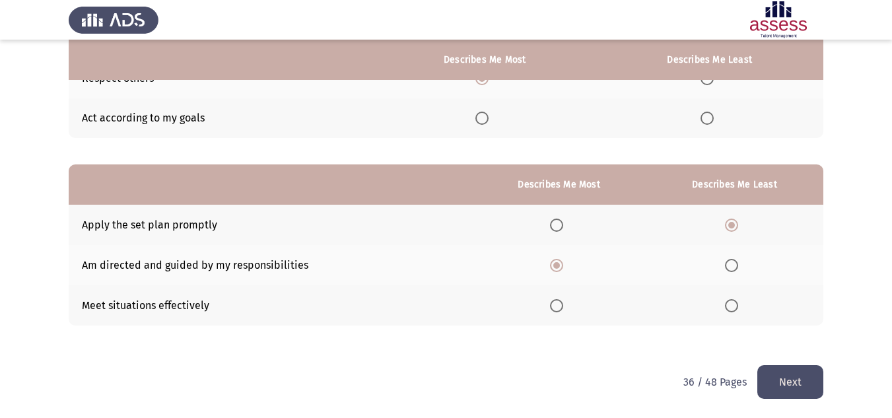
click at [781, 376] on button "Next" at bounding box center [791, 382] width 66 height 34
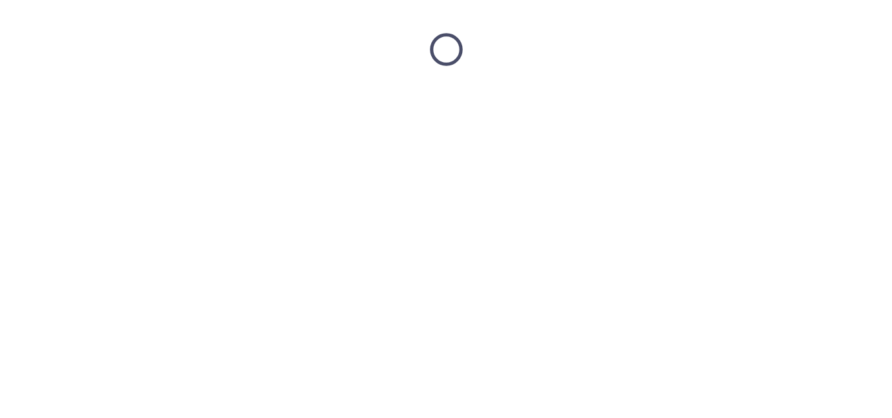
scroll to position [0, 0]
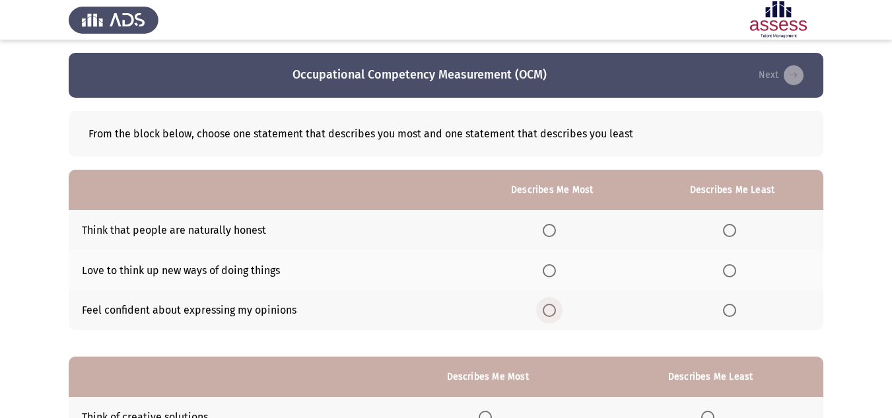
click at [550, 312] on span "Select an option" at bounding box center [549, 310] width 13 height 13
click at [550, 312] on input "Select an option" at bounding box center [549, 310] width 13 height 13
click at [735, 229] on span "Select an option" at bounding box center [729, 230] width 13 height 13
click at [735, 229] on input "Select an option" at bounding box center [729, 230] width 13 height 13
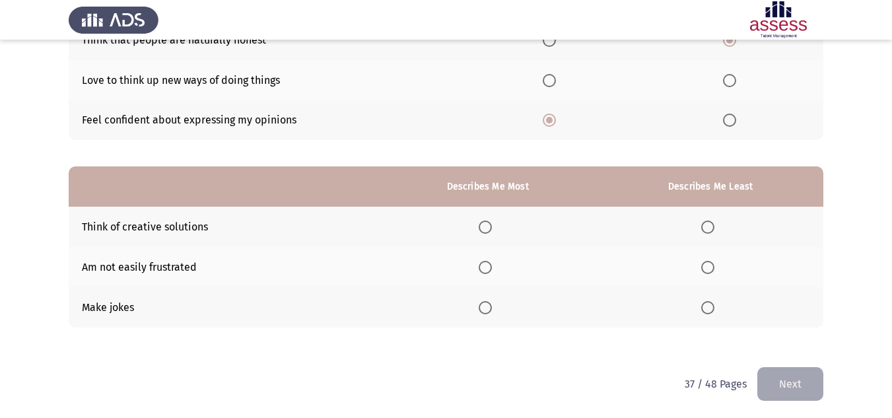
scroll to position [192, 0]
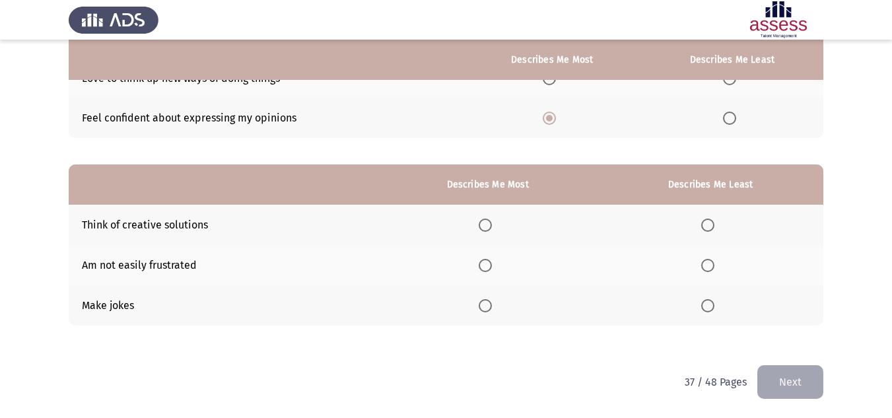
click at [490, 303] on span "Select an option" at bounding box center [485, 305] width 13 height 13
click at [490, 303] on input "Select an option" at bounding box center [485, 305] width 13 height 13
click at [707, 264] on span "Select an option" at bounding box center [708, 265] width 13 height 13
click at [707, 264] on input "Select an option" at bounding box center [708, 265] width 13 height 13
click at [799, 381] on button "Next" at bounding box center [791, 382] width 66 height 34
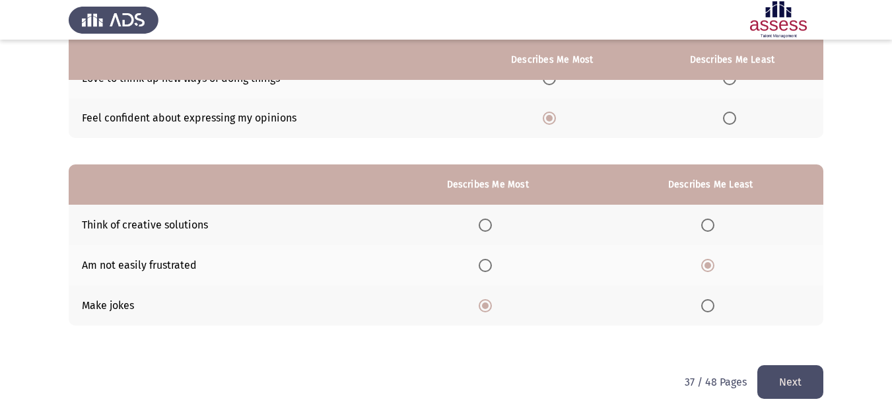
scroll to position [0, 0]
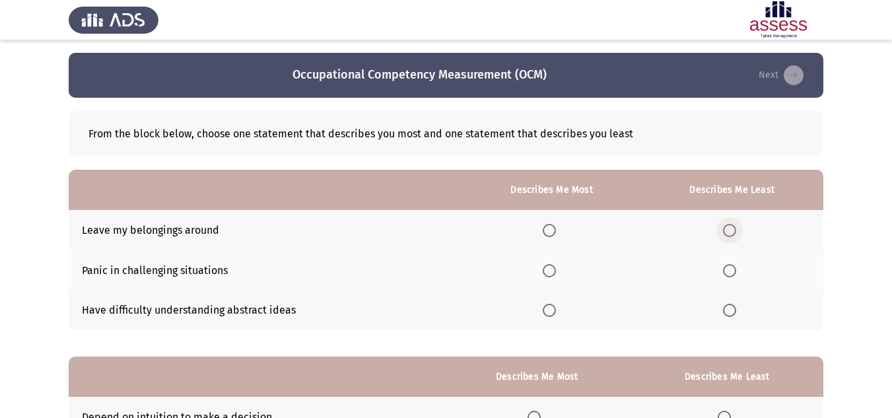
click at [730, 231] on span "Select an option" at bounding box center [730, 231] width 0 height 0
click at [730, 230] on input "Select an option" at bounding box center [729, 230] width 13 height 13
click at [550, 267] on span "Select an option" at bounding box center [549, 270] width 13 height 13
click at [550, 267] on input "Select an option" at bounding box center [549, 270] width 13 height 13
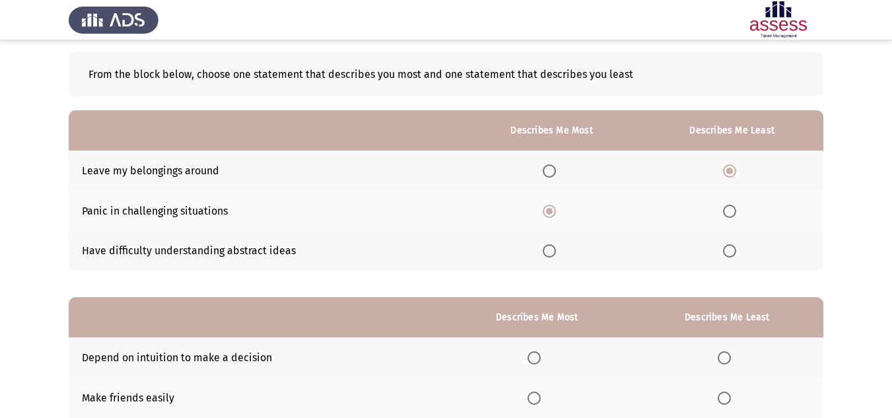
scroll to position [192, 0]
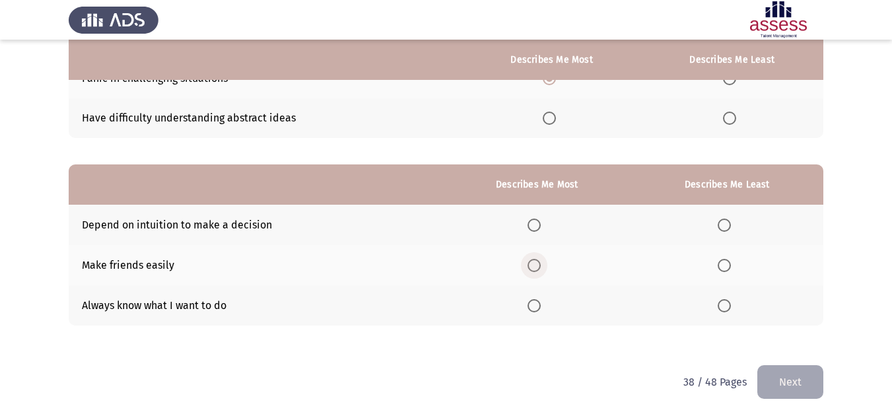
click at [535, 268] on span "Select an option" at bounding box center [534, 265] width 13 height 13
click at [535, 268] on input "Select an option" at bounding box center [534, 265] width 13 height 13
click at [724, 227] on span "Select an option" at bounding box center [724, 225] width 13 height 13
click at [724, 227] on input "Select an option" at bounding box center [724, 225] width 13 height 13
click at [787, 371] on button "Next" at bounding box center [791, 382] width 66 height 34
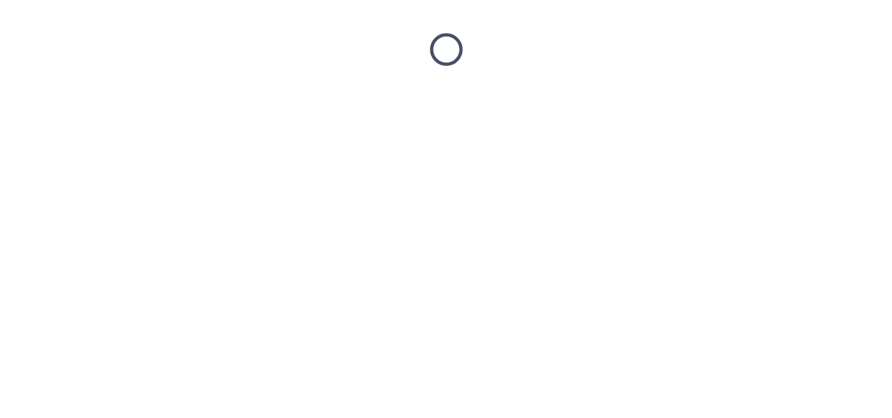
scroll to position [0, 0]
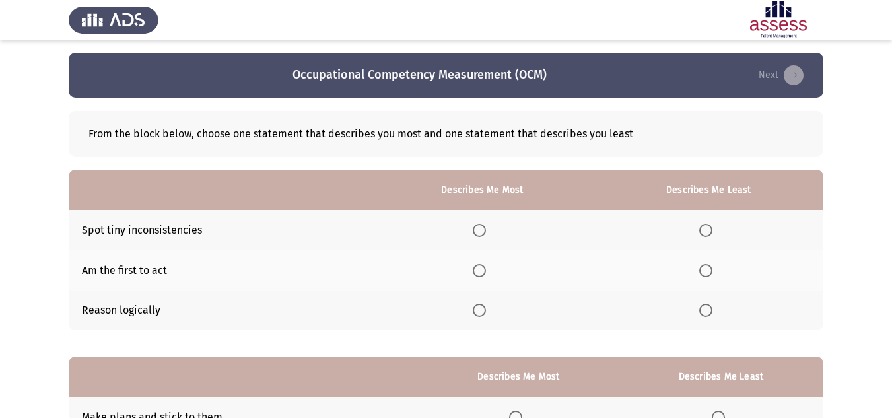
click at [484, 311] on span "Select an option" at bounding box center [479, 310] width 13 height 13
click at [484, 311] on input "Select an option" at bounding box center [479, 310] width 13 height 13
click at [705, 268] on span "Select an option" at bounding box center [706, 270] width 13 height 13
click at [705, 268] on input "Select an option" at bounding box center [706, 270] width 13 height 13
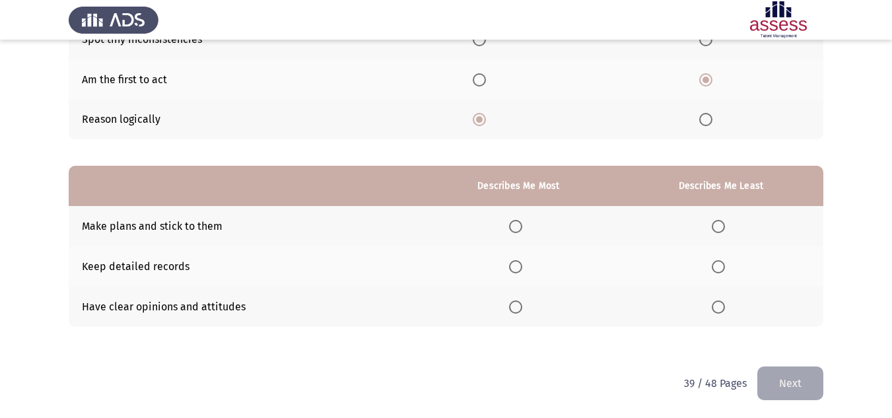
scroll to position [192, 0]
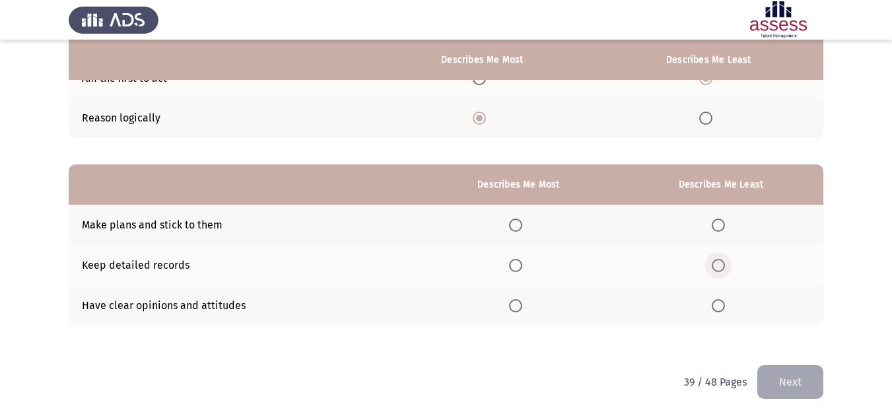
click at [720, 268] on span "Select an option" at bounding box center [718, 265] width 13 height 13
click at [720, 268] on input "Select an option" at bounding box center [718, 265] width 13 height 13
click at [512, 302] on span "Select an option" at bounding box center [515, 305] width 13 height 13
click at [512, 302] on input "Select an option" at bounding box center [515, 305] width 13 height 13
click at [789, 379] on button "Next" at bounding box center [791, 382] width 66 height 34
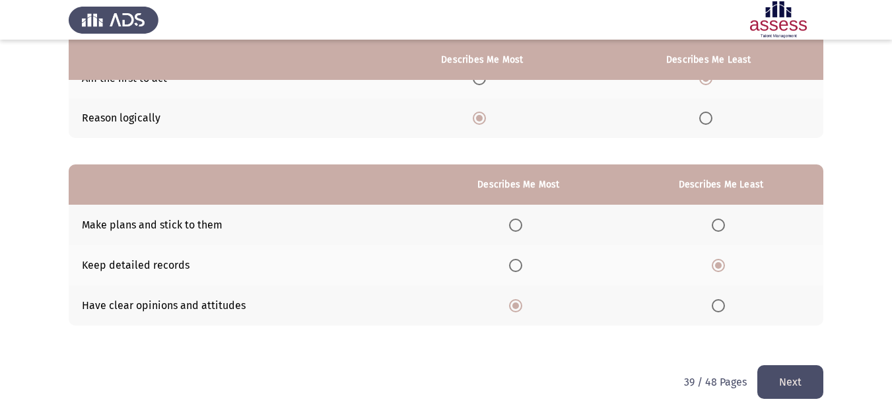
scroll to position [0, 0]
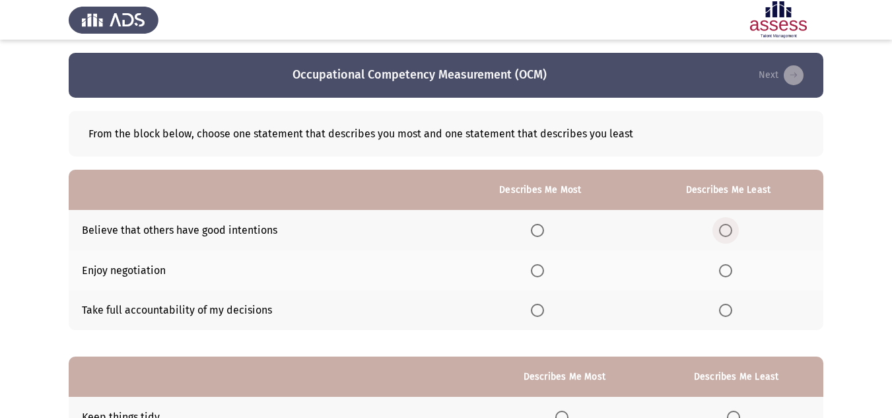
click at [727, 233] on span "Select an option" at bounding box center [725, 230] width 13 height 13
click at [727, 233] on input "Select an option" at bounding box center [725, 230] width 13 height 13
click at [540, 306] on span "Select an option" at bounding box center [537, 310] width 13 height 13
click at [540, 306] on input "Select an option" at bounding box center [537, 310] width 13 height 13
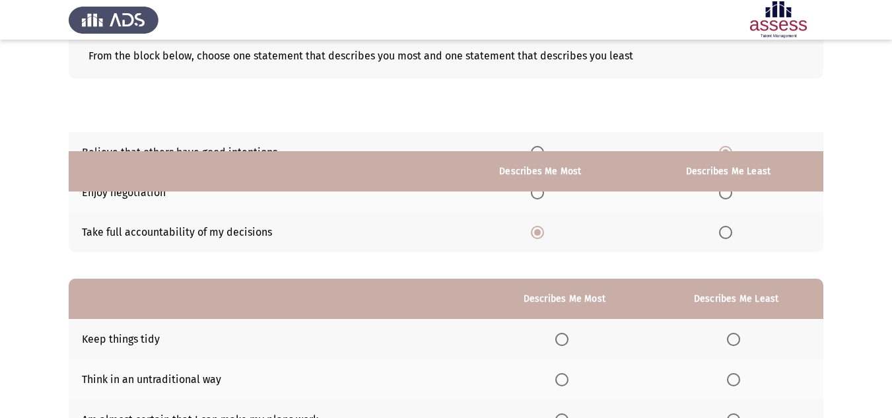
scroll to position [192, 0]
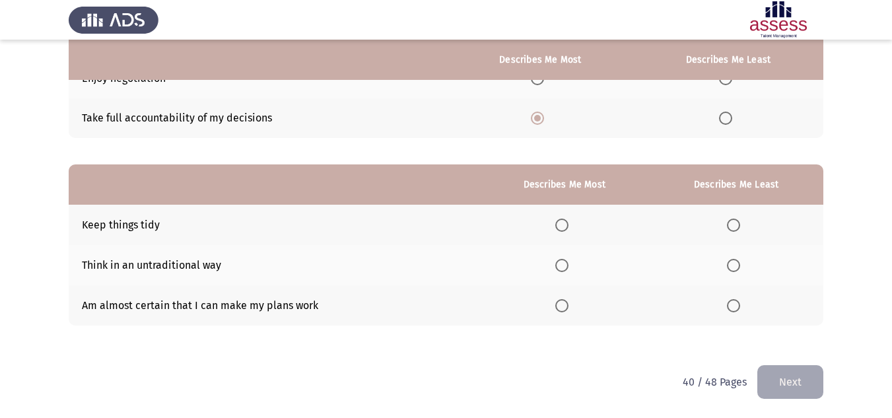
click at [560, 226] on span "Select an option" at bounding box center [562, 225] width 13 height 13
click at [560, 226] on input "Select an option" at bounding box center [562, 225] width 13 height 13
click at [734, 263] on span "Select an option" at bounding box center [733, 265] width 13 height 13
click at [734, 263] on input "Select an option" at bounding box center [733, 265] width 13 height 13
click at [787, 381] on button "Next" at bounding box center [791, 382] width 66 height 34
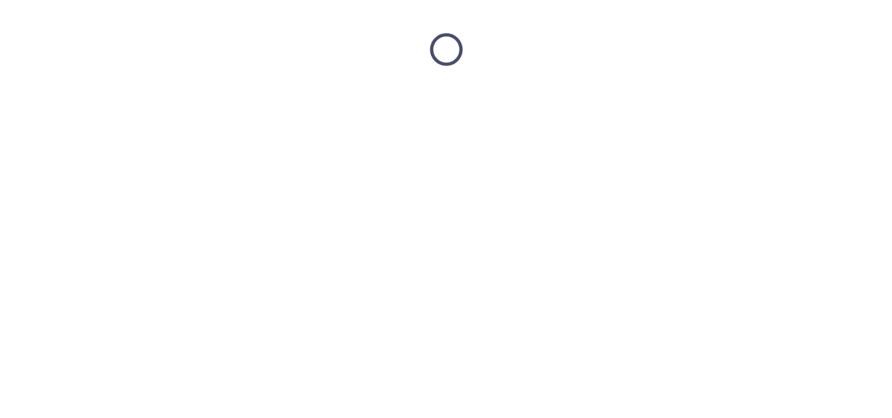
scroll to position [0, 0]
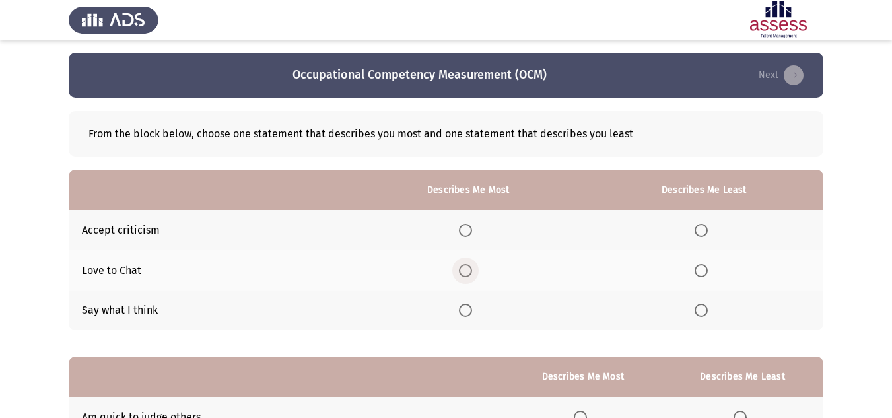
click at [470, 269] on span "Select an option" at bounding box center [465, 270] width 13 height 13
click at [470, 269] on input "Select an option" at bounding box center [465, 270] width 13 height 13
click at [698, 230] on span "Select an option" at bounding box center [701, 230] width 13 height 13
click at [698, 230] on input "Select an option" at bounding box center [701, 230] width 13 height 13
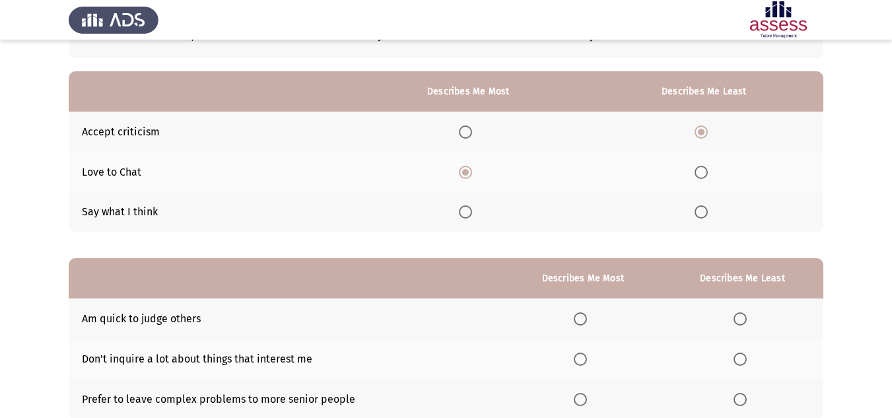
scroll to position [192, 0]
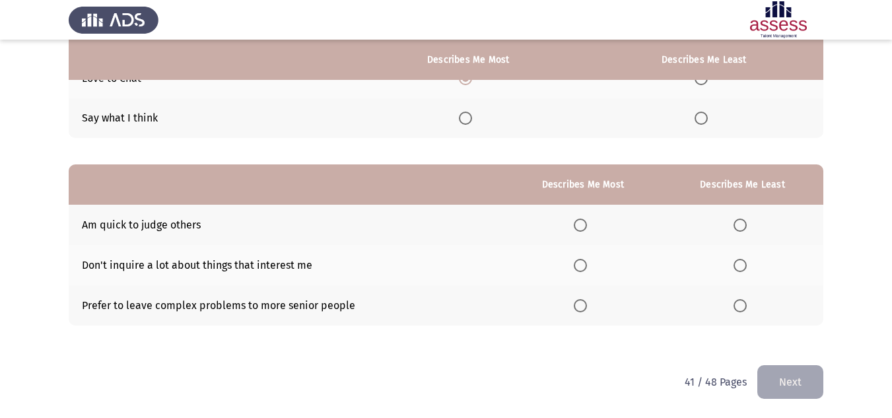
click at [580, 304] on span "Select an option" at bounding box center [580, 305] width 13 height 13
click at [580, 304] on input "Select an option" at bounding box center [580, 305] width 13 height 13
click at [739, 264] on span "Select an option" at bounding box center [740, 265] width 13 height 13
click at [739, 264] on input "Select an option" at bounding box center [740, 265] width 13 height 13
click at [797, 381] on button "Next" at bounding box center [791, 382] width 66 height 34
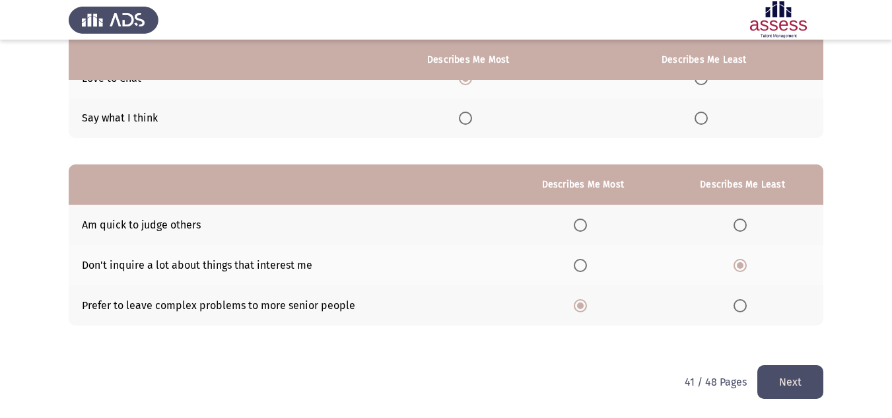
scroll to position [0, 0]
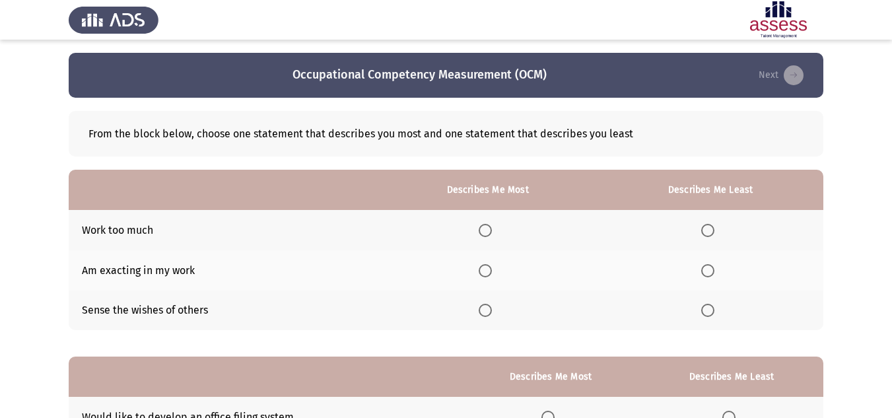
click at [491, 312] on span "Select an option" at bounding box center [485, 310] width 13 height 13
click at [491, 312] on input "Select an option" at bounding box center [485, 310] width 13 height 13
click at [714, 268] on span "Select an option" at bounding box center [708, 270] width 13 height 13
click at [714, 268] on input "Select an option" at bounding box center [708, 270] width 13 height 13
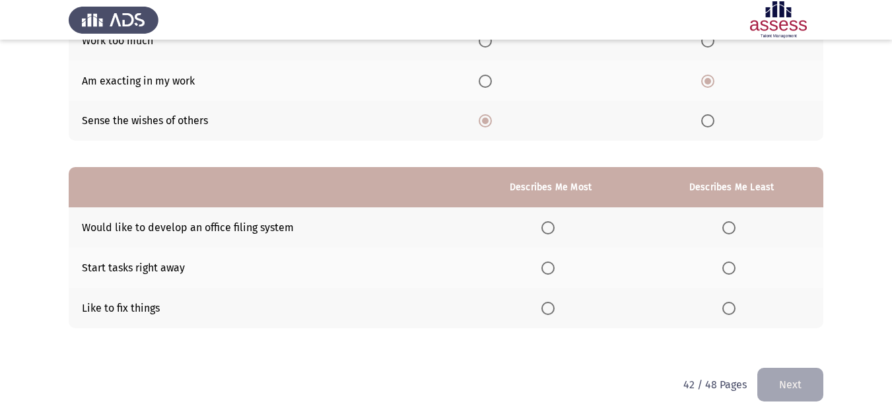
scroll to position [192, 0]
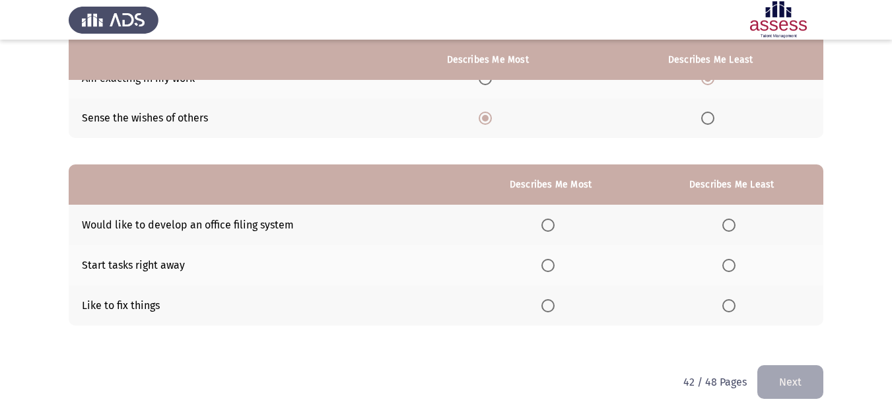
click at [733, 224] on span "Select an option" at bounding box center [729, 225] width 13 height 13
click at [733, 224] on input "Select an option" at bounding box center [729, 225] width 13 height 13
click at [550, 264] on span "Select an option" at bounding box center [548, 265] width 13 height 13
click at [550, 264] on input "Select an option" at bounding box center [548, 265] width 13 height 13
click at [806, 381] on button "Next" at bounding box center [791, 382] width 66 height 34
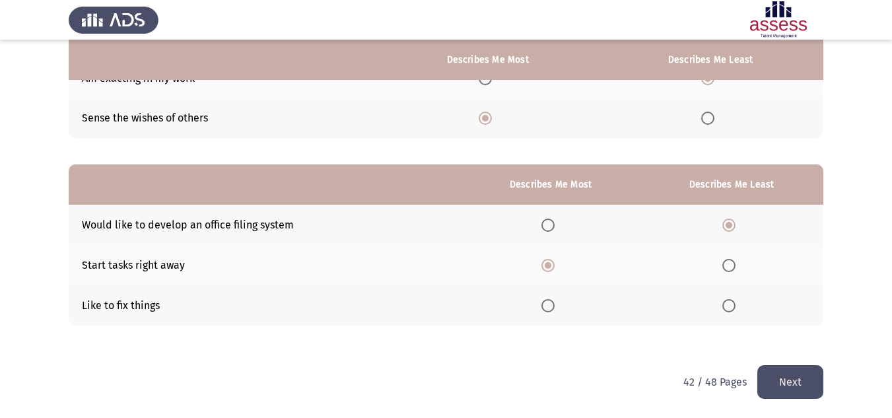
scroll to position [0, 0]
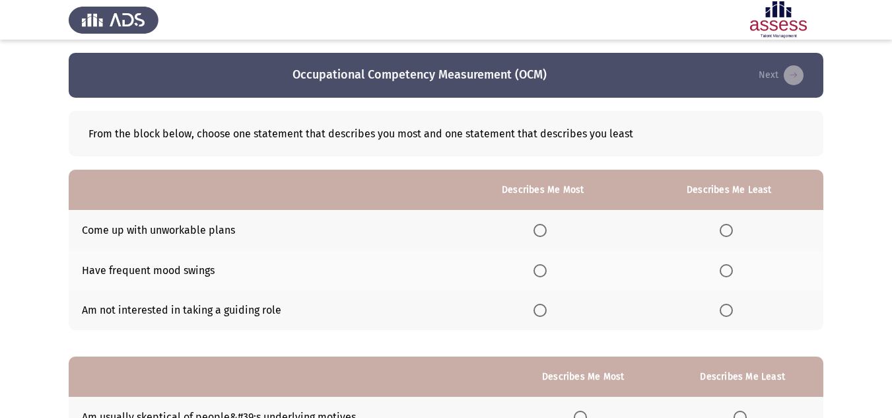
click at [731, 311] on span "Select an option" at bounding box center [726, 310] width 13 height 13
click at [731, 311] on input "Select an option" at bounding box center [726, 310] width 13 height 13
click at [546, 267] on span "Select an option" at bounding box center [540, 270] width 13 height 13
click at [546, 267] on input "Select an option" at bounding box center [540, 270] width 13 height 13
click at [538, 235] on span "Select an option" at bounding box center [540, 230] width 13 height 13
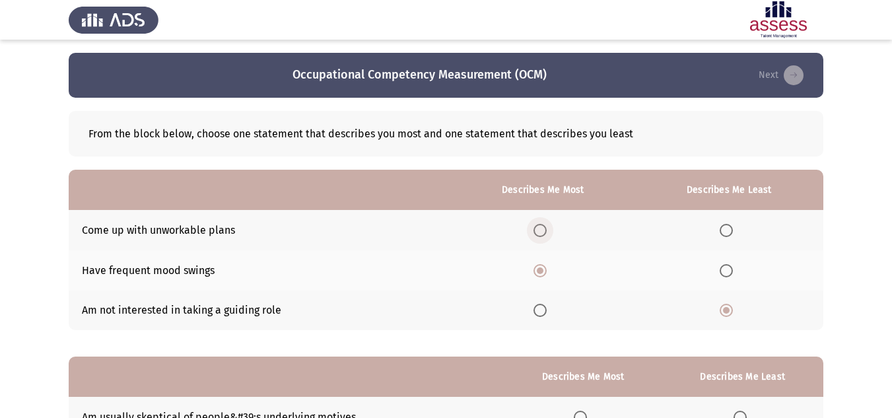
click at [538, 235] on input "Select an option" at bounding box center [540, 230] width 13 height 13
click at [538, 267] on span "Select an option" at bounding box center [540, 270] width 13 height 13
click at [538, 267] on input "Select an option" at bounding box center [540, 270] width 13 height 13
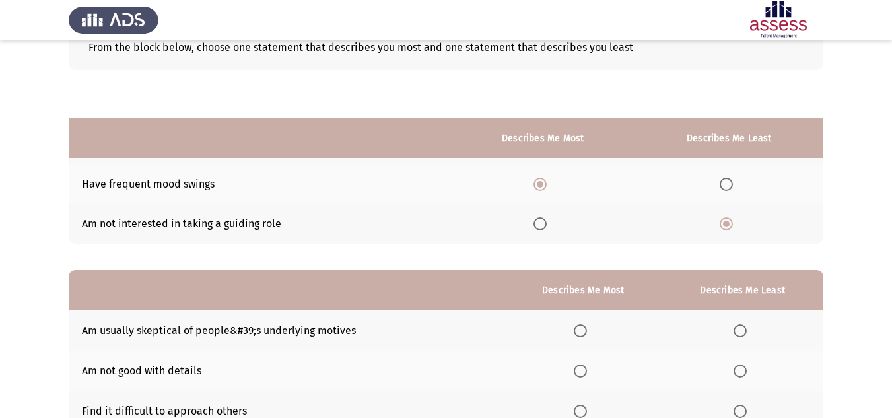
scroll to position [192, 0]
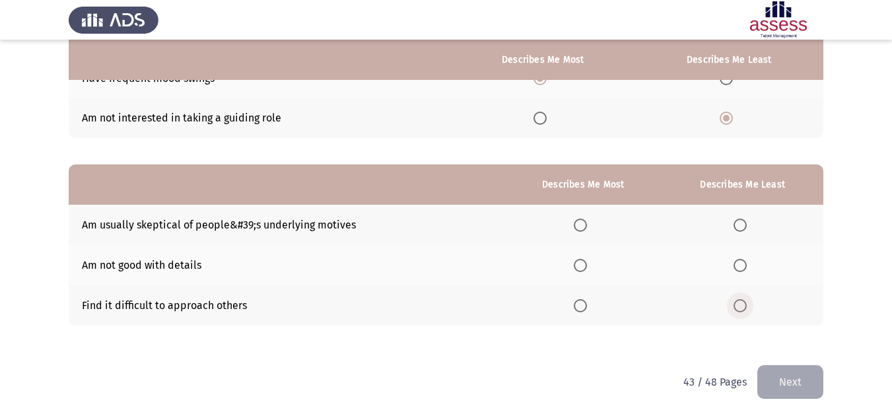
click at [741, 310] on span "Select an option" at bounding box center [740, 305] width 13 height 13
click at [741, 310] on input "Select an option" at bounding box center [740, 305] width 13 height 13
click at [578, 220] on span "Select an option" at bounding box center [580, 225] width 13 height 13
click at [578, 220] on input "Select an option" at bounding box center [580, 225] width 13 height 13
click at [813, 382] on button "Next" at bounding box center [791, 382] width 66 height 34
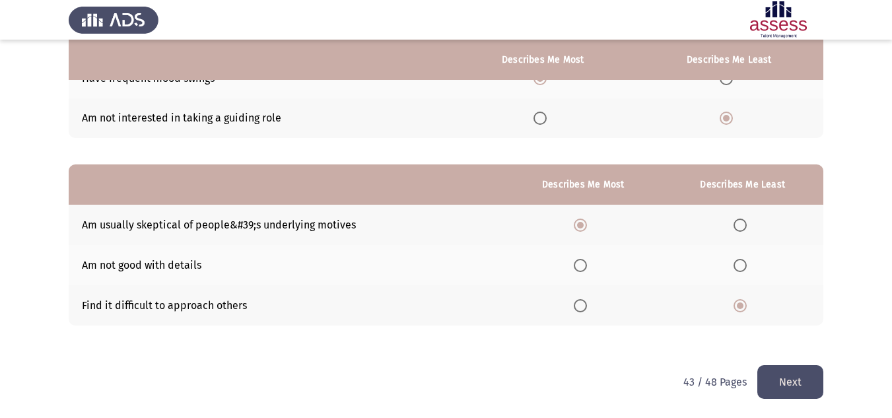
scroll to position [0, 0]
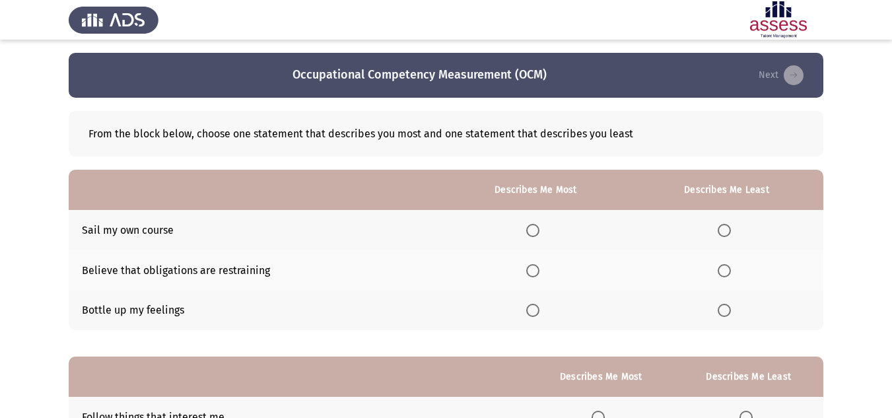
click at [532, 275] on span "Select an option" at bounding box center [532, 270] width 13 height 13
click at [532, 275] on input "Select an option" at bounding box center [532, 270] width 13 height 13
click at [717, 313] on th at bounding box center [727, 311] width 194 height 40
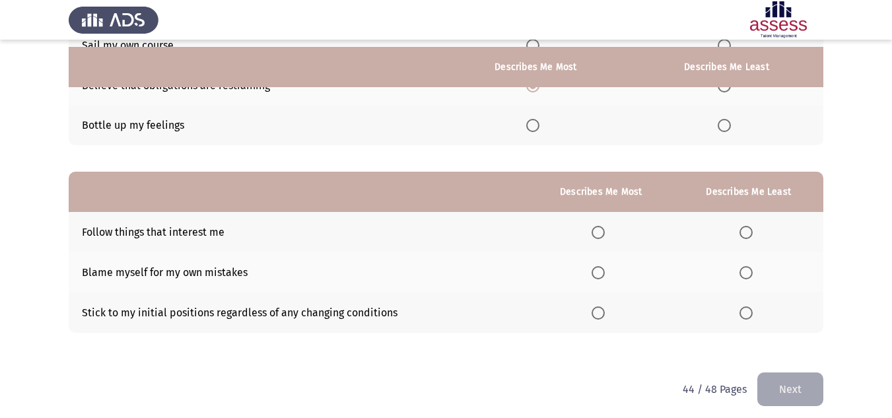
scroll to position [192, 0]
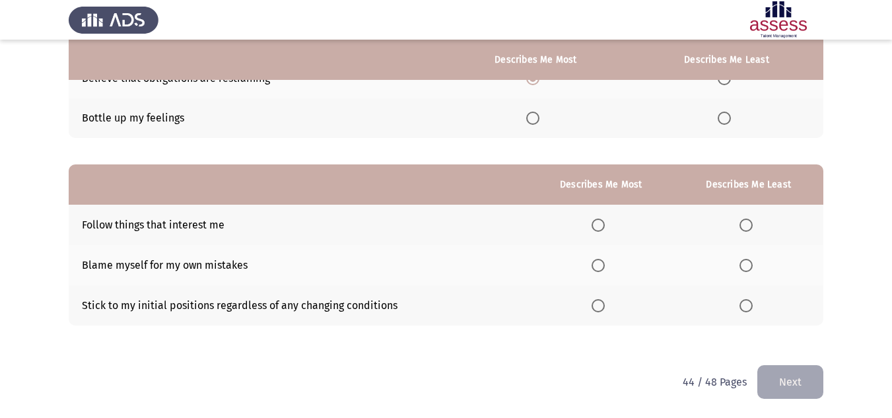
click at [726, 121] on span "Select an option" at bounding box center [724, 118] width 13 height 13
click at [726, 121] on input "Select an option" at bounding box center [724, 118] width 13 height 13
click at [748, 299] on span "Select an option" at bounding box center [746, 305] width 13 height 13
click at [748, 299] on input "Select an option" at bounding box center [746, 305] width 13 height 13
click at [599, 231] on span "Select an option" at bounding box center [598, 225] width 13 height 13
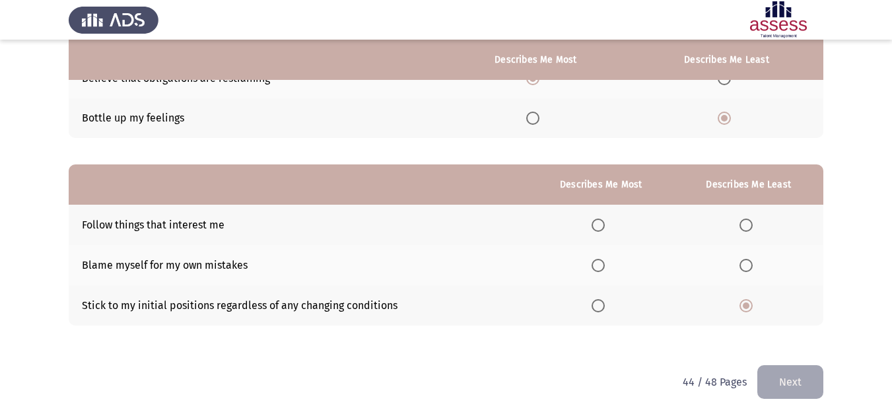
click at [599, 231] on input "Select an option" at bounding box center [598, 225] width 13 height 13
click at [803, 375] on button "Next" at bounding box center [791, 382] width 66 height 34
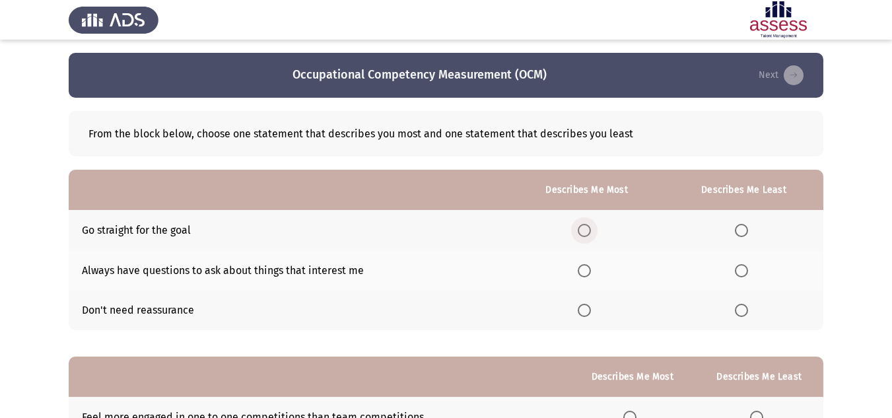
click at [585, 228] on span "Select an option" at bounding box center [584, 230] width 13 height 13
click at [585, 228] on input "Select an option" at bounding box center [584, 230] width 13 height 13
click at [748, 266] on span "Select an option" at bounding box center [741, 270] width 13 height 13
click at [748, 266] on input "Select an option" at bounding box center [741, 270] width 13 height 13
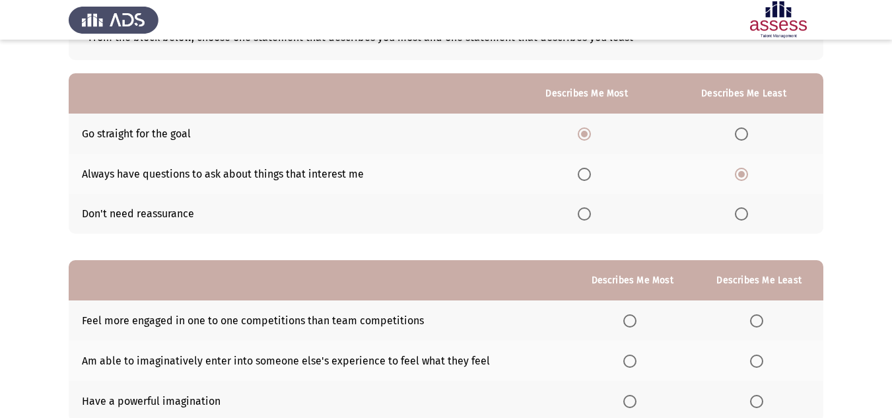
scroll to position [192, 0]
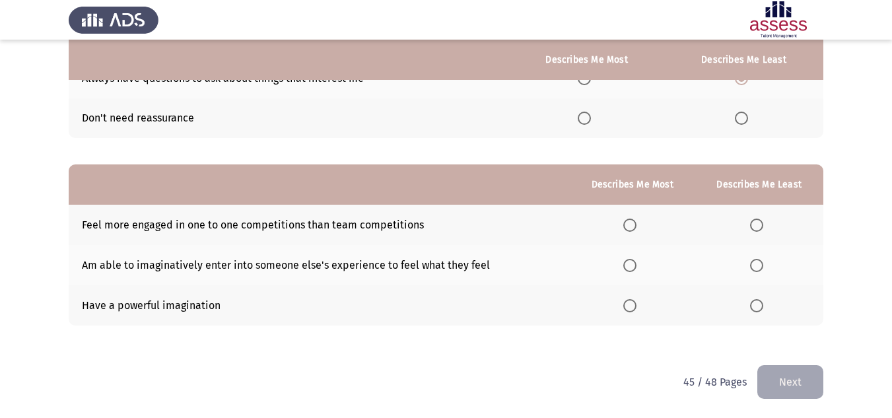
click at [631, 268] on span "Select an option" at bounding box center [630, 265] width 13 height 13
click at [631, 268] on input "Select an option" at bounding box center [630, 265] width 13 height 13
click at [759, 231] on span "Select an option" at bounding box center [756, 225] width 13 height 13
click at [759, 231] on input "Select an option" at bounding box center [756, 225] width 13 height 13
click at [789, 386] on button "Next" at bounding box center [791, 382] width 66 height 34
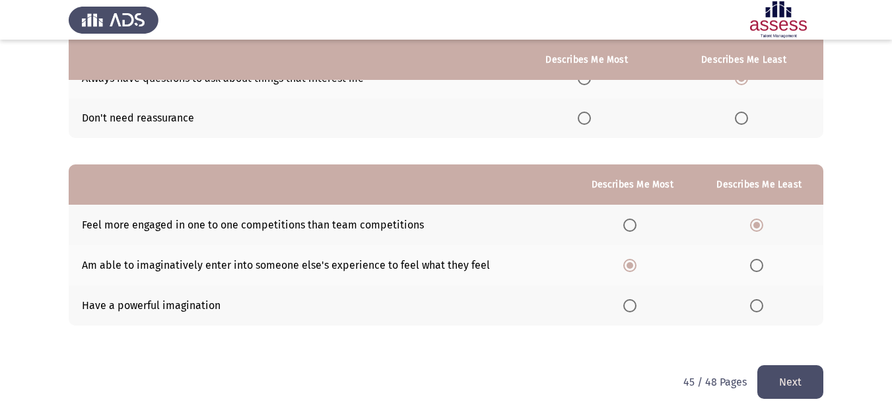
scroll to position [0, 0]
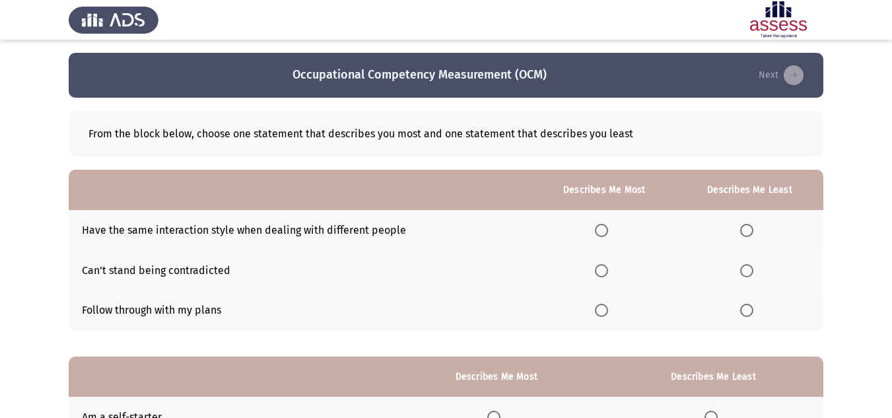
click at [606, 308] on span "Select an option" at bounding box center [601, 310] width 13 height 13
click at [606, 308] on input "Select an option" at bounding box center [601, 310] width 13 height 13
click at [746, 229] on span "Select an option" at bounding box center [747, 230] width 13 height 13
click at [746, 229] on input "Select an option" at bounding box center [747, 230] width 13 height 13
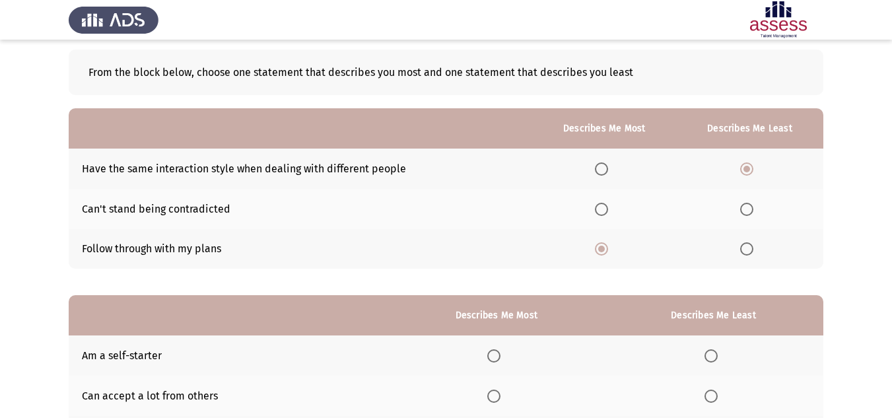
scroll to position [192, 0]
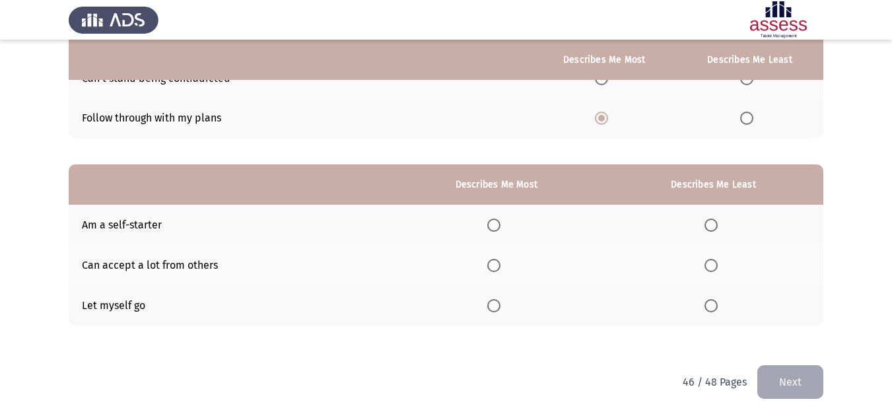
click at [500, 226] on span "Select an option" at bounding box center [494, 225] width 13 height 13
click at [500, 226] on input "Select an option" at bounding box center [494, 225] width 13 height 13
drag, startPoint x: 709, startPoint y: 312, endPoint x: 772, endPoint y: 351, distance: 74.2
click at [709, 313] on th at bounding box center [714, 305] width 220 height 40
click at [717, 310] on span "Select an option" at bounding box center [711, 305] width 13 height 13
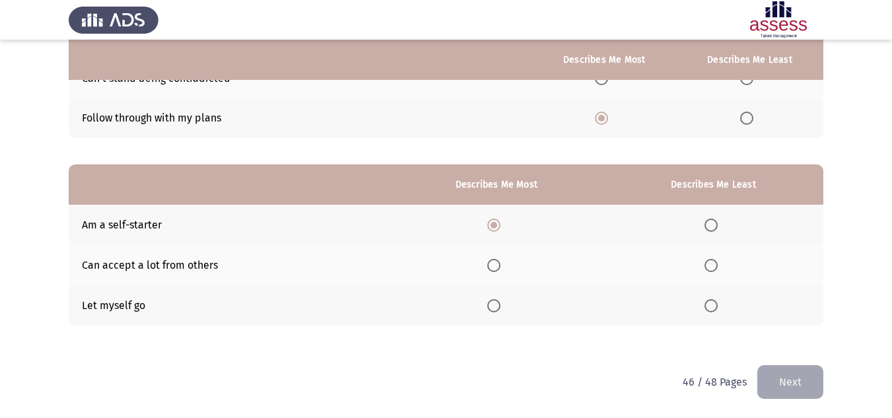
click at [717, 310] on input "Select an option" at bounding box center [711, 305] width 13 height 13
click at [798, 374] on button "Next" at bounding box center [791, 382] width 66 height 34
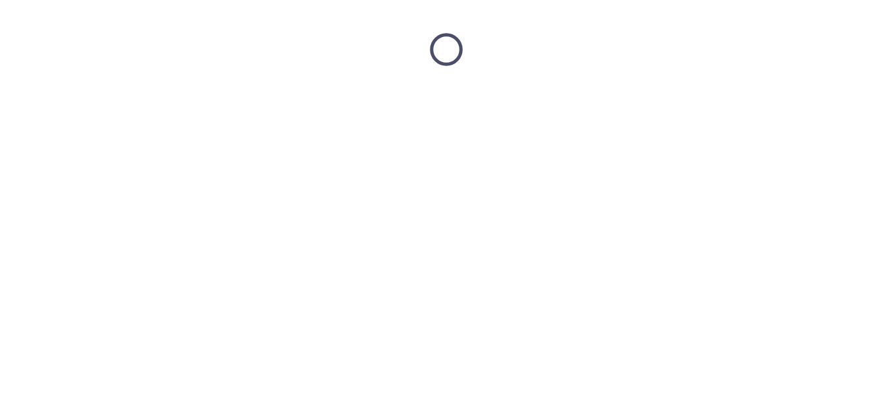
scroll to position [0, 0]
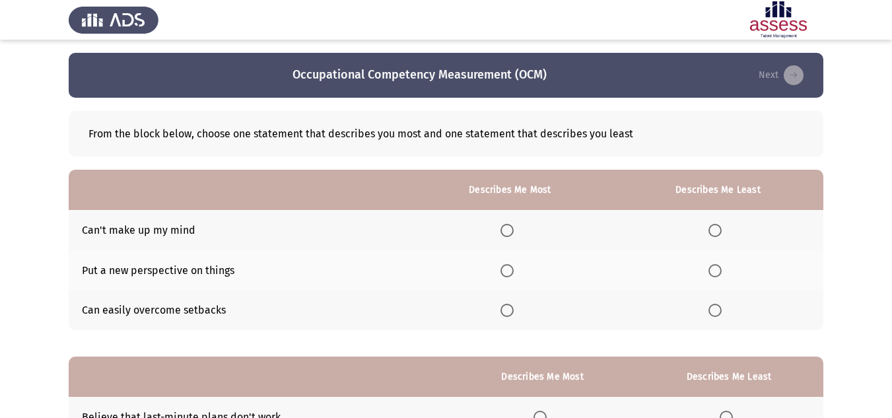
click at [509, 311] on span "Select an option" at bounding box center [507, 310] width 13 height 13
click at [509, 311] on input "Select an option" at bounding box center [507, 310] width 13 height 13
click at [720, 235] on span "Select an option" at bounding box center [715, 230] width 13 height 13
click at [720, 235] on input "Select an option" at bounding box center [715, 230] width 13 height 13
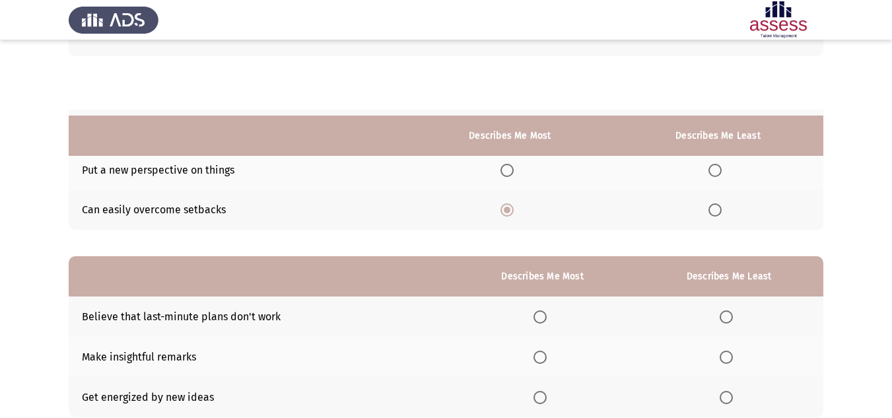
scroll to position [192, 0]
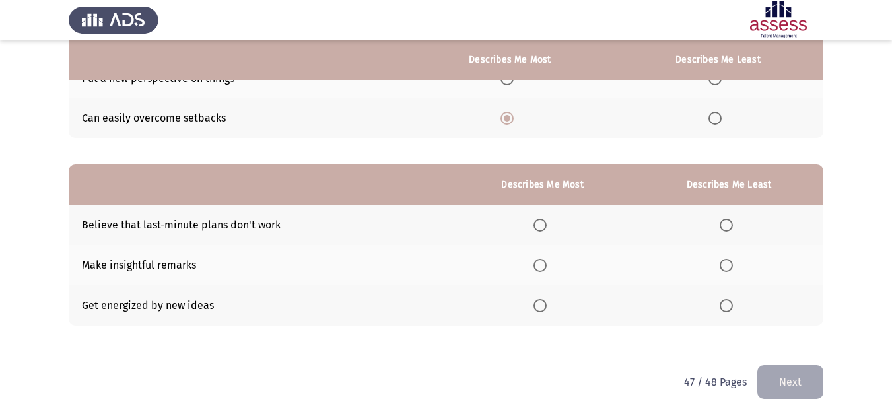
click at [536, 308] on span "Select an option" at bounding box center [540, 305] width 13 height 13
click at [536, 308] on input "Select an option" at bounding box center [540, 305] width 13 height 13
click at [729, 225] on span "Select an option" at bounding box center [726, 225] width 13 height 13
click at [729, 225] on input "Select an option" at bounding box center [726, 225] width 13 height 13
click at [796, 388] on button "Next" at bounding box center [791, 382] width 66 height 34
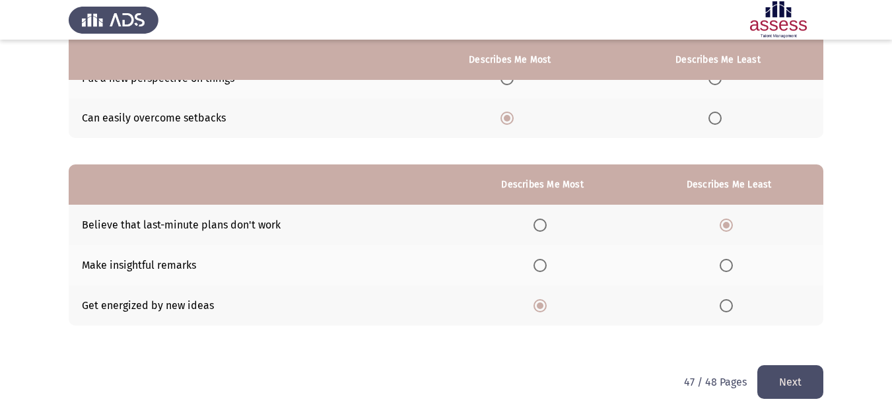
scroll to position [0, 0]
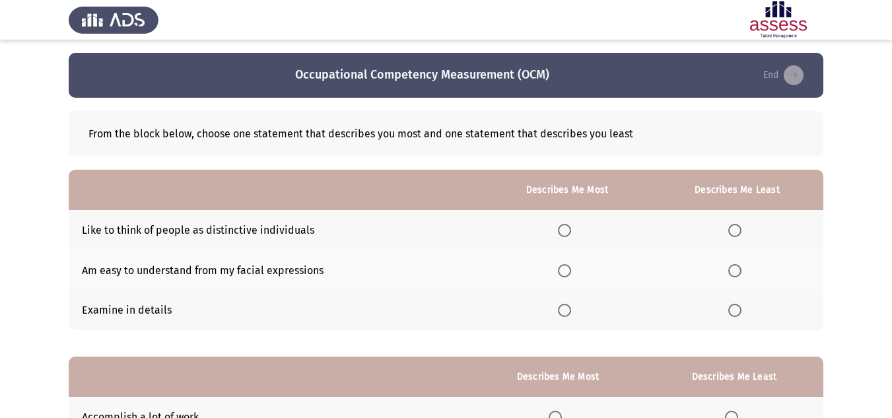
click at [569, 271] on span "Select an option" at bounding box center [564, 270] width 13 height 13
click at [569, 271] on input "Select an option" at bounding box center [564, 270] width 13 height 13
click at [737, 309] on span "Select an option" at bounding box center [735, 310] width 13 height 13
click at [737, 309] on input "Select an option" at bounding box center [735, 310] width 13 height 13
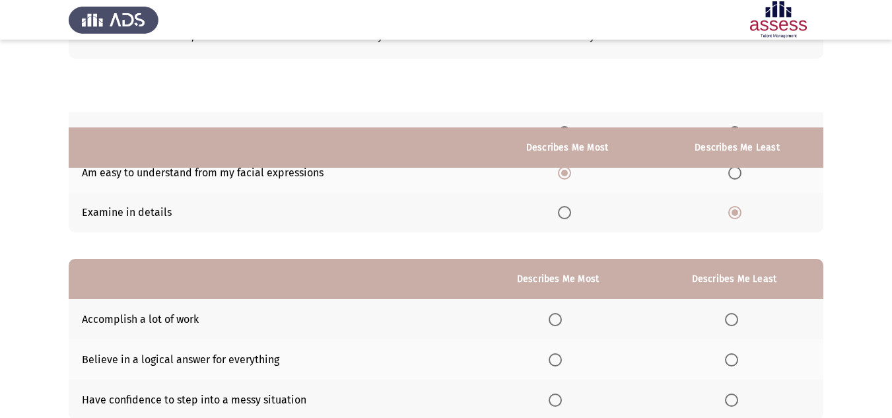
scroll to position [192, 0]
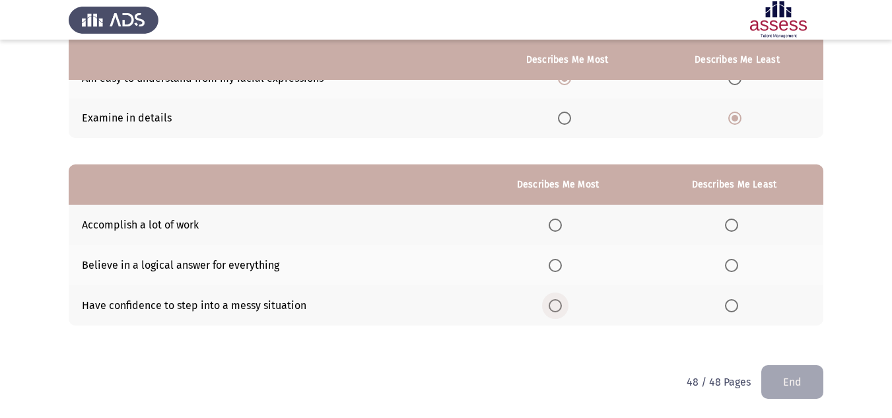
click at [562, 305] on span "Select an option" at bounding box center [555, 305] width 13 height 13
click at [562, 305] on input "Select an option" at bounding box center [555, 305] width 13 height 13
click at [732, 263] on span "Select an option" at bounding box center [731, 265] width 13 height 13
click at [732, 263] on input "Select an option" at bounding box center [731, 265] width 13 height 13
click at [789, 382] on button "End" at bounding box center [793, 382] width 62 height 34
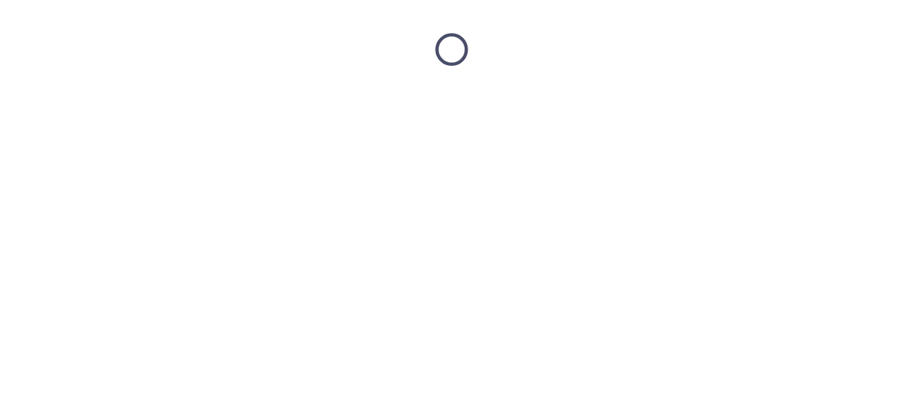
scroll to position [0, 0]
